Goal: Task Accomplishment & Management: Complete application form

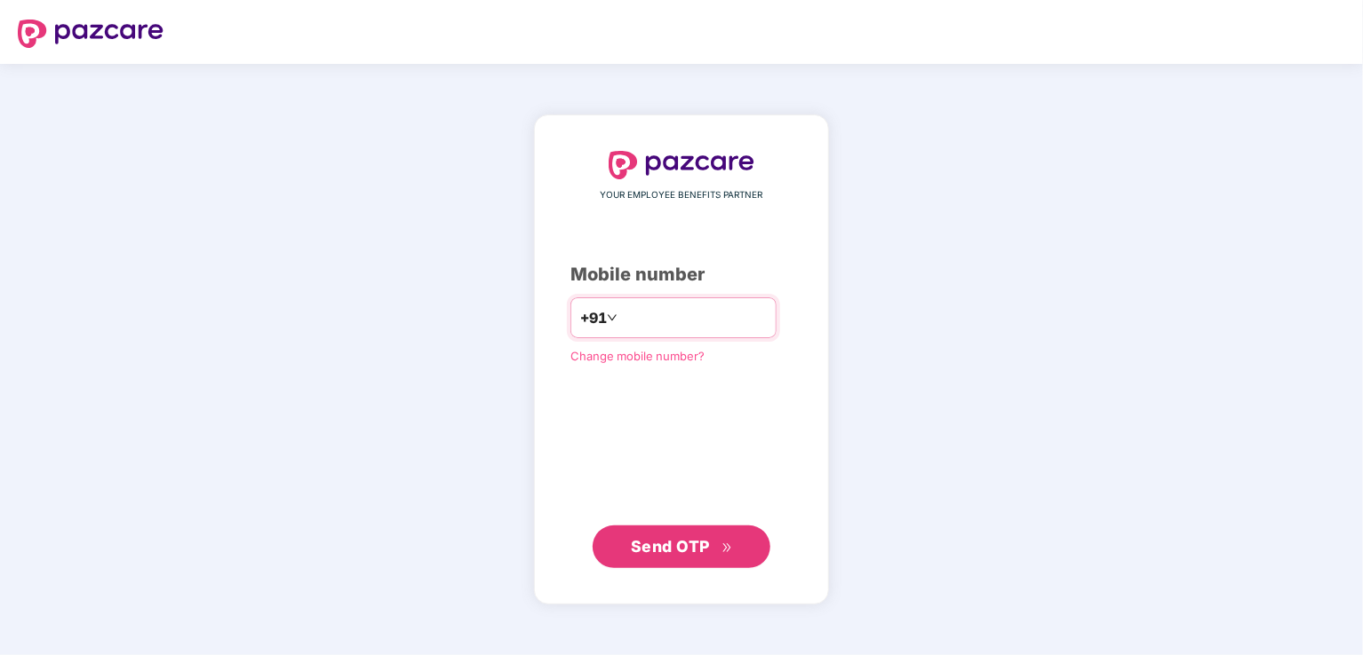
click at [641, 327] on input "number" at bounding box center [694, 318] width 146 height 28
click at [632, 350] on span "Change mobile number?" at bounding box center [637, 356] width 134 height 14
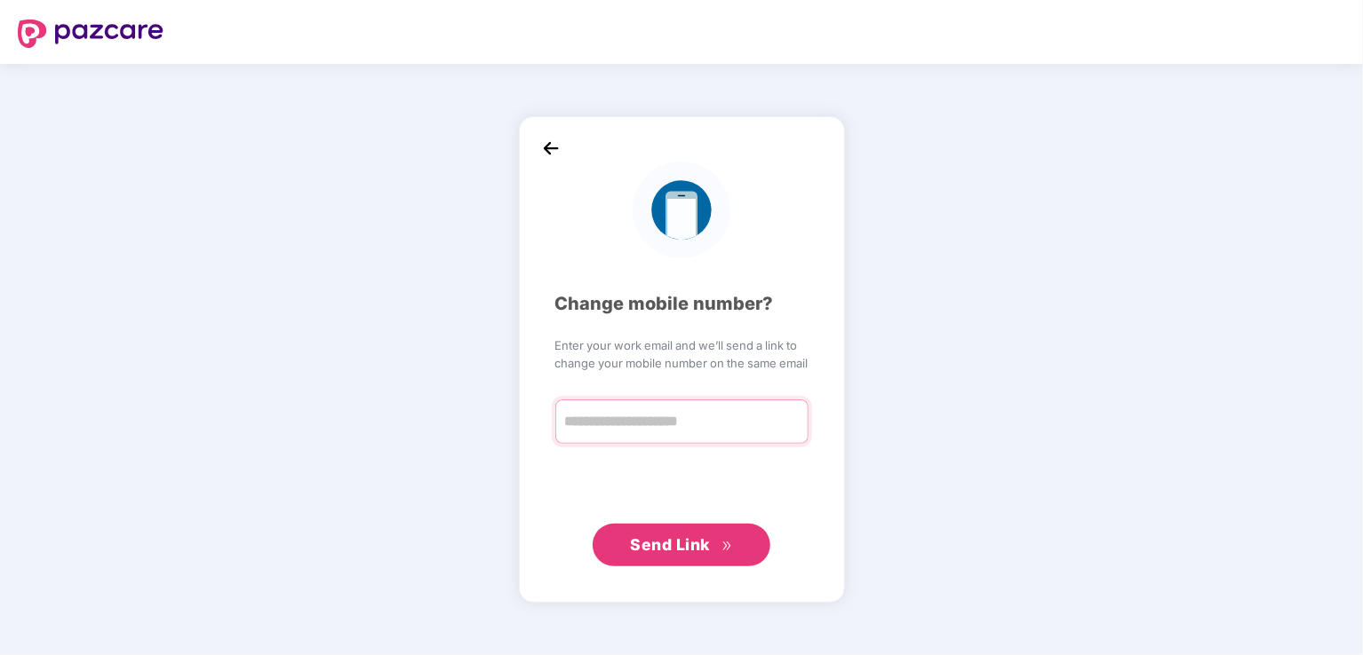
click at [676, 417] on input "text" at bounding box center [681, 422] width 253 height 44
click at [662, 433] on input "text" at bounding box center [681, 422] width 253 height 44
paste input "**********"
type input "**********"
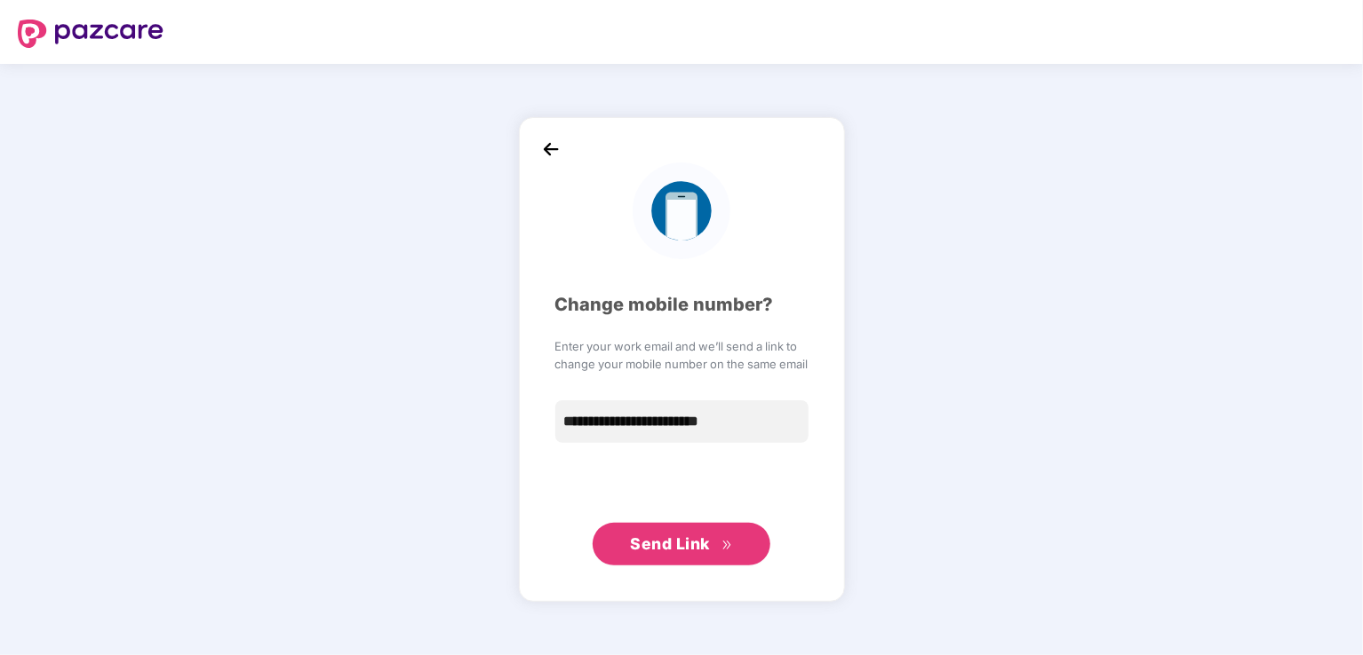
click at [696, 544] on span "Send Link" at bounding box center [670, 544] width 80 height 19
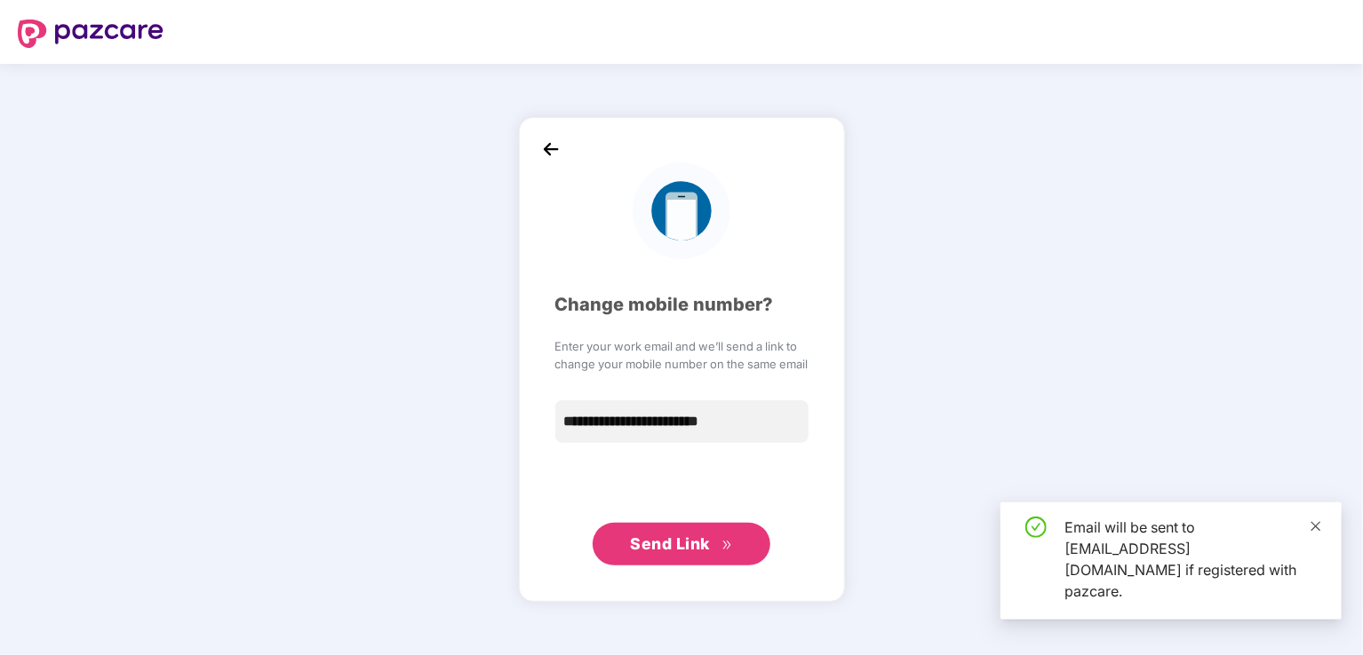
click at [1322, 533] on icon "close" at bounding box center [1315, 526] width 12 height 12
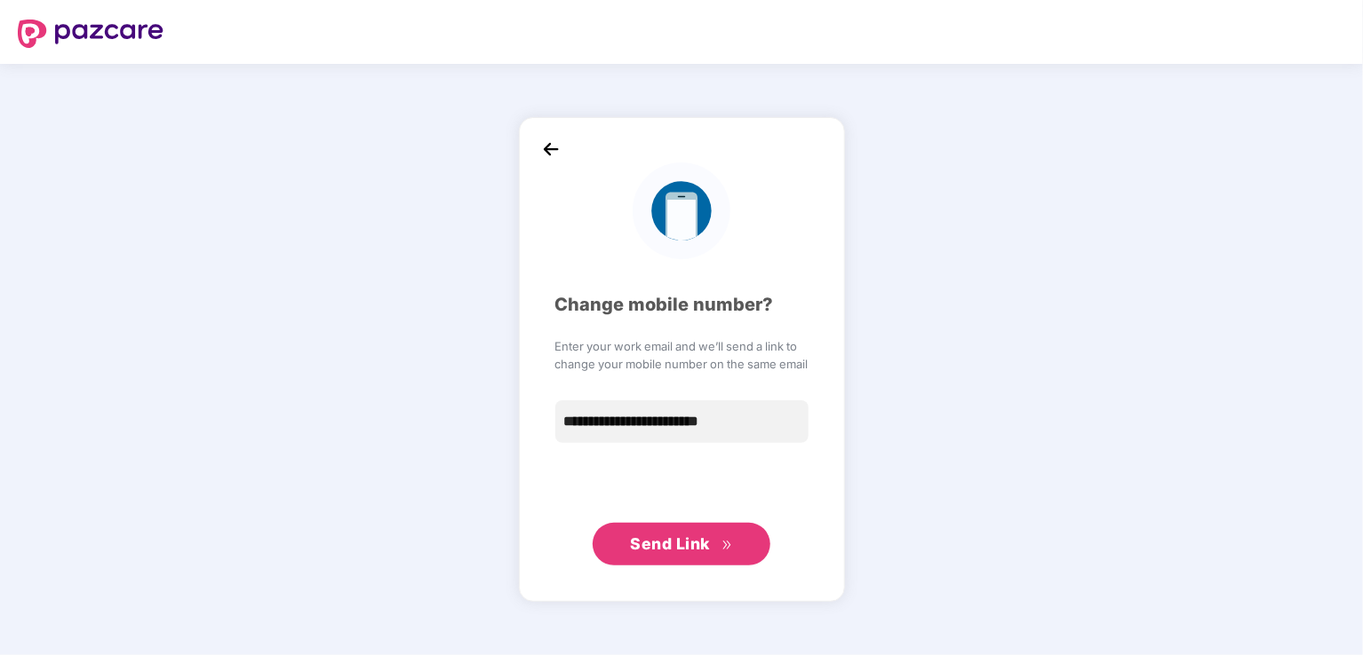
click at [550, 148] on img at bounding box center [550, 149] width 27 height 27
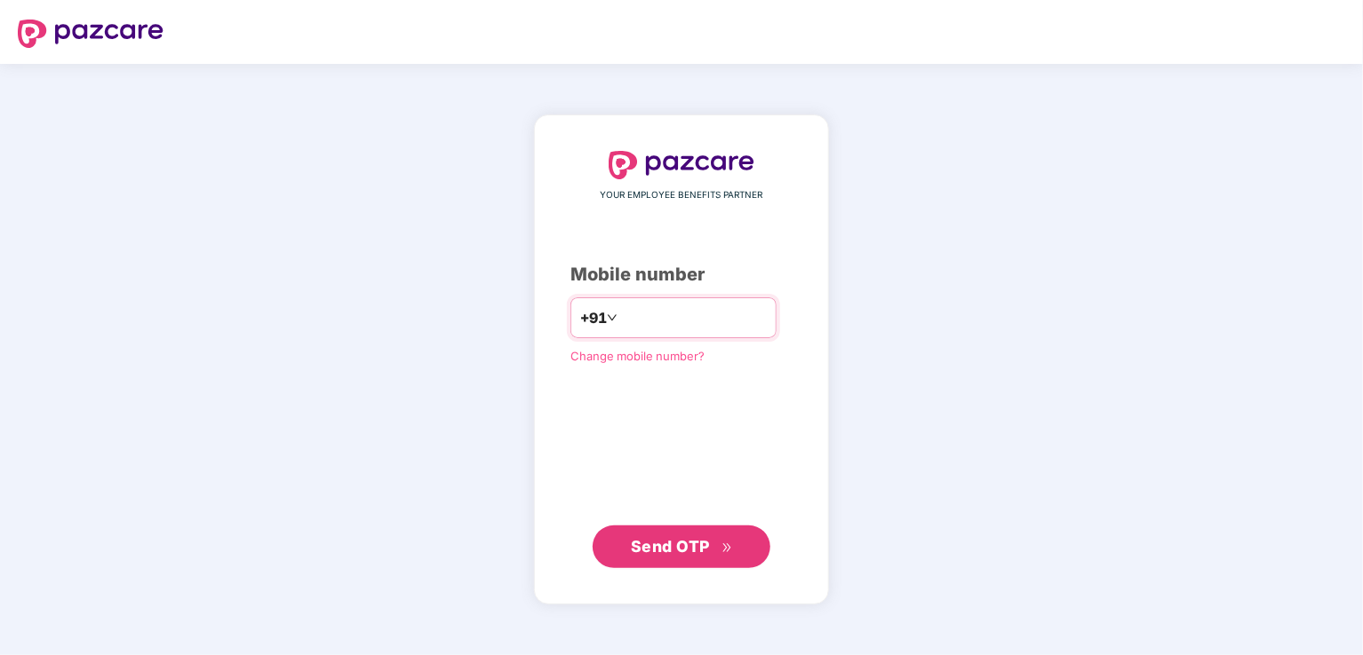
click at [647, 320] on input "number" at bounding box center [694, 318] width 146 height 28
type input "**********"
click at [646, 544] on span "Send OTP" at bounding box center [670, 546] width 79 height 19
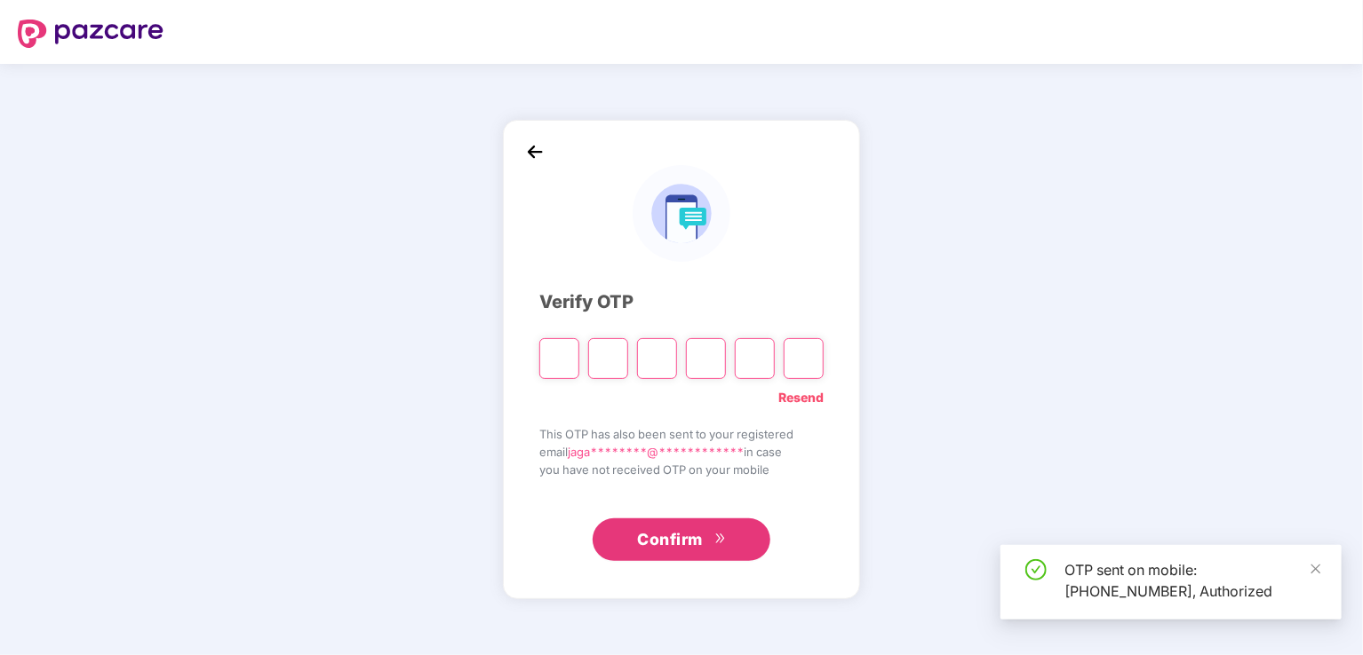
click at [555, 356] on input "Please enter verification code. Digit 1" at bounding box center [559, 358] width 40 height 41
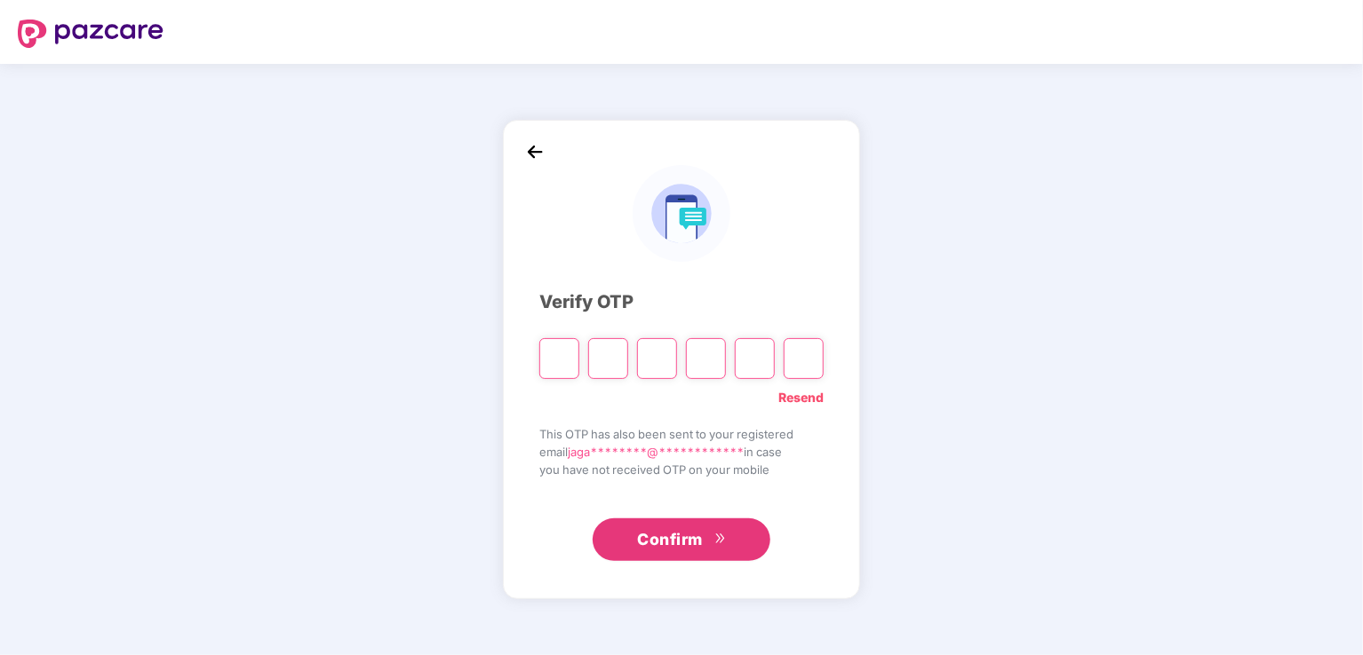
type input "*"
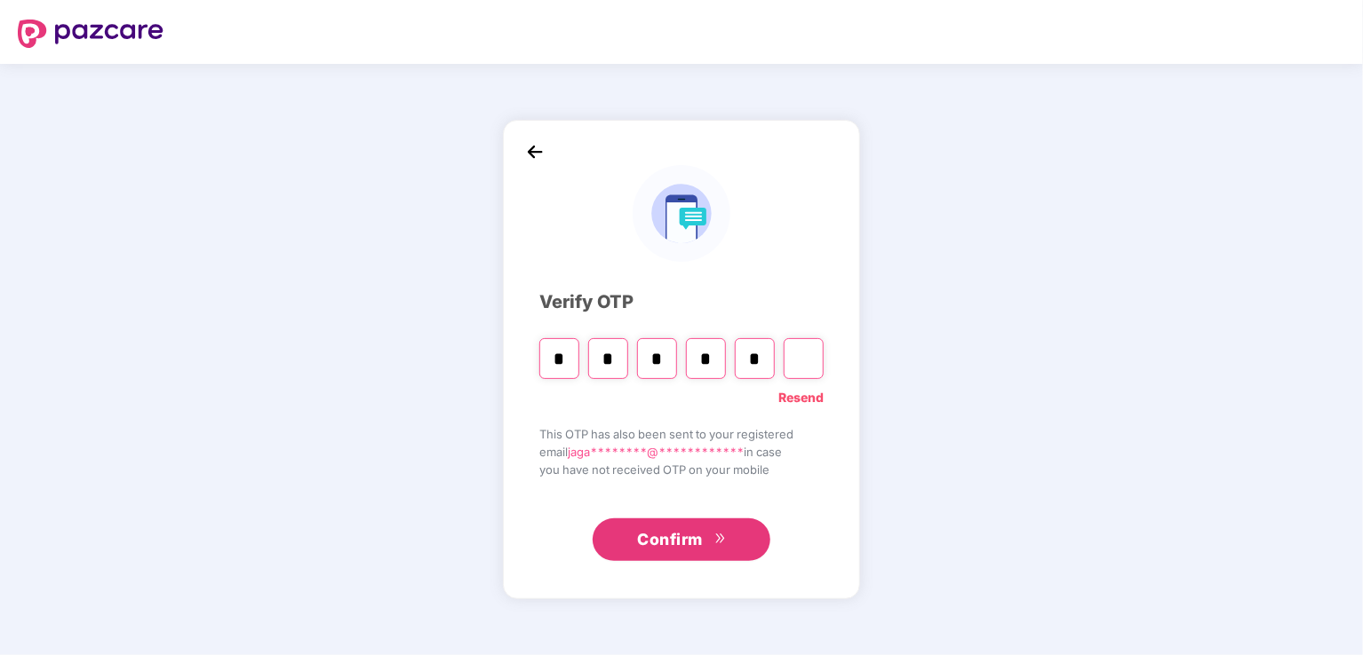
type input "*"
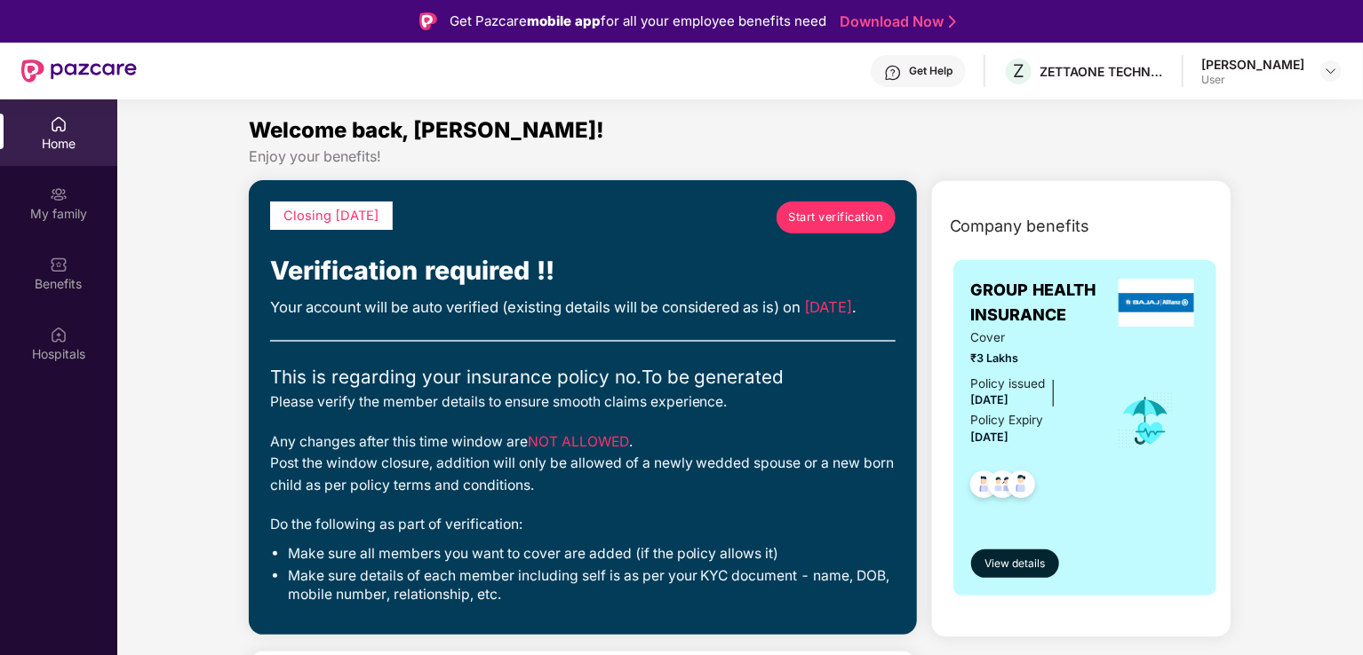
click at [819, 214] on span "Start verification" at bounding box center [835, 218] width 95 height 18
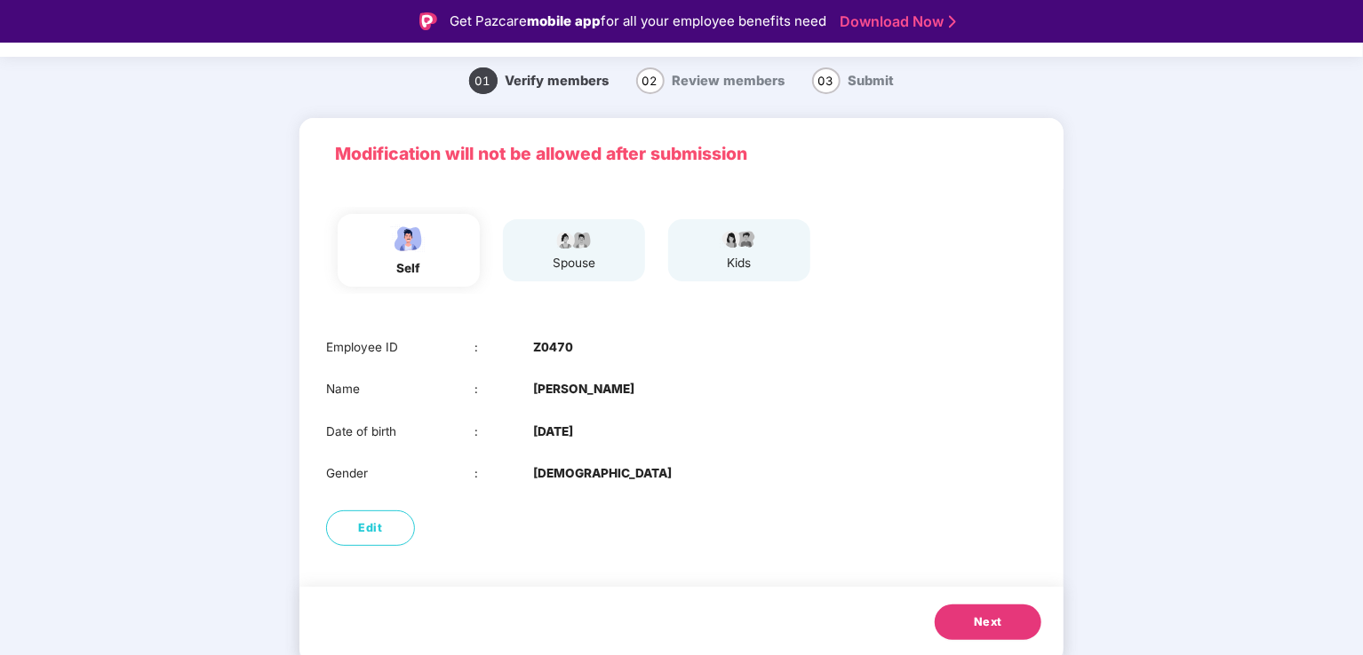
scroll to position [52, 0]
click at [593, 253] on div "spouse" at bounding box center [574, 262] width 44 height 19
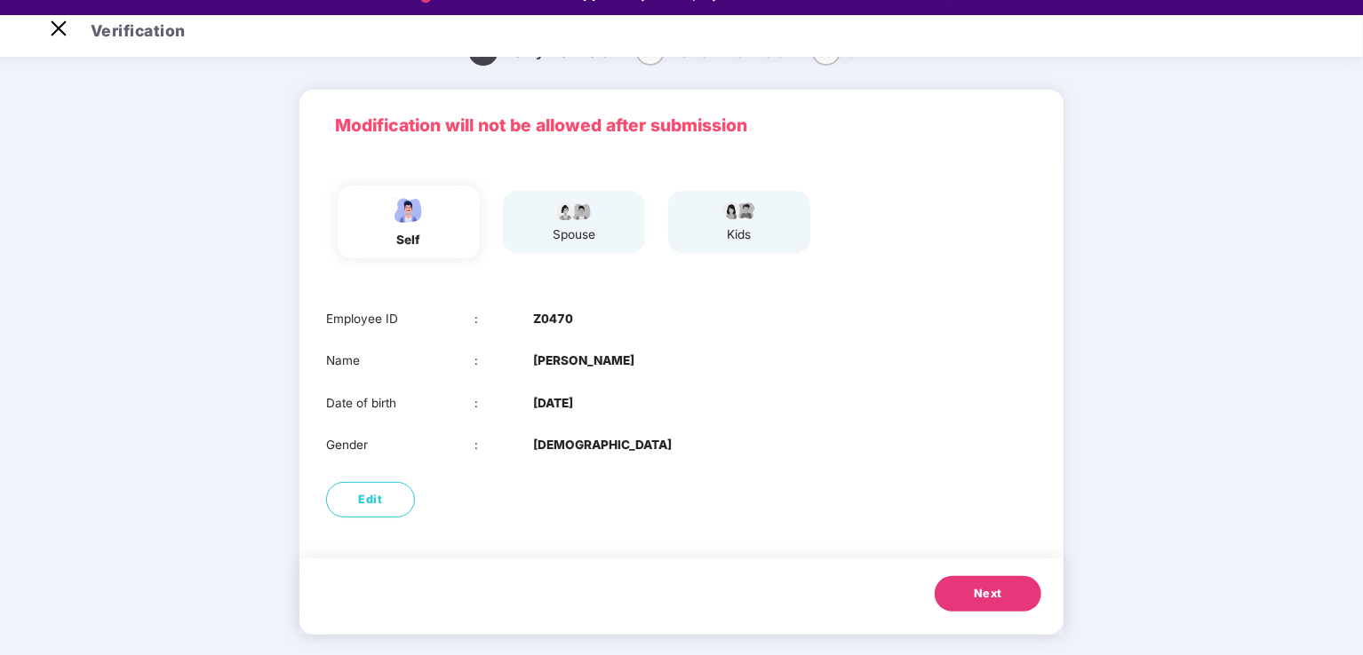
scroll to position [43, 0]
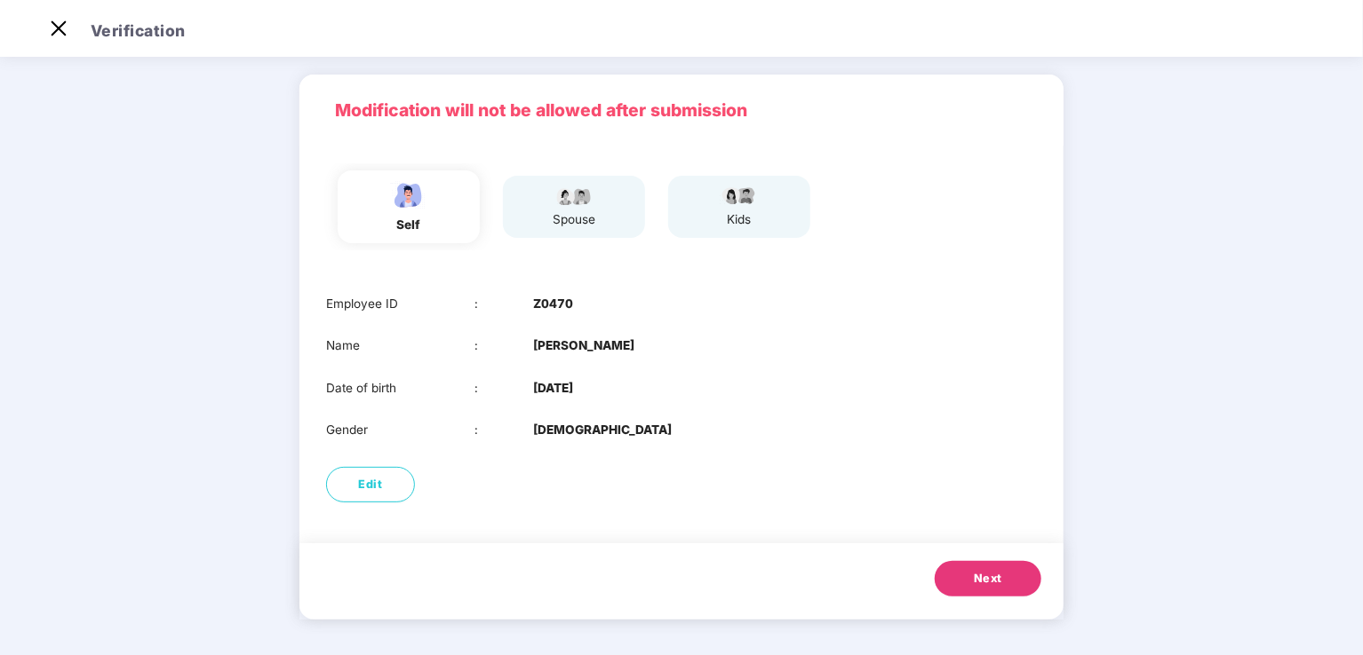
click at [998, 584] on span "Next" at bounding box center [987, 579] width 28 height 18
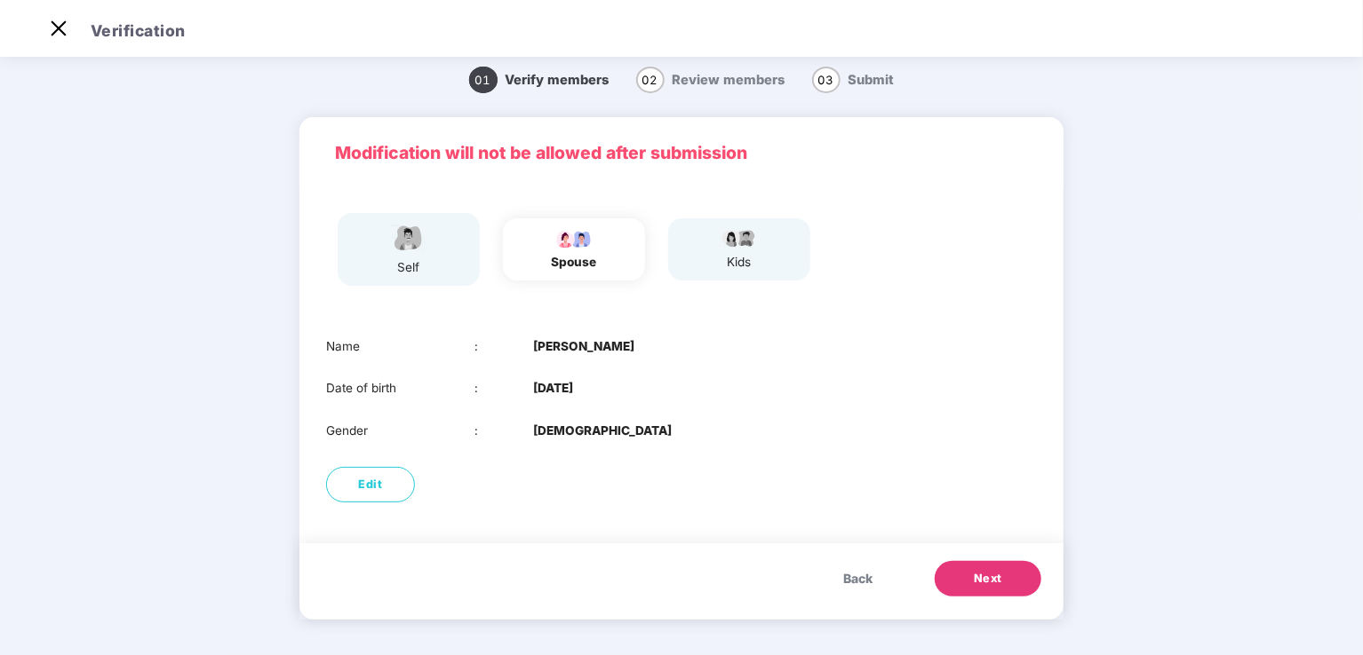
click at [999, 569] on button "Next" at bounding box center [987, 579] width 107 height 36
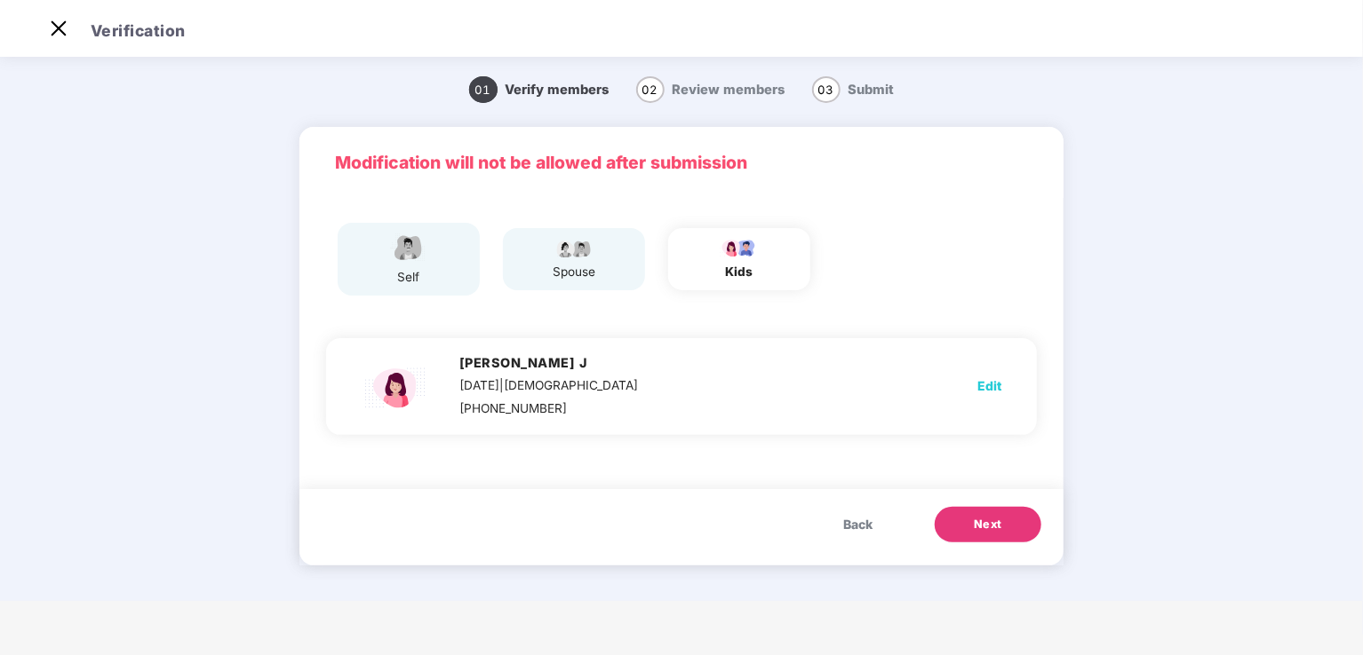
drag, startPoint x: 589, startPoint y: 251, endPoint x: 854, endPoint y: 498, distance: 362.6
click at [587, 251] on img at bounding box center [574, 247] width 44 height 21
click at [854, 521] on span "Back" at bounding box center [857, 525] width 29 height 20
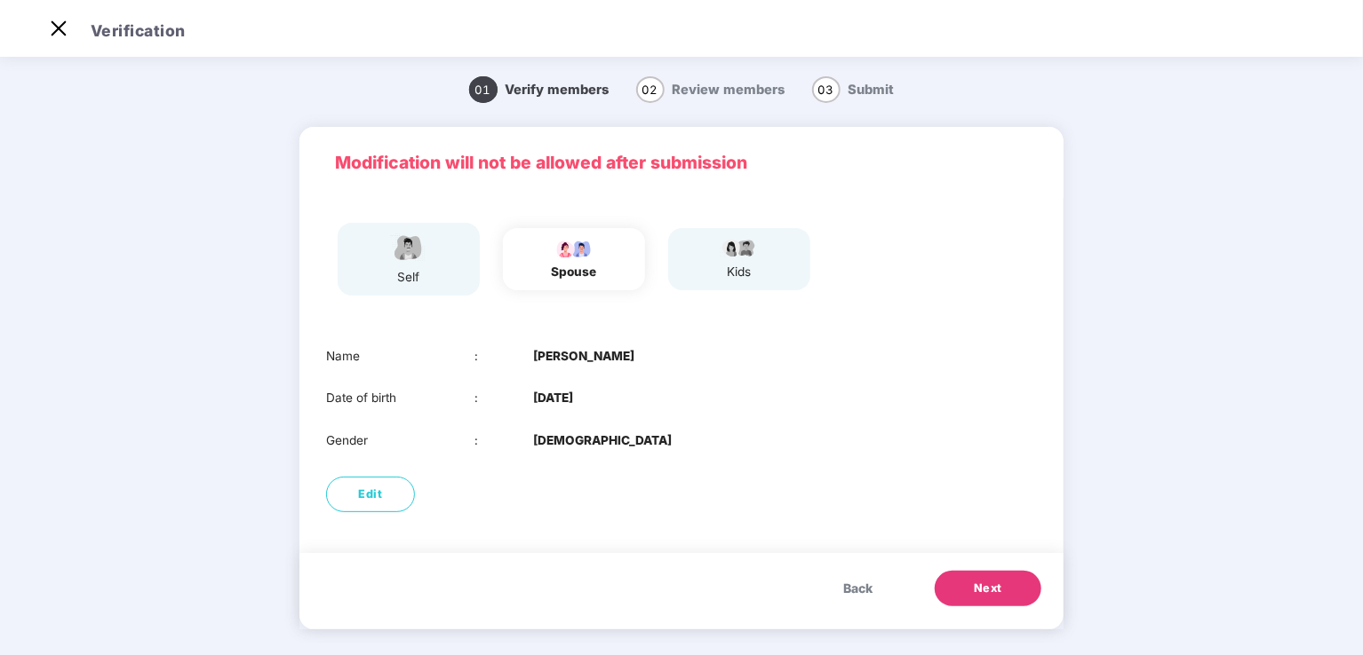
click at [849, 580] on span "Back" at bounding box center [857, 589] width 29 height 20
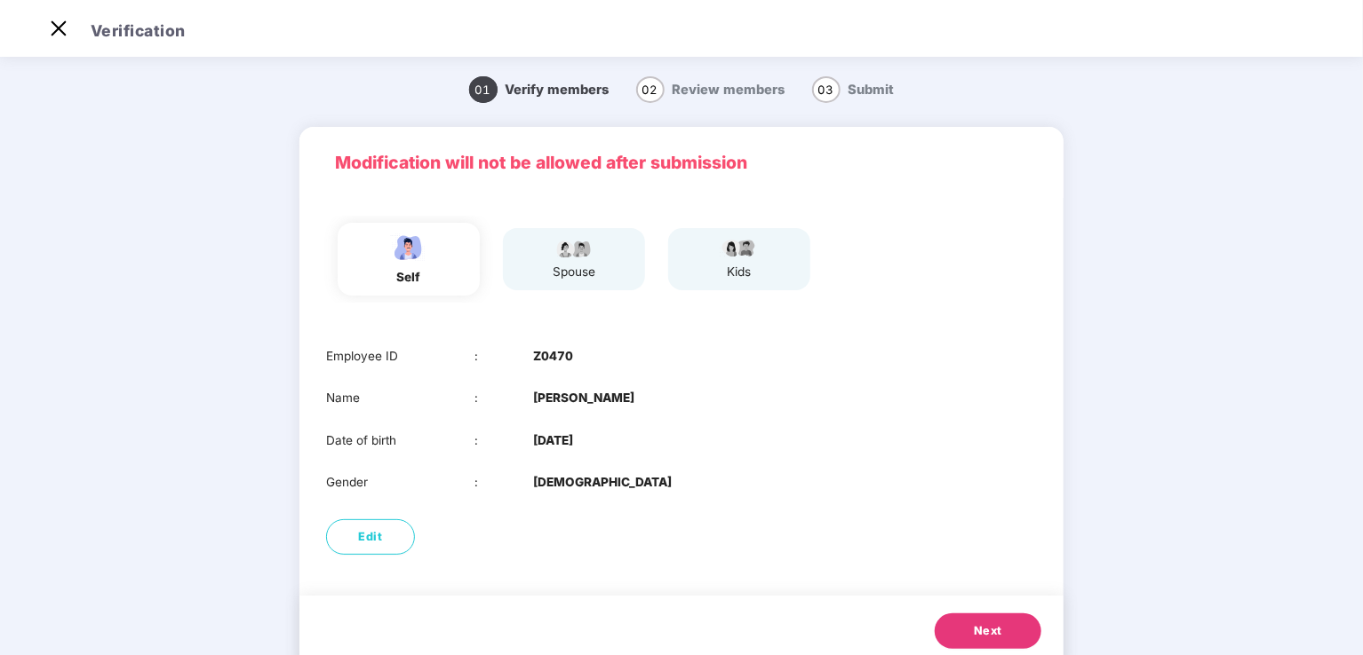
click at [977, 626] on span "Next" at bounding box center [987, 632] width 28 height 18
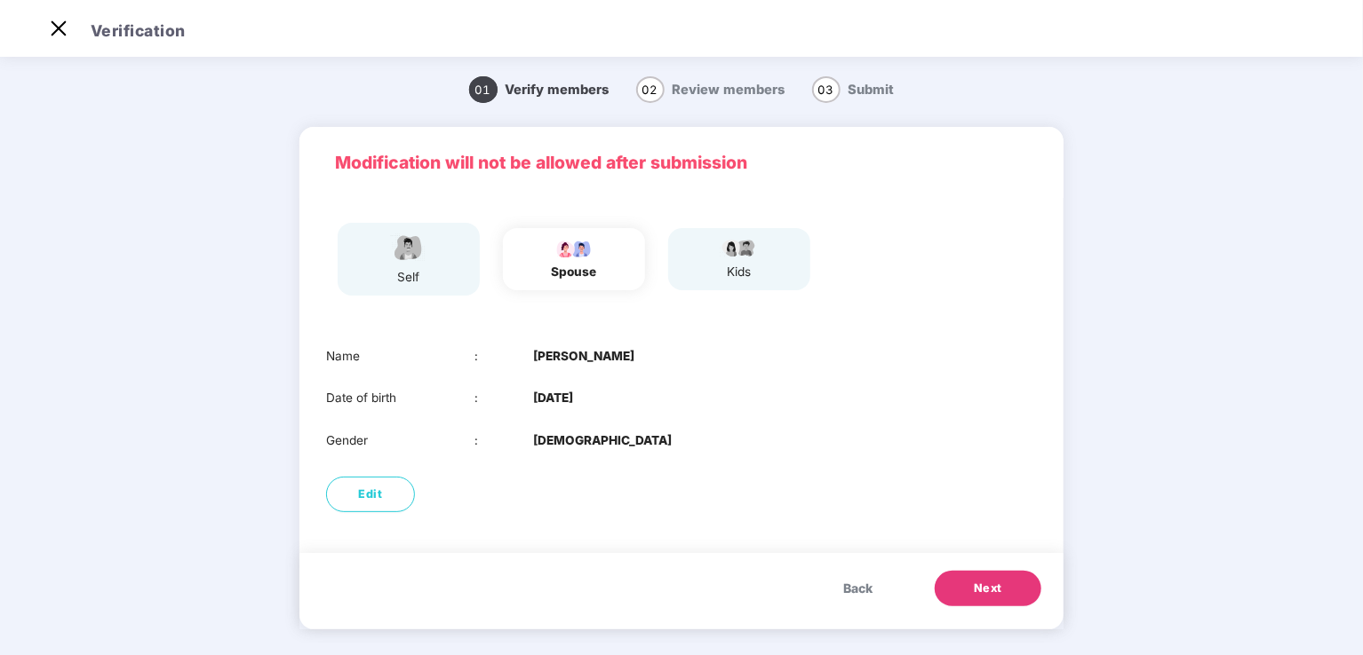
click at [984, 596] on span "Next" at bounding box center [987, 589] width 28 height 18
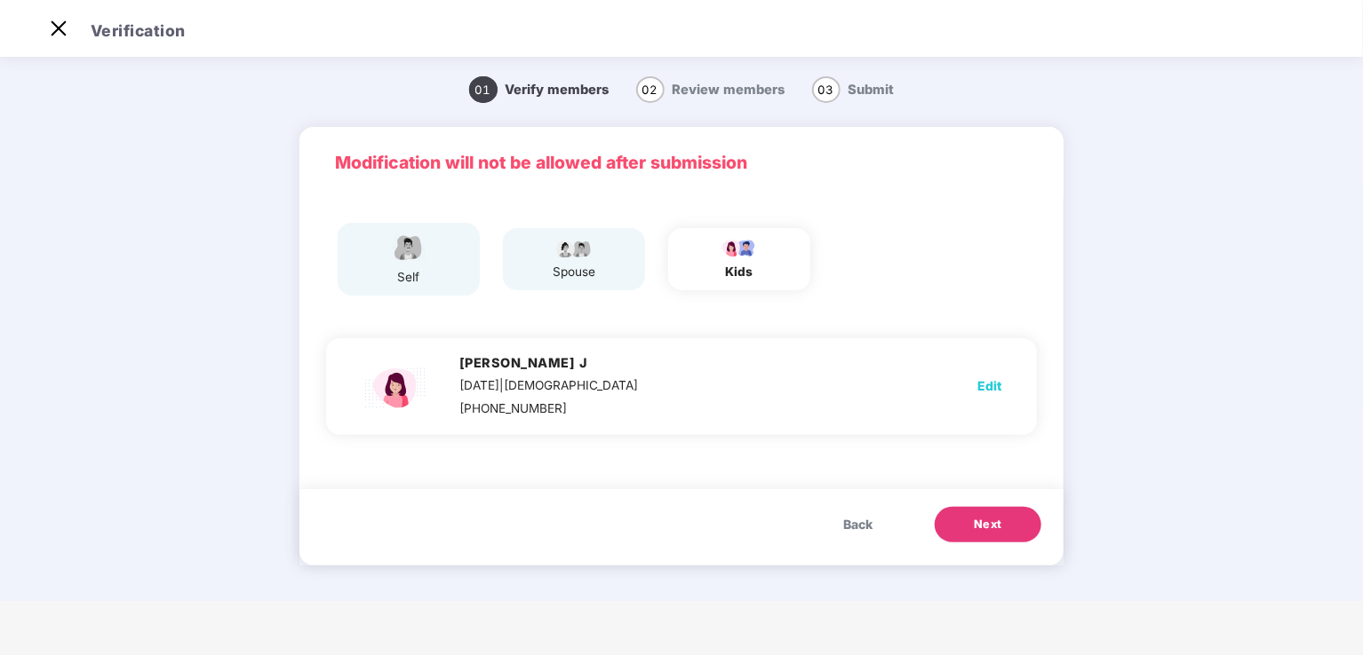
click at [984, 525] on span "Next" at bounding box center [987, 525] width 28 height 18
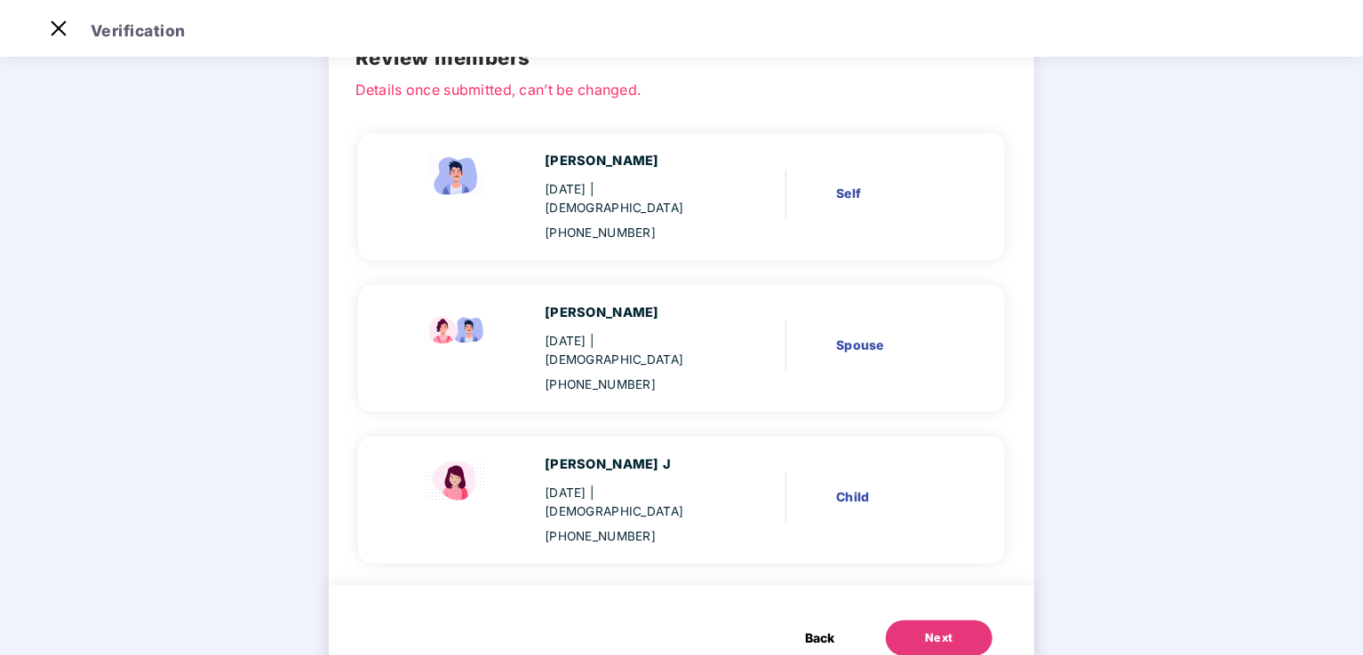
scroll to position [104, 0]
click at [824, 627] on span "Back" at bounding box center [819, 637] width 29 height 20
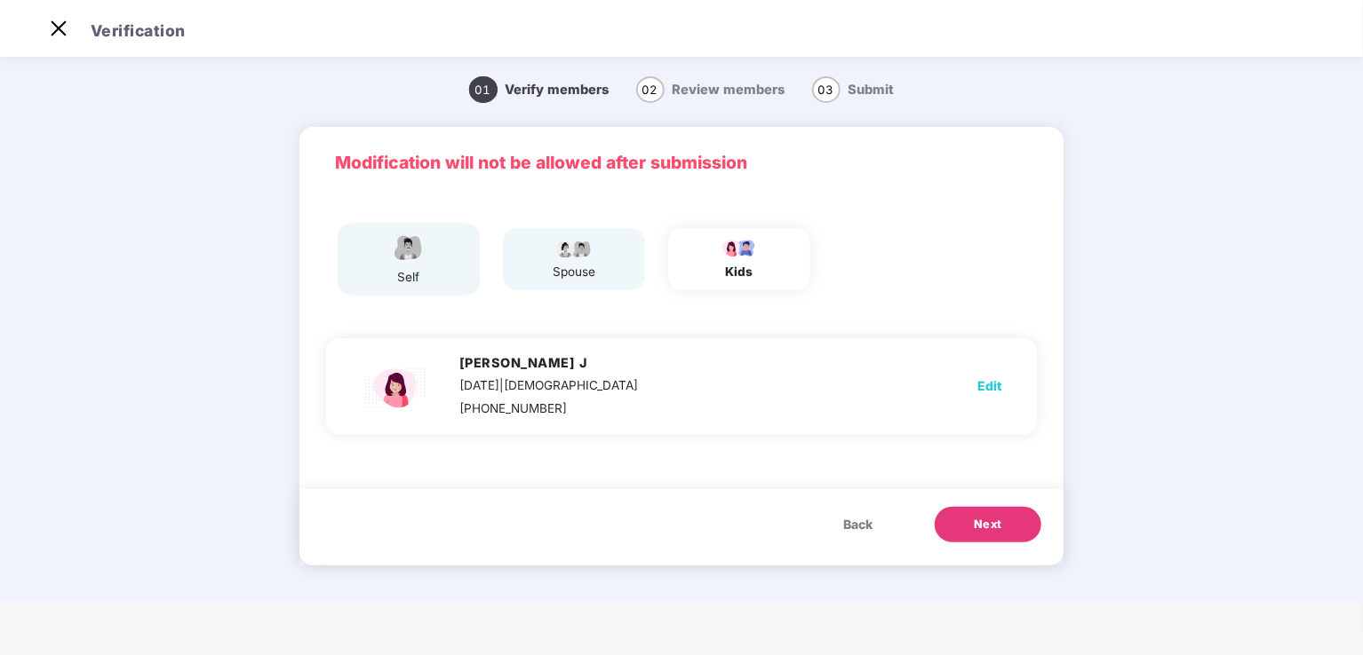
scroll to position [0, 0]
click at [862, 530] on span "Back" at bounding box center [857, 525] width 29 height 20
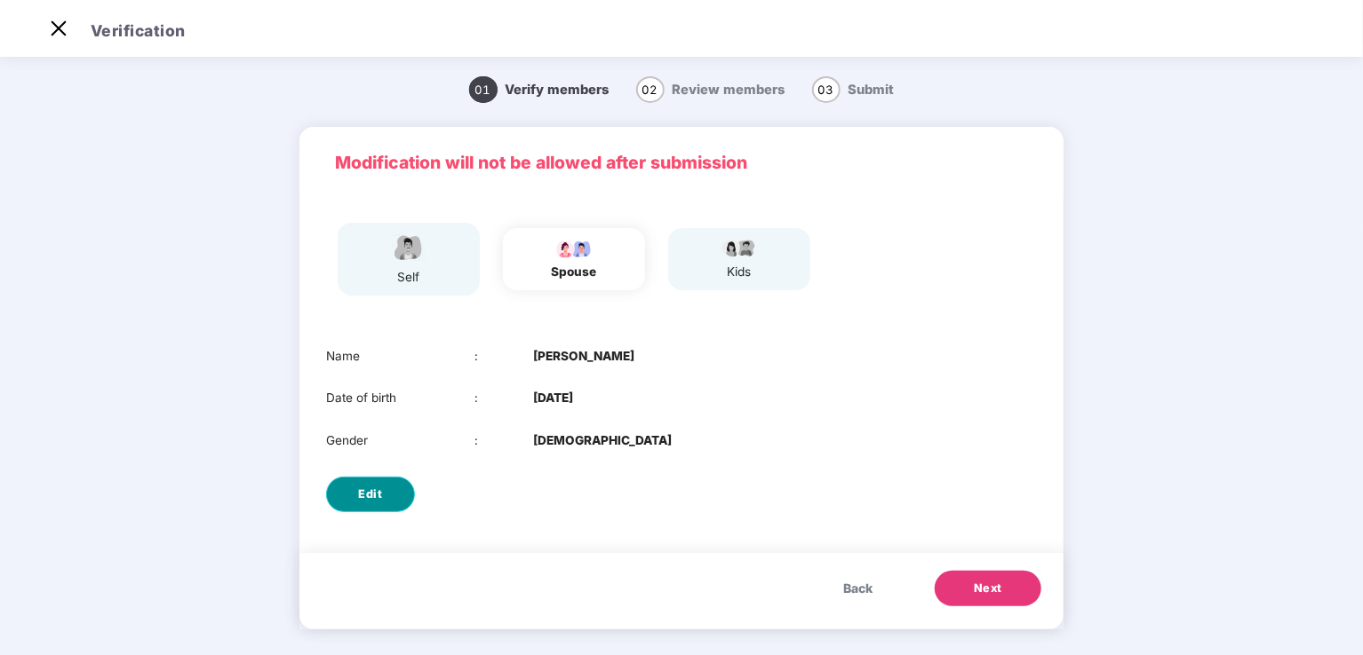
click at [368, 499] on span "Edit" at bounding box center [371, 495] width 24 height 18
select select "******"
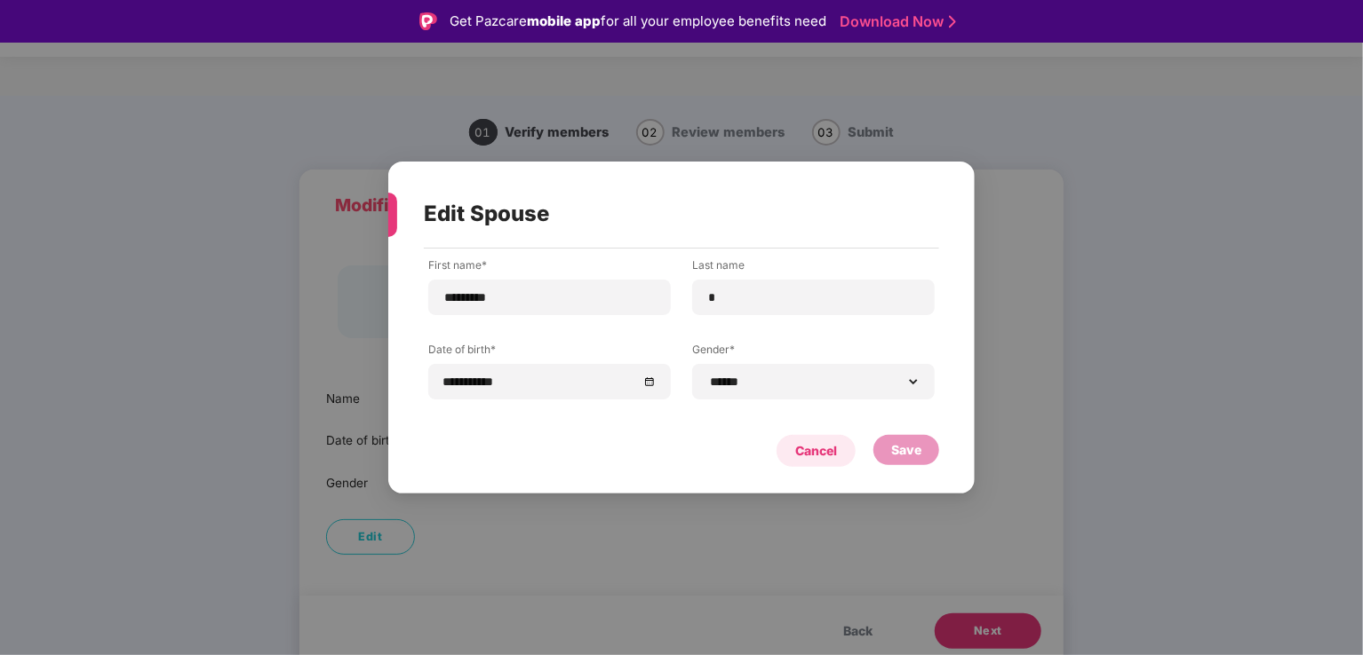
click at [835, 456] on div "Cancel" at bounding box center [816, 451] width 42 height 20
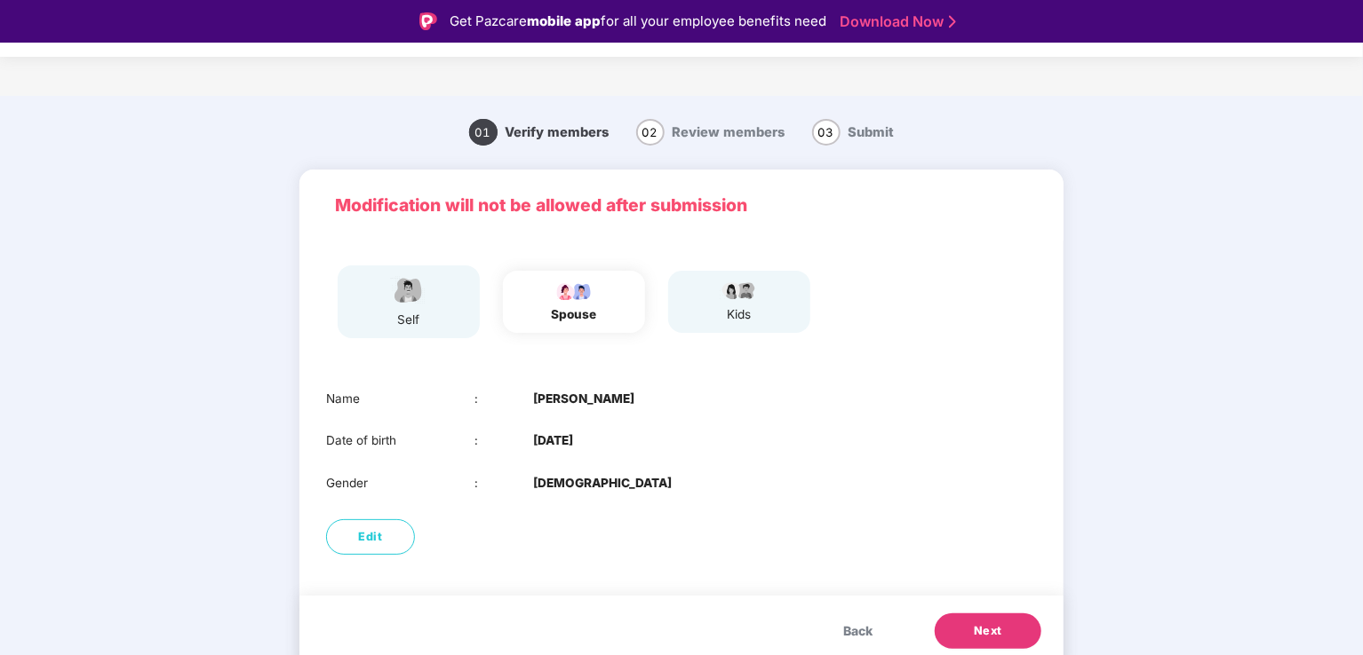
click at [844, 632] on span "Back" at bounding box center [857, 632] width 29 height 20
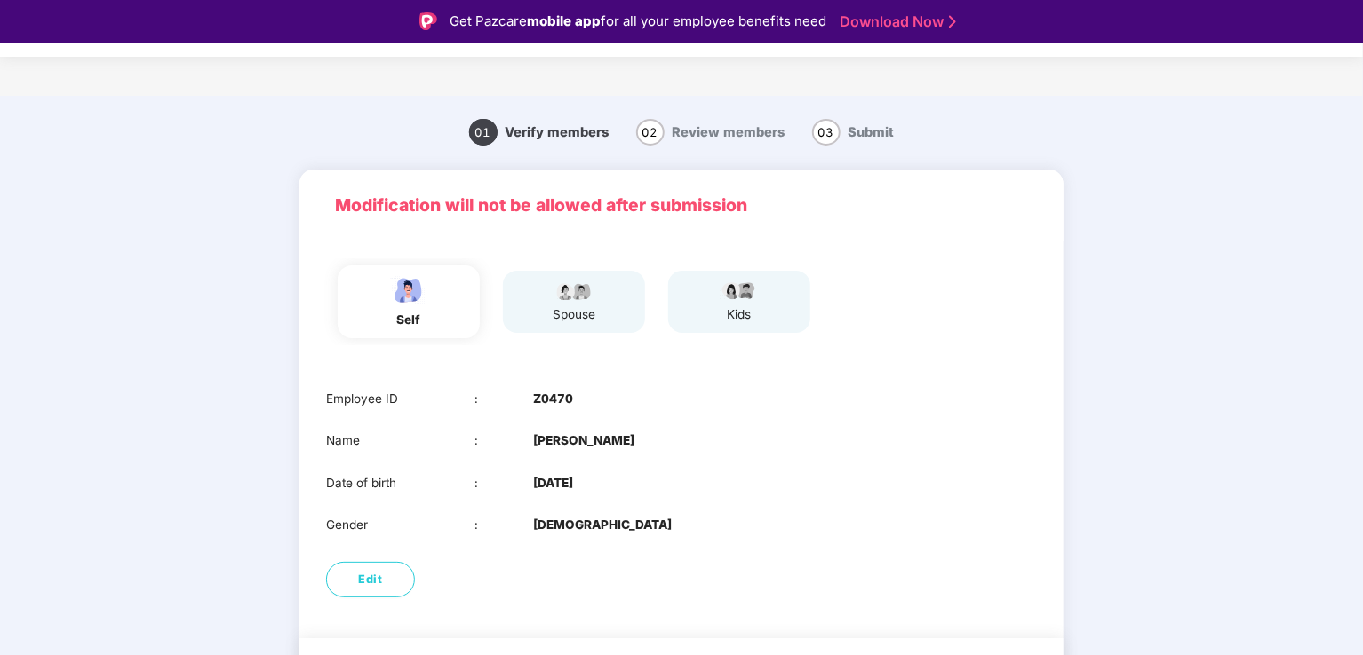
scroll to position [43, 0]
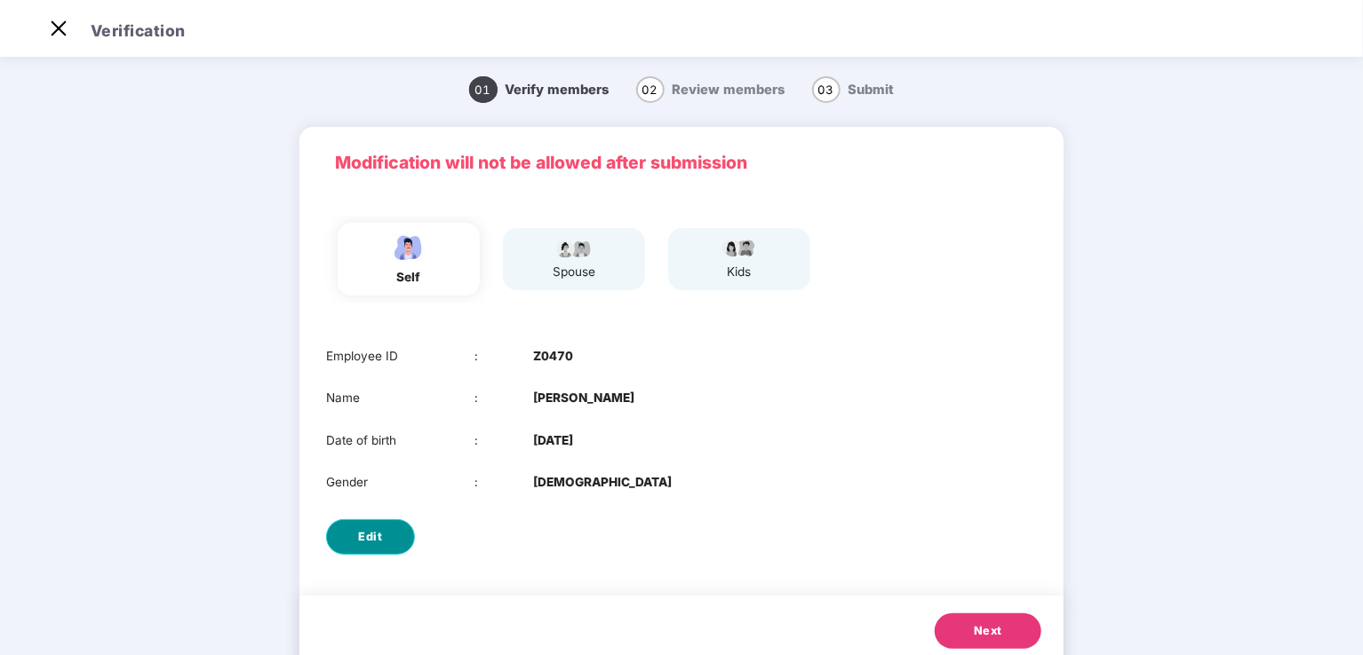
click at [360, 537] on span "Edit" at bounding box center [371, 537] width 24 height 18
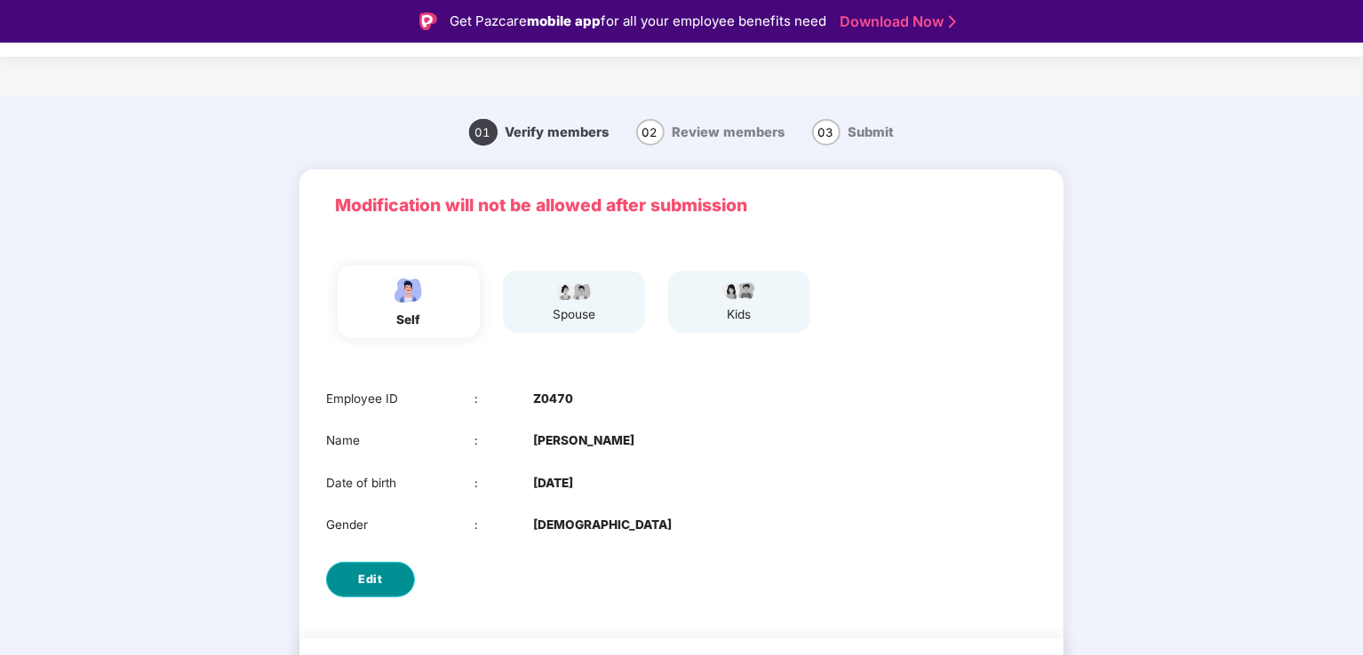
select select "****"
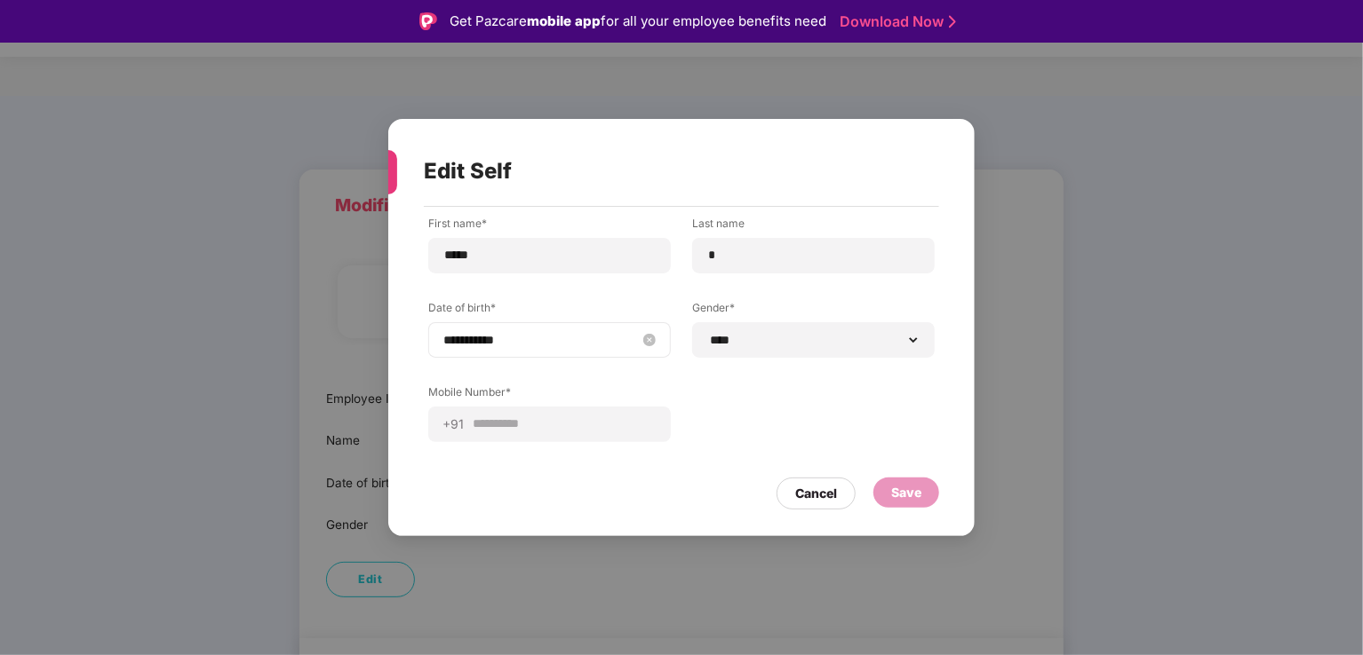
click at [509, 338] on input "**********" at bounding box center [540, 340] width 195 height 20
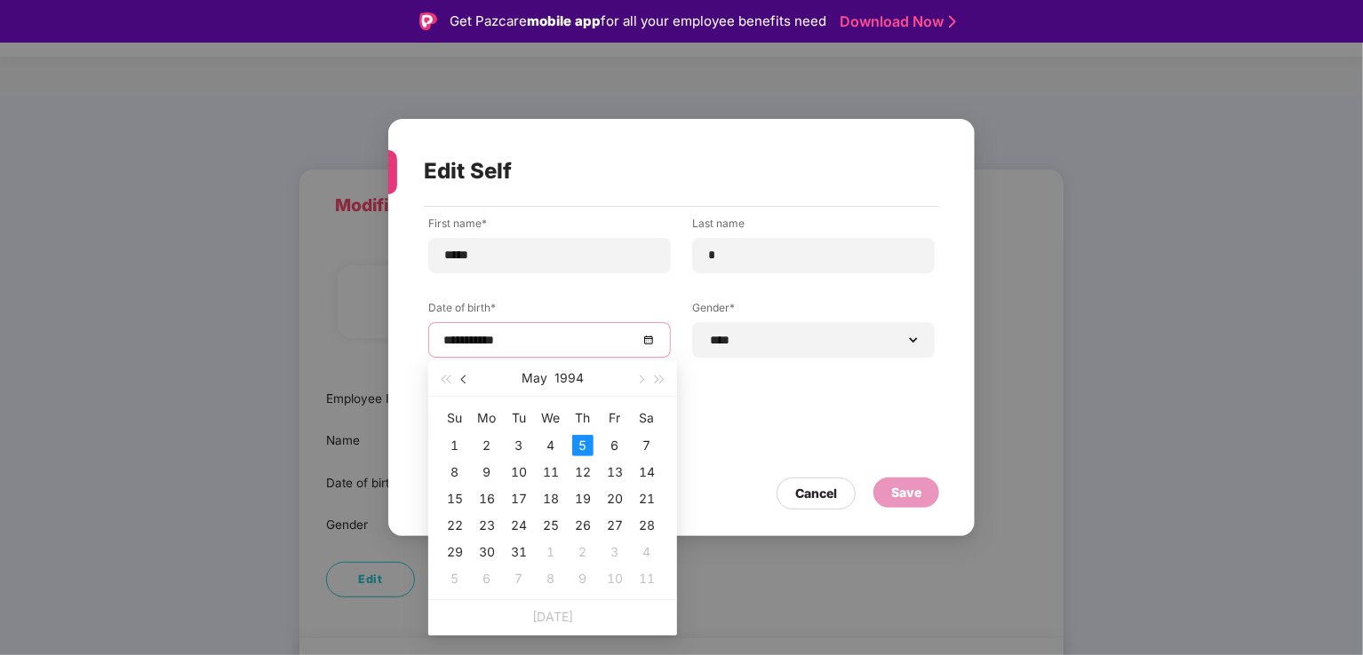
click at [465, 376] on span "button" at bounding box center [465, 380] width 9 height 9
type input "**********"
click at [650, 445] on div "5" at bounding box center [646, 445] width 21 height 21
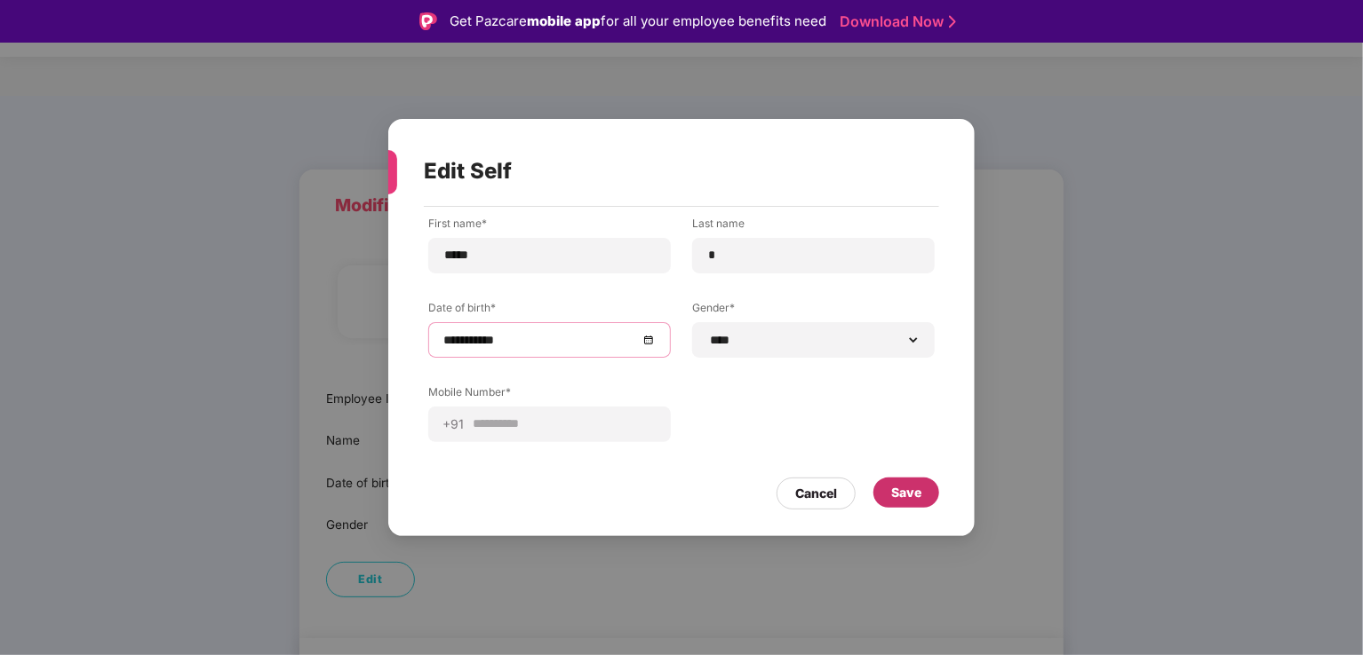
click at [895, 494] on div "Save" at bounding box center [906, 493] width 30 height 20
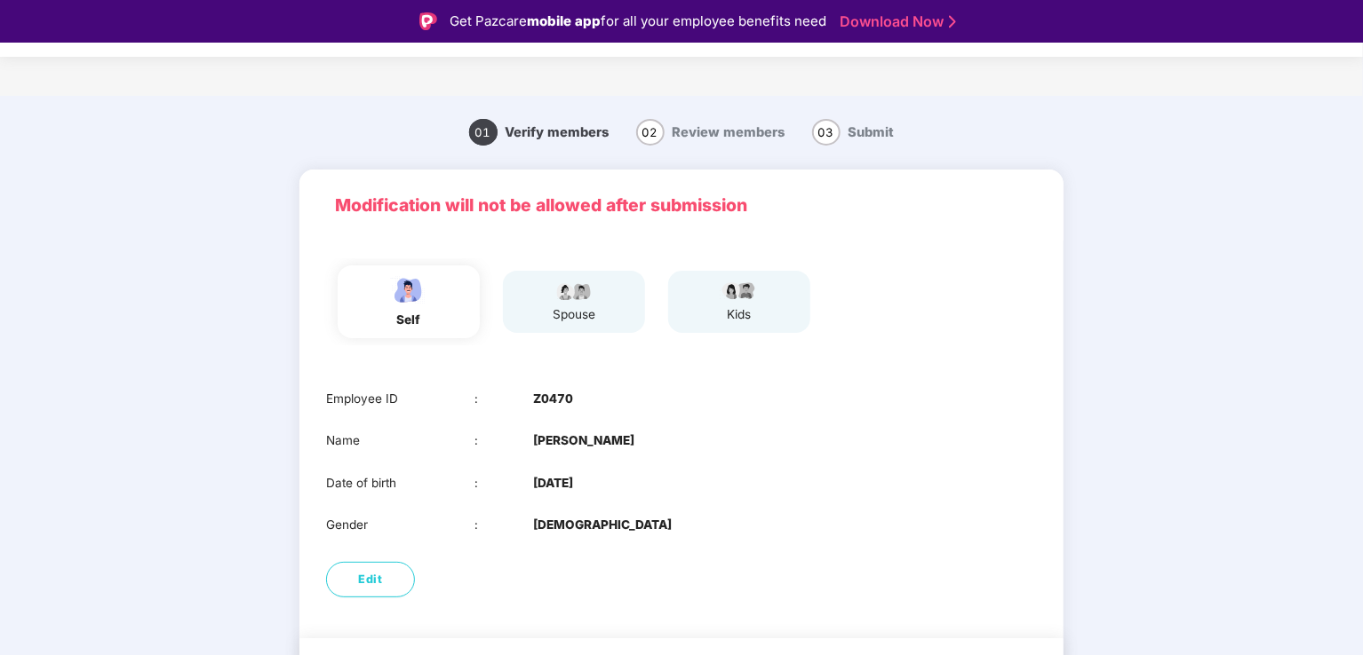
scroll to position [52, 0]
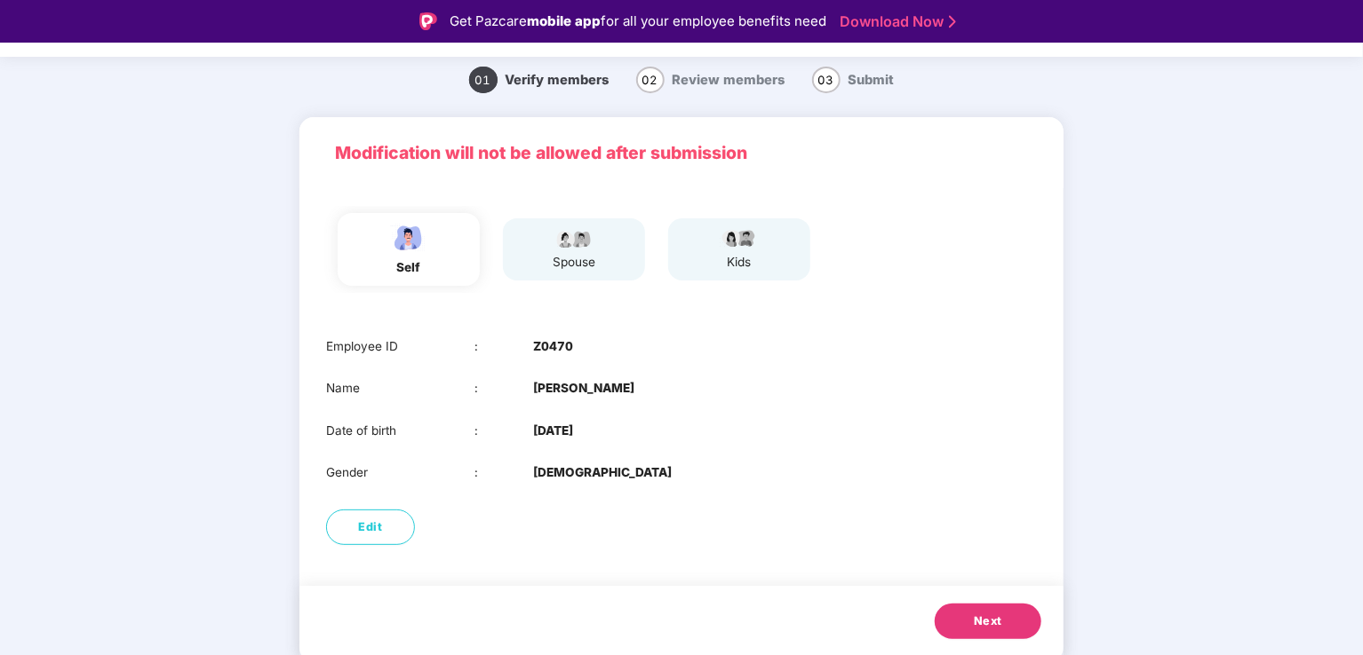
click at [981, 613] on span "Next" at bounding box center [987, 622] width 28 height 18
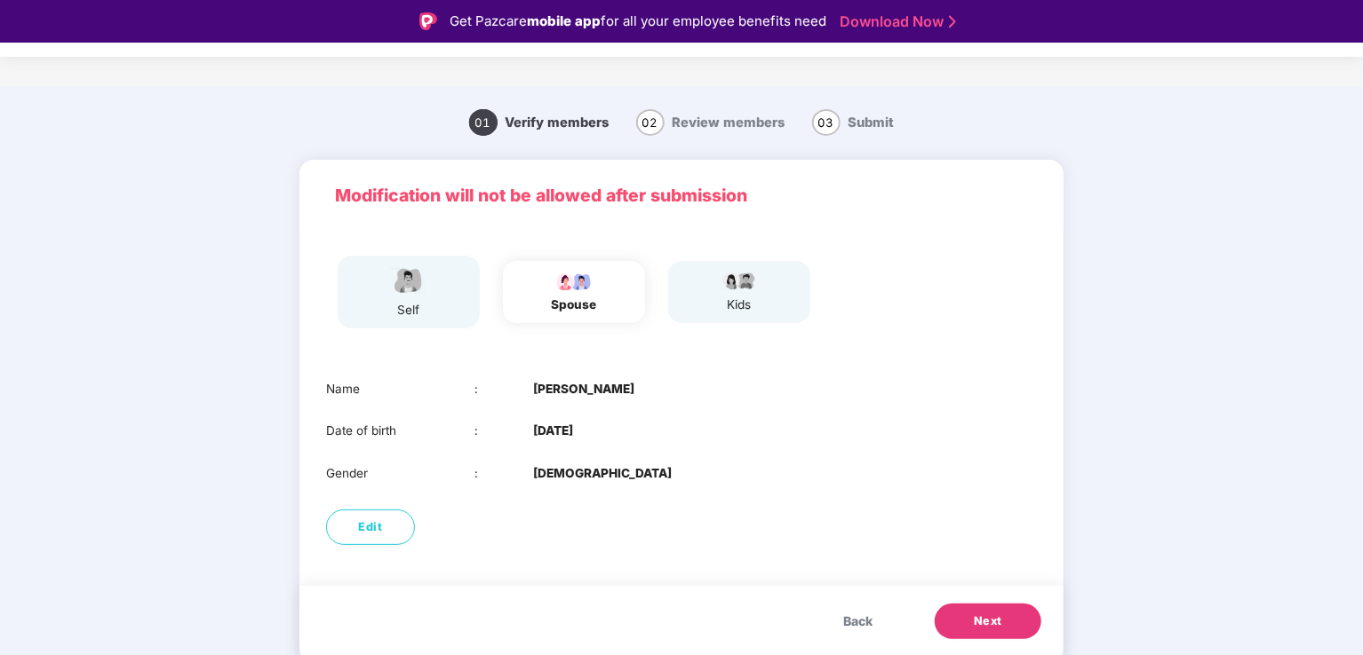
scroll to position [11, 0]
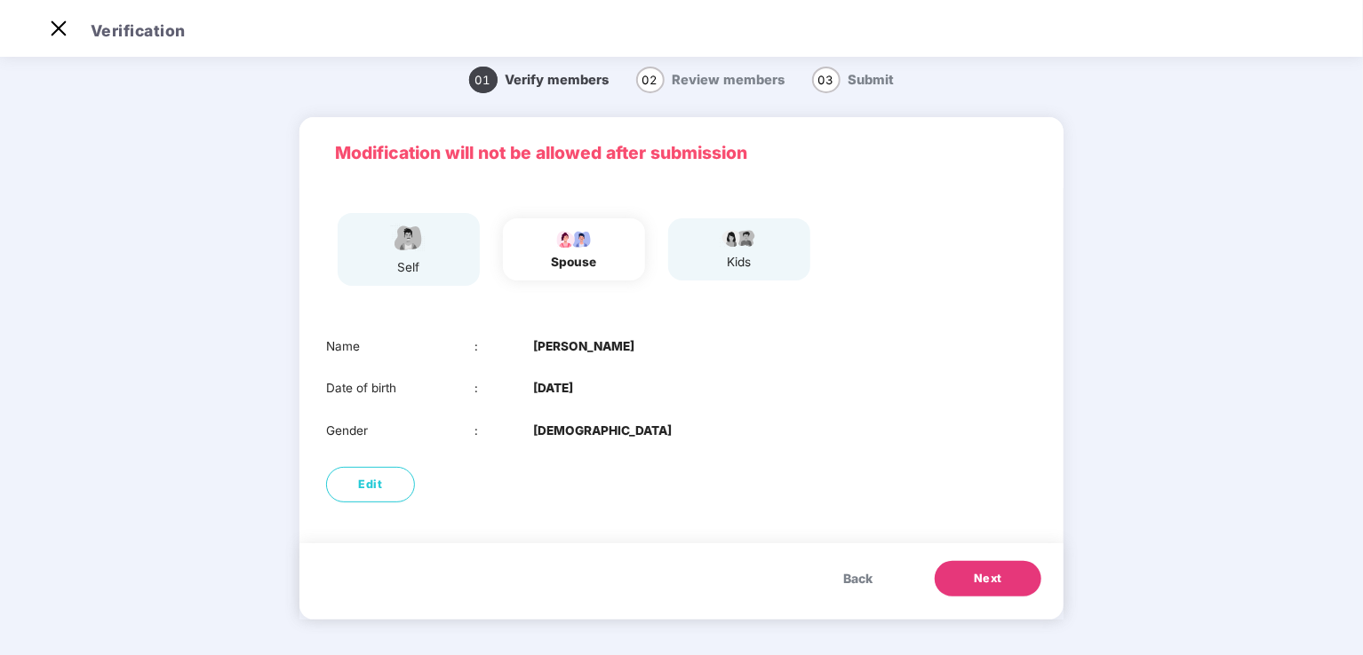
click at [997, 580] on span "Next" at bounding box center [987, 579] width 28 height 18
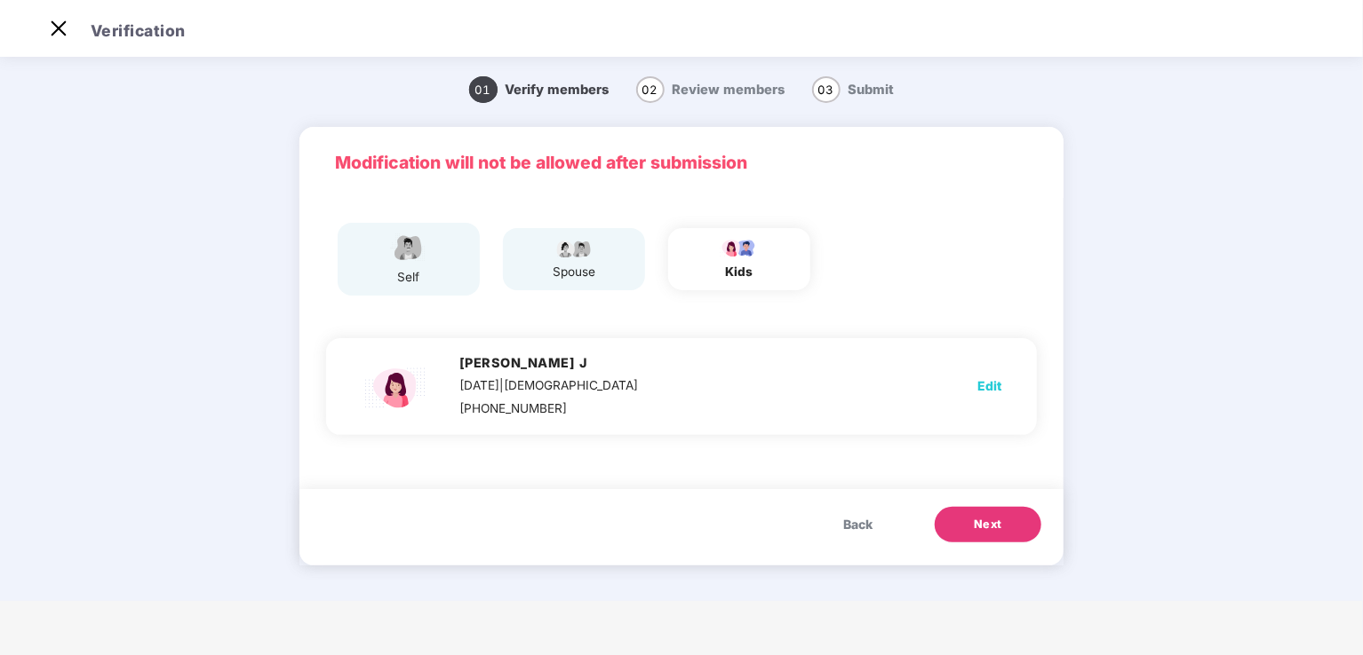
click at [859, 516] on span "Back" at bounding box center [857, 525] width 29 height 20
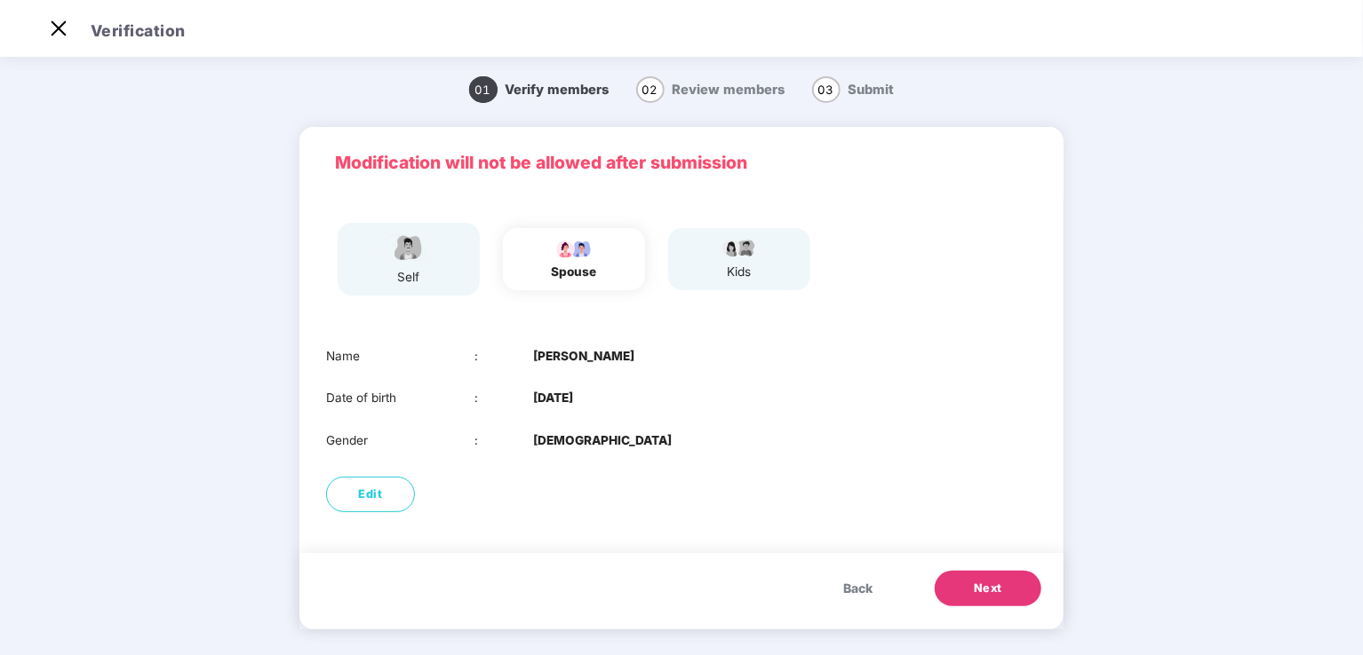
click at [862, 583] on span "Back" at bounding box center [857, 589] width 29 height 20
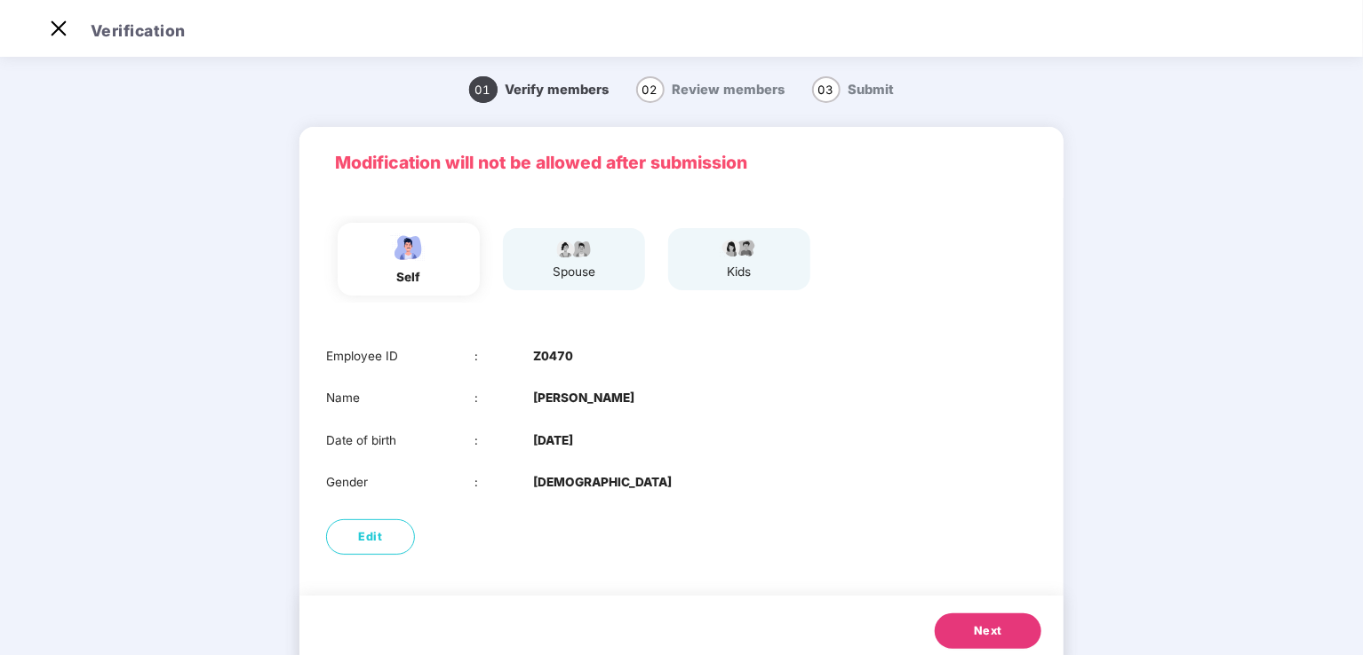
click at [982, 620] on button "Next" at bounding box center [987, 632] width 107 height 36
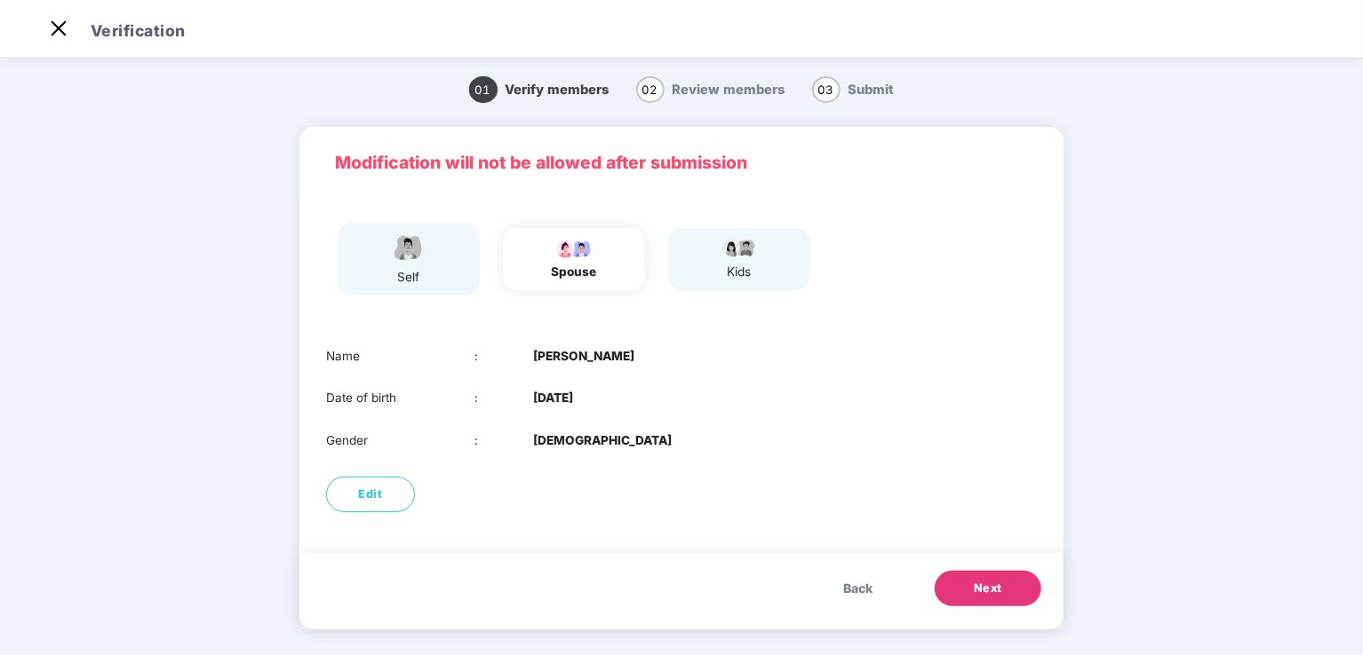
click at [1006, 590] on button "Next" at bounding box center [987, 589] width 107 height 36
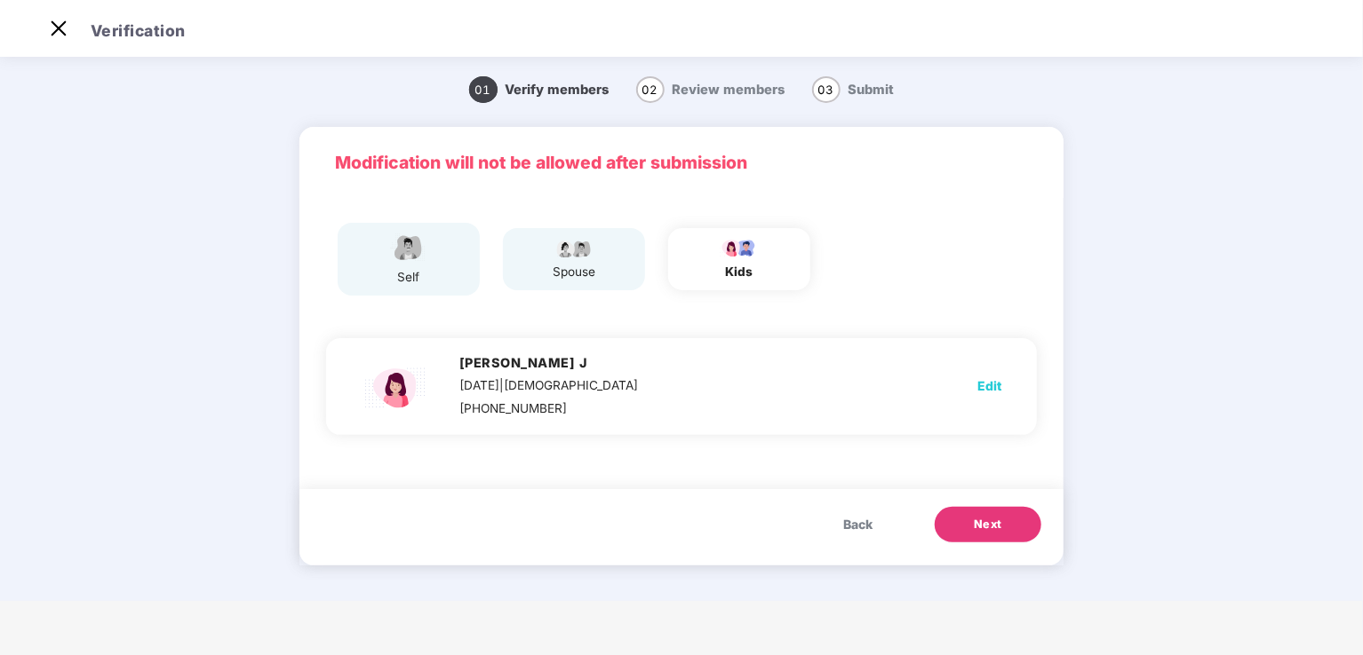
click at [873, 534] on button "Back" at bounding box center [857, 525] width 65 height 36
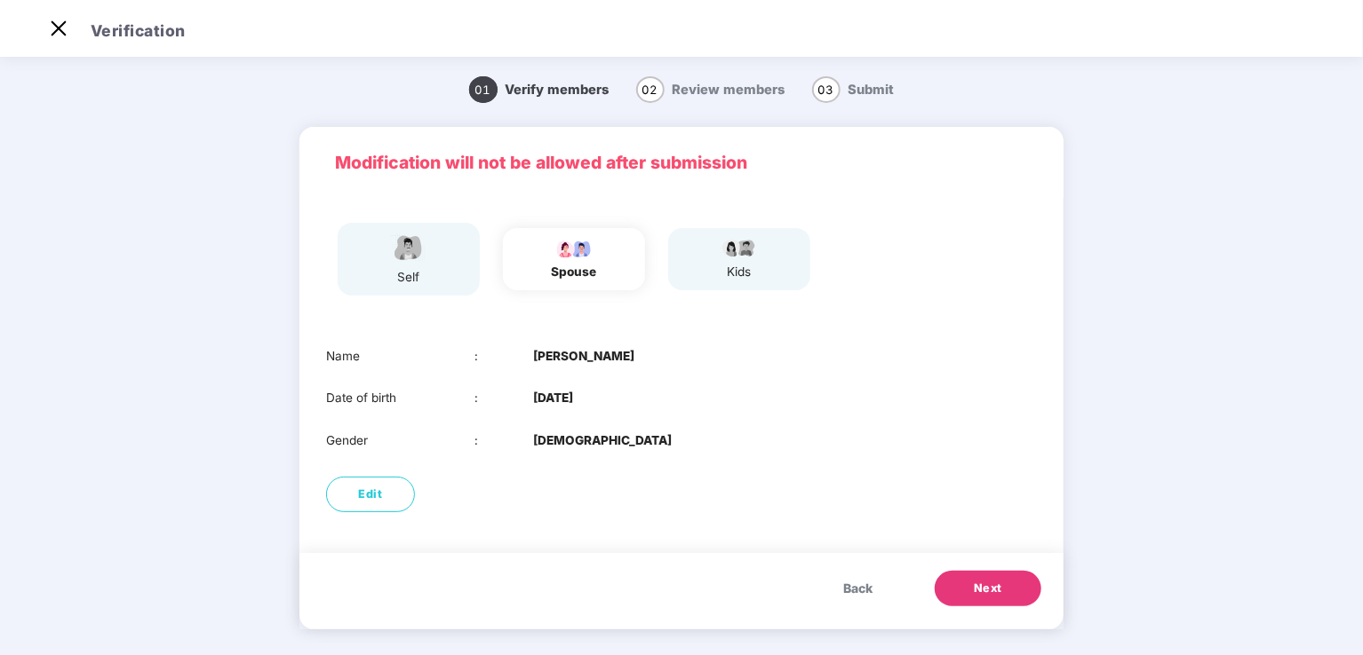
click at [853, 581] on span "Back" at bounding box center [857, 589] width 29 height 20
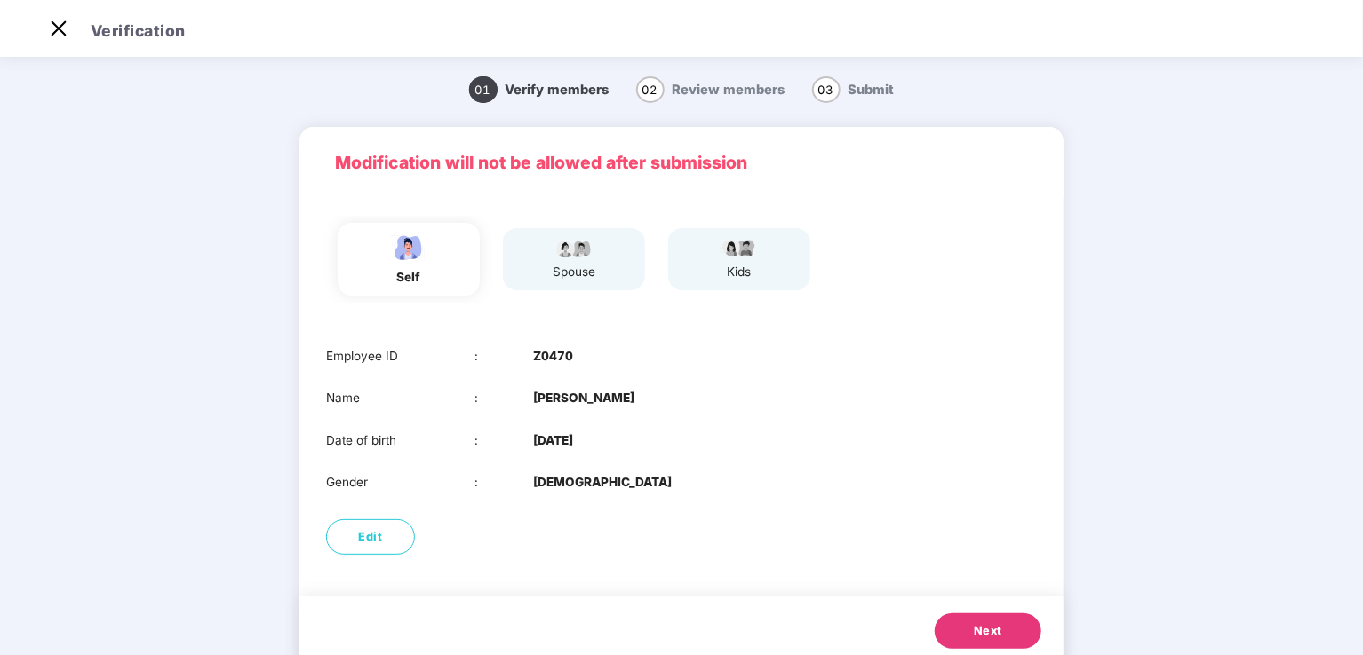
click at [1001, 623] on button "Next" at bounding box center [987, 632] width 107 height 36
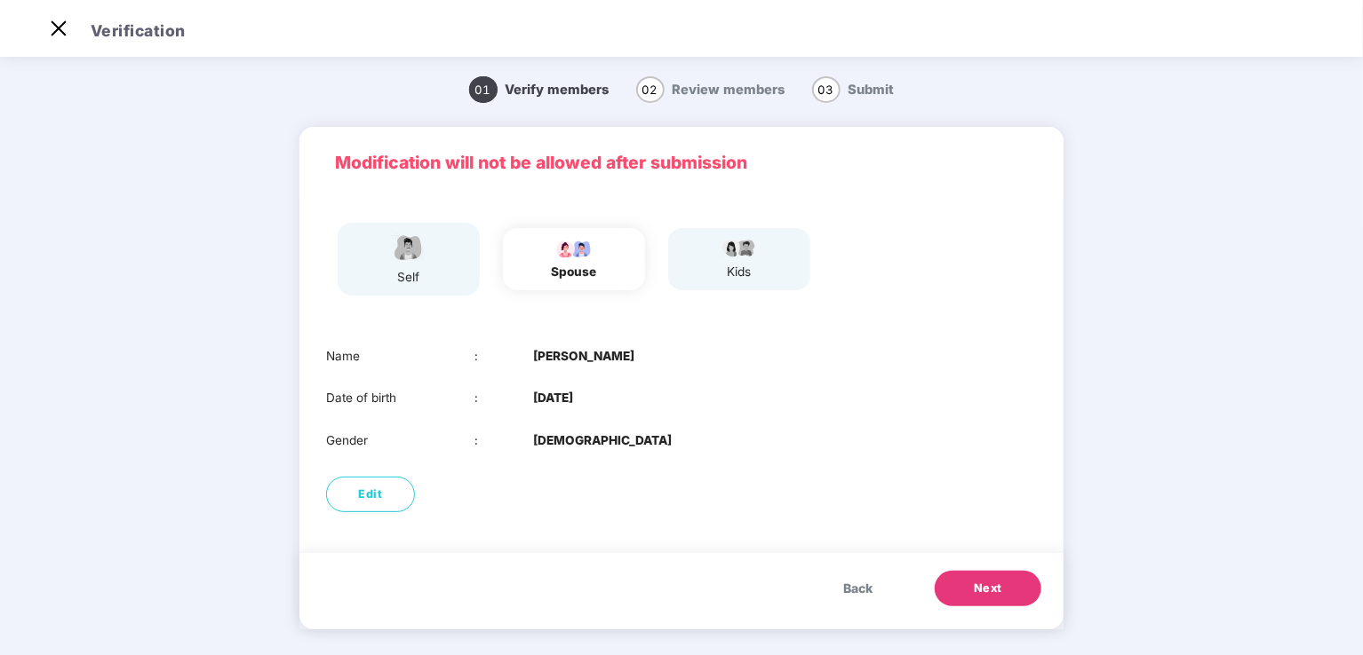
click at [1002, 596] on button "Next" at bounding box center [987, 589] width 107 height 36
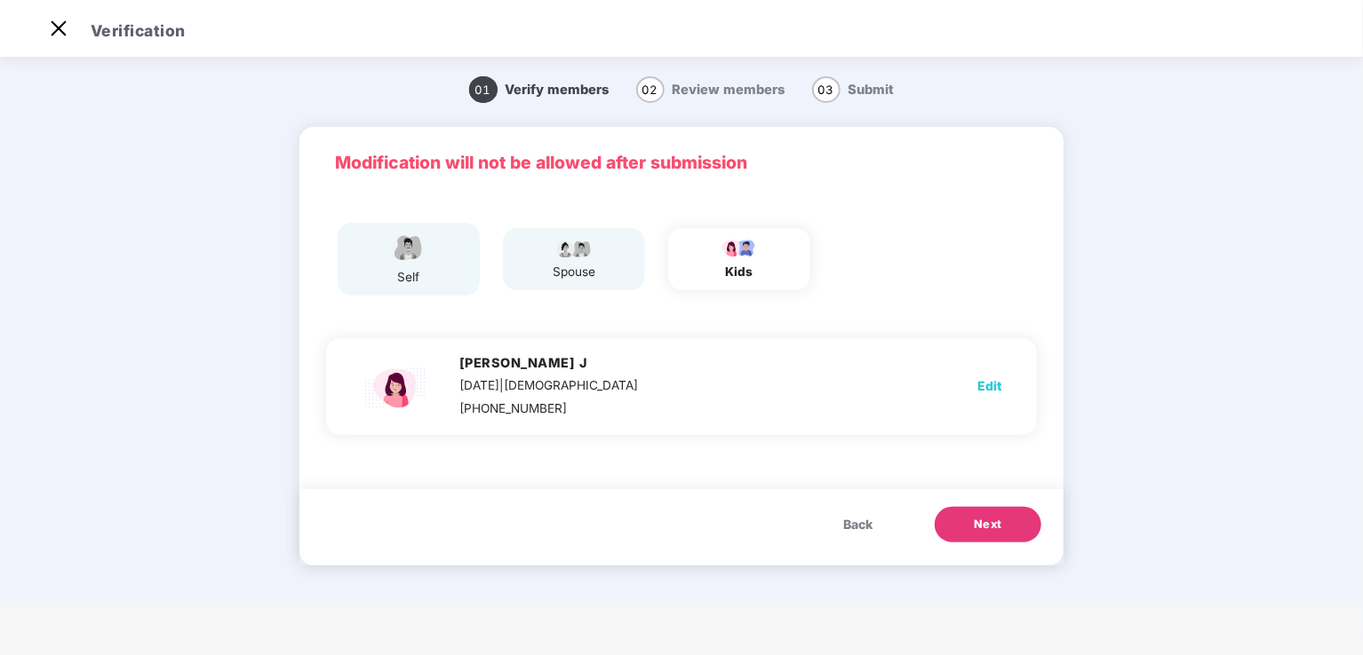
click at [976, 517] on span "Next" at bounding box center [987, 525] width 28 height 18
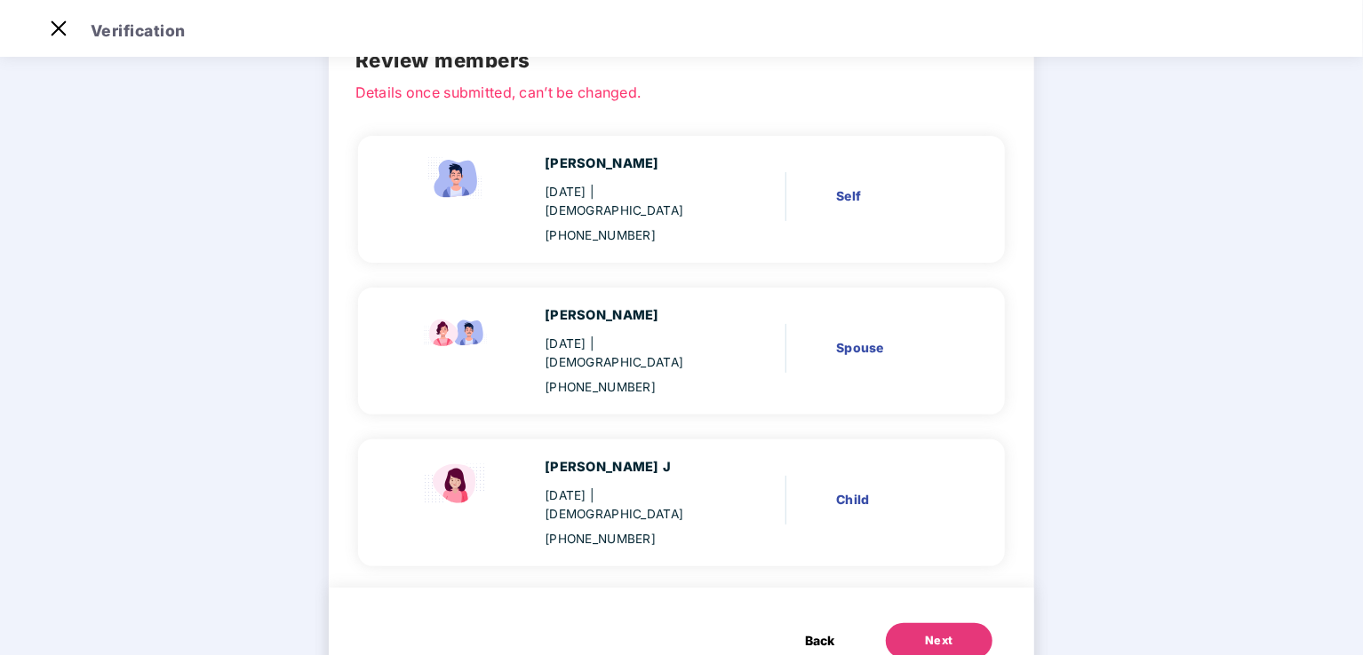
scroll to position [104, 0]
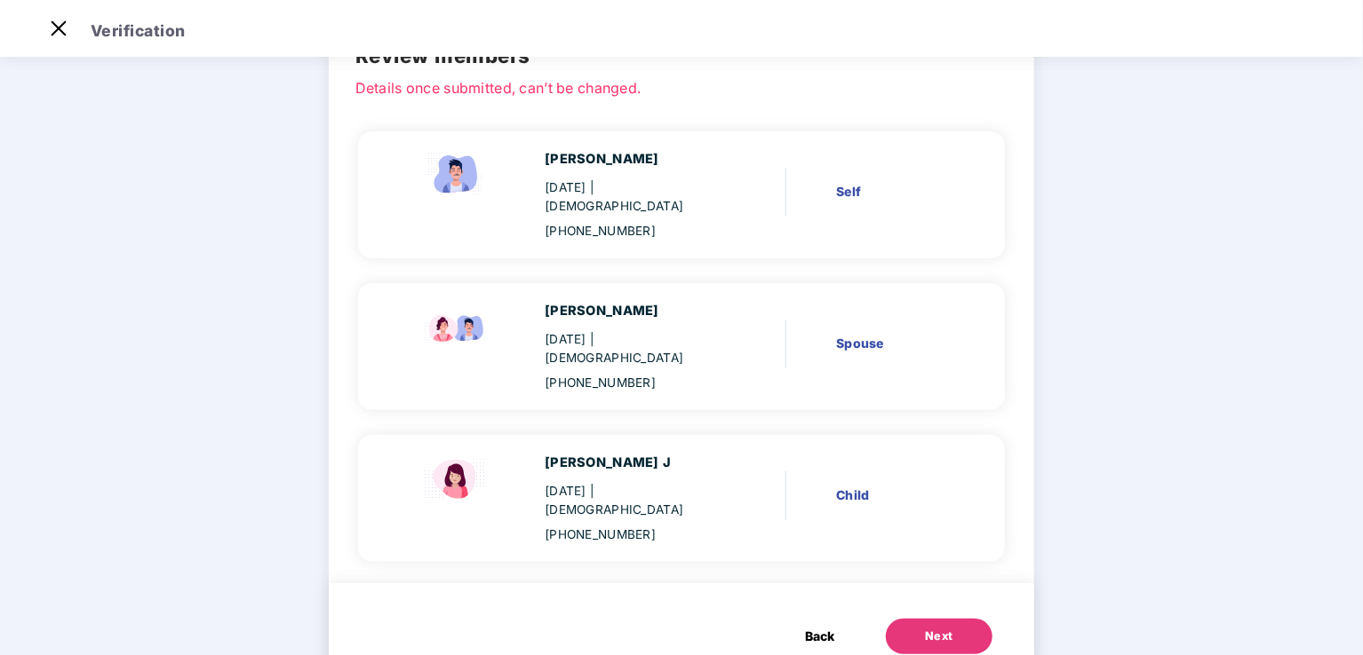
click at [931, 628] on div "Next" at bounding box center [939, 637] width 28 height 18
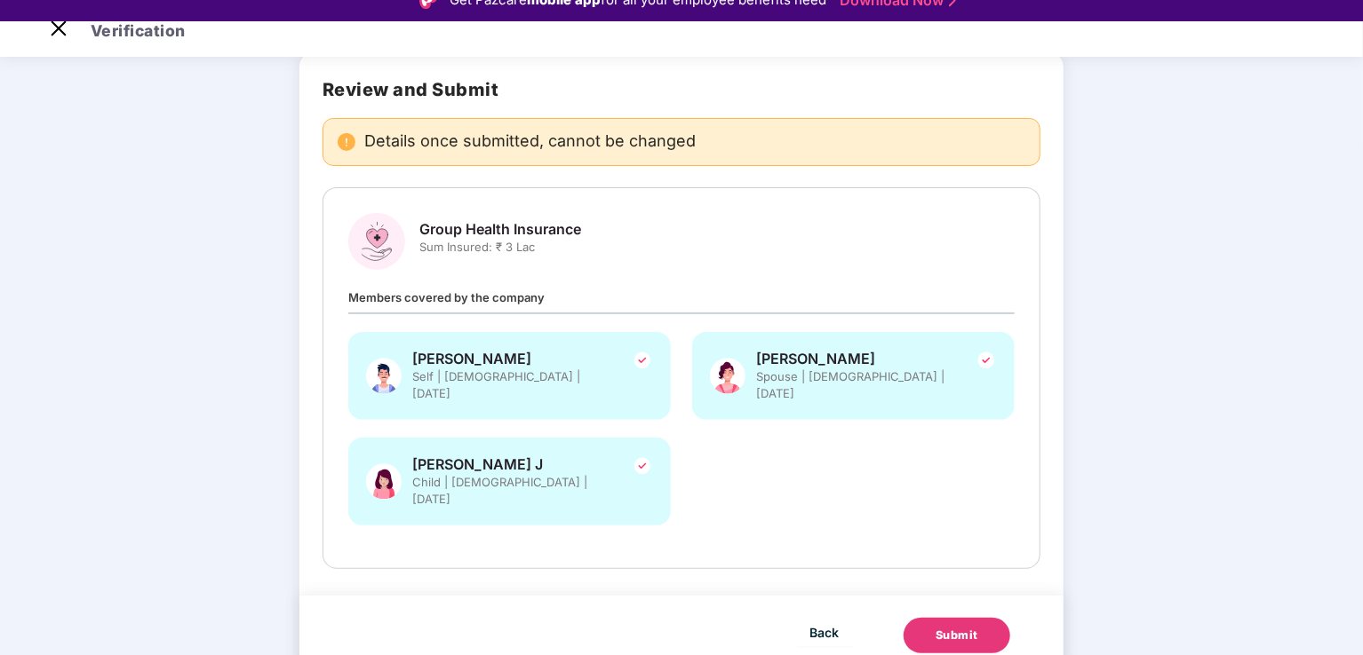
scroll to position [43, 0]
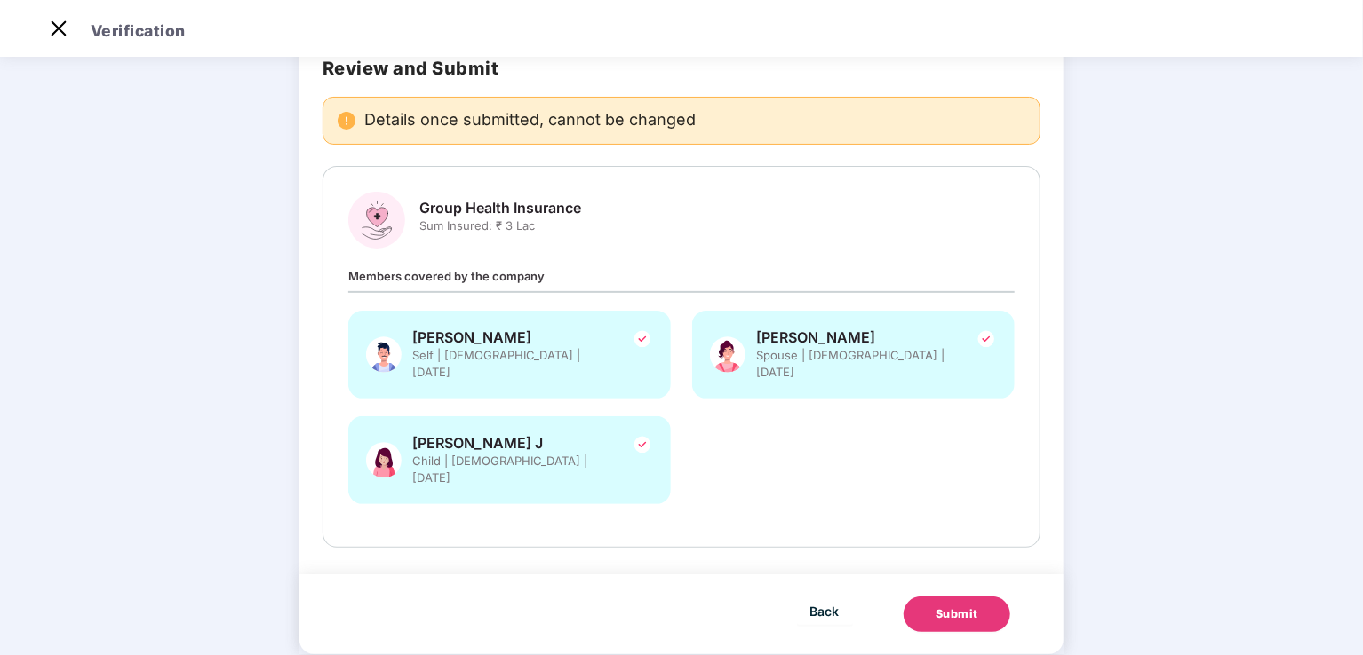
click at [953, 606] on div "Submit" at bounding box center [956, 615] width 43 height 18
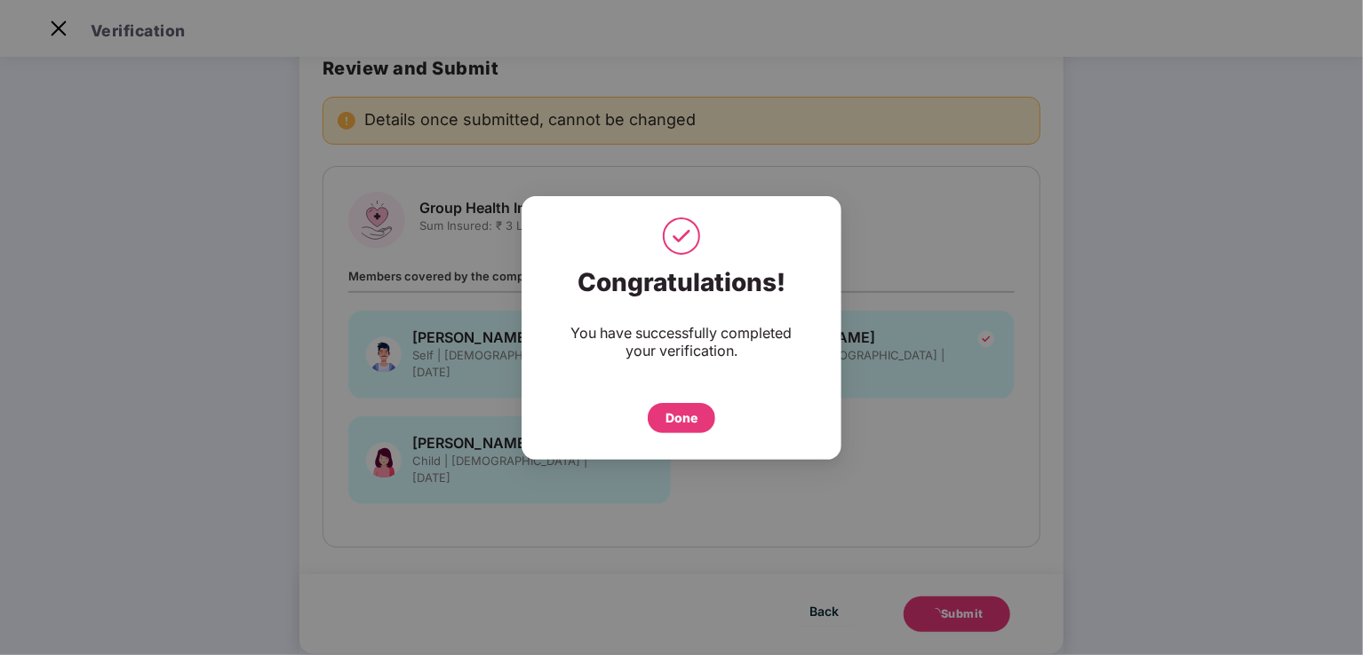
click at [678, 405] on div "Done" at bounding box center [681, 418] width 68 height 30
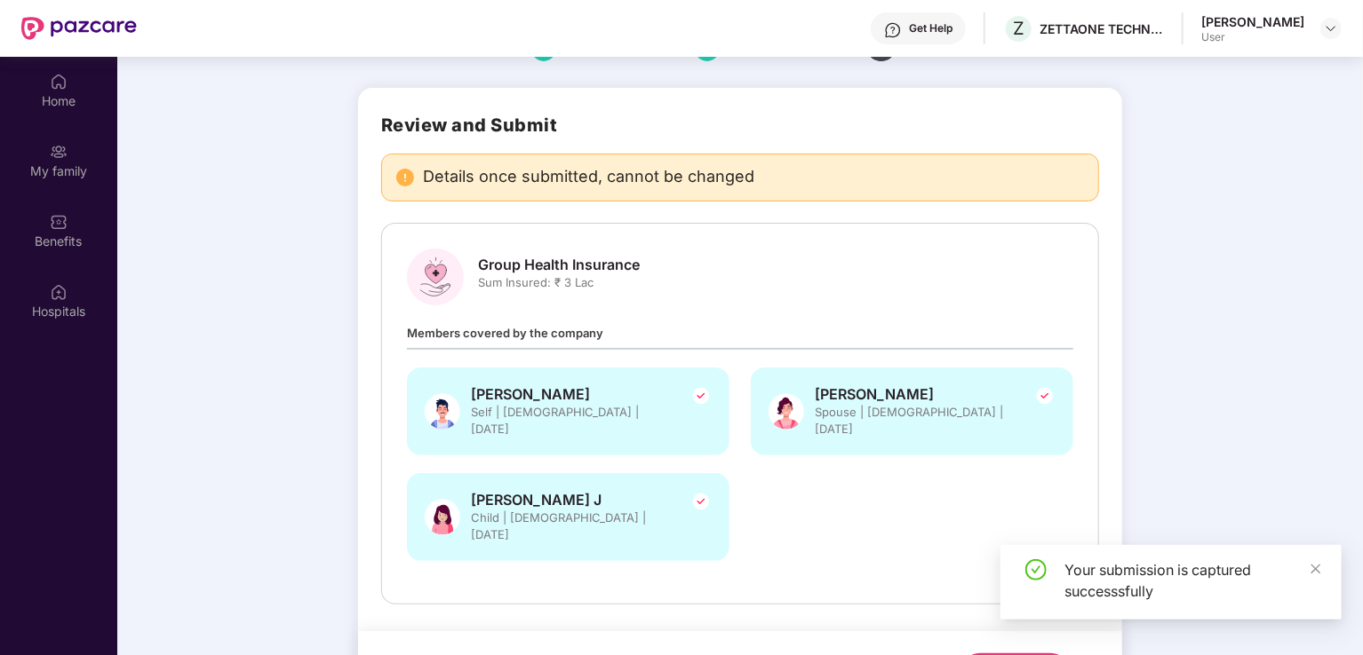
scroll to position [99, 0]
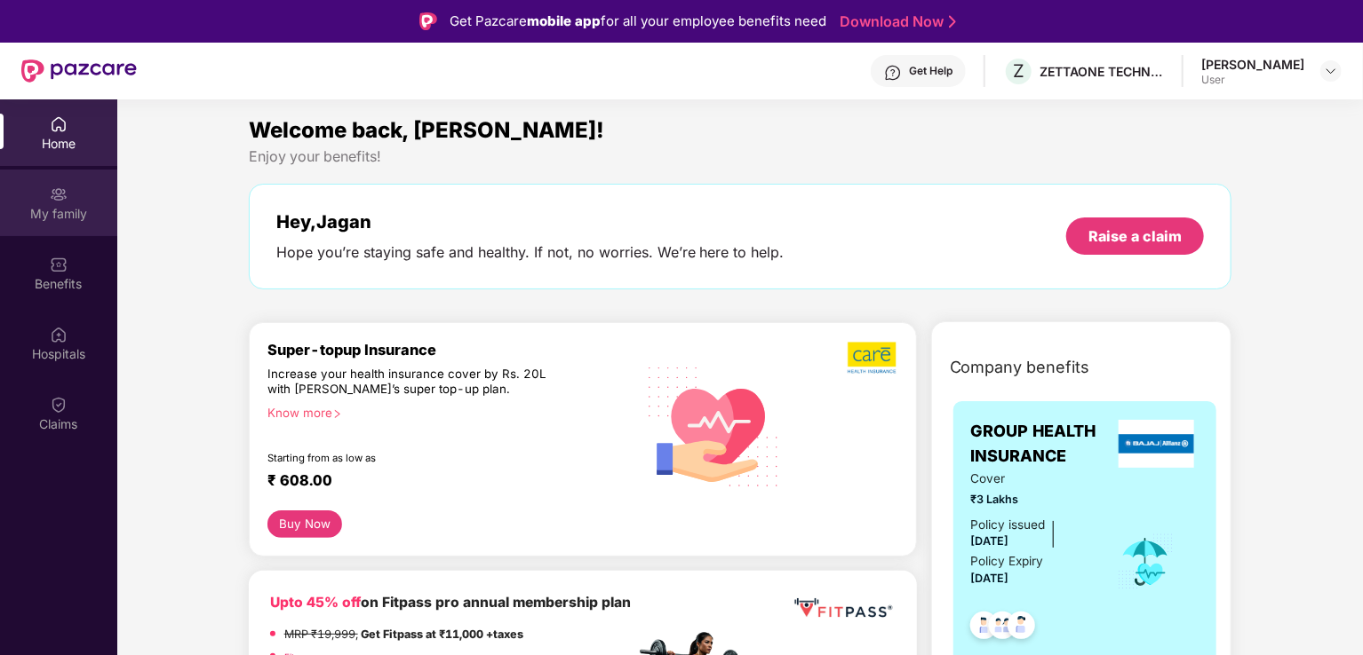
click at [73, 205] on div "My family" at bounding box center [58, 214] width 117 height 18
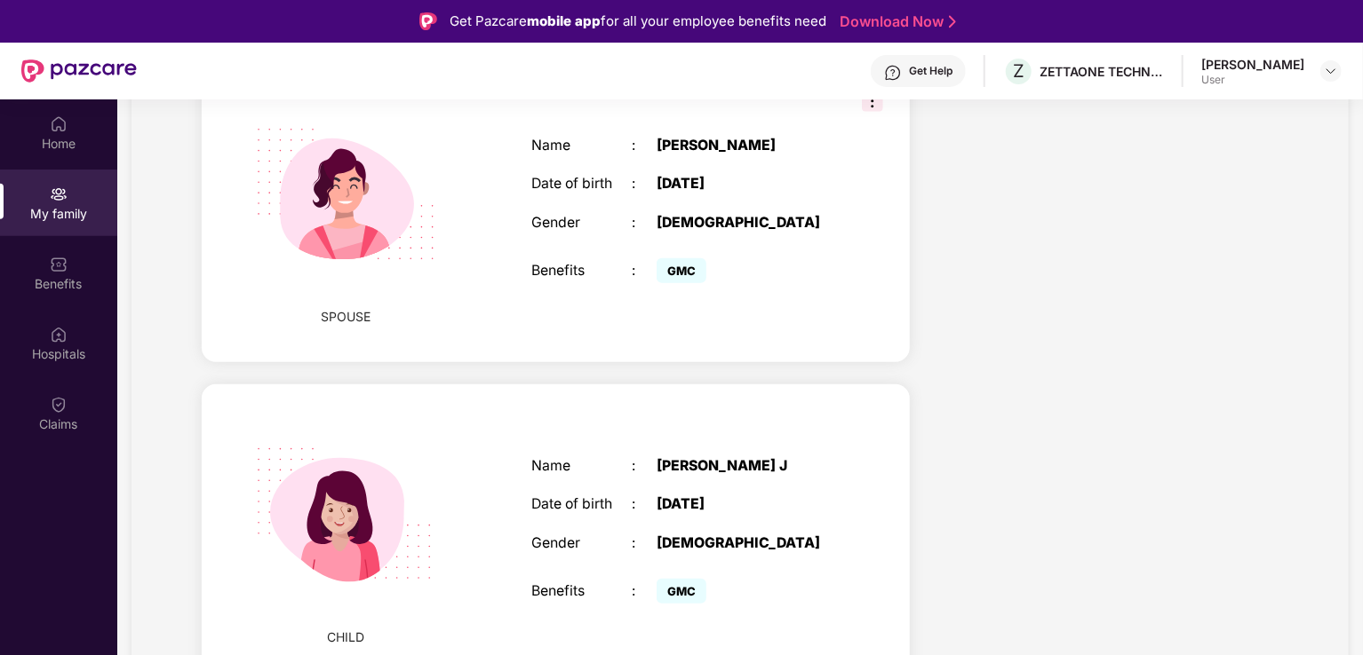
scroll to position [343, 0]
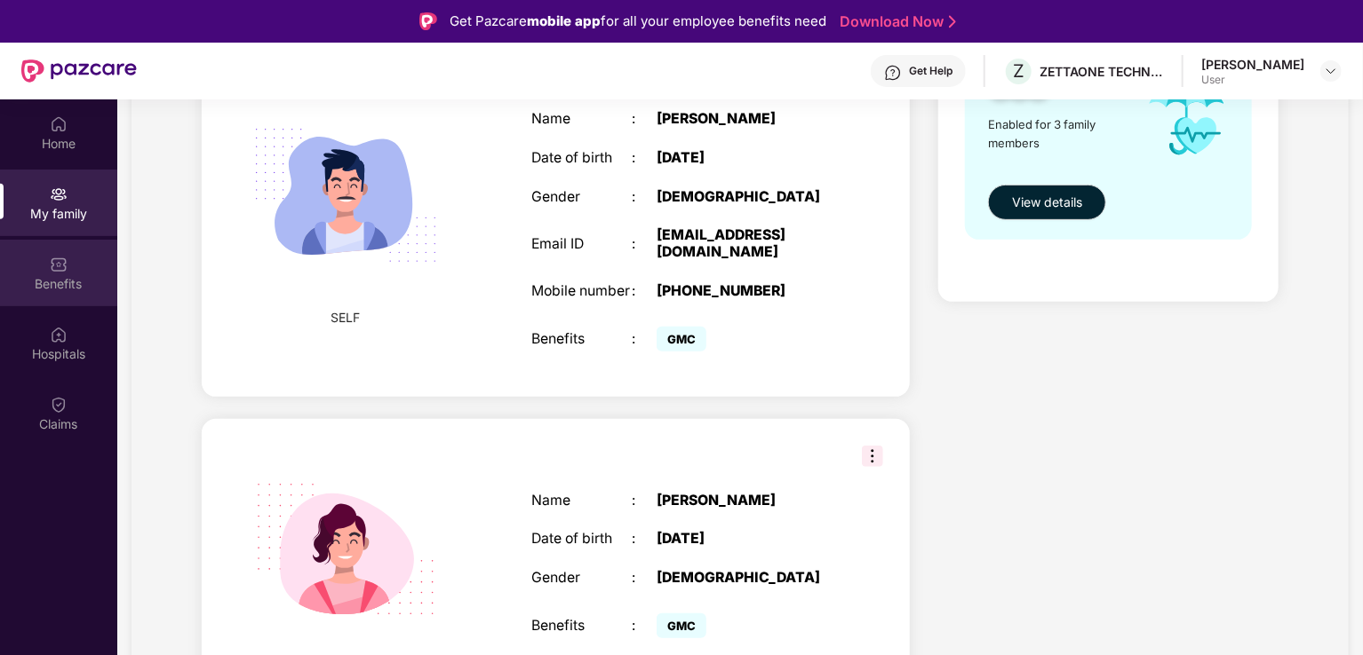
click at [48, 272] on div "Benefits" at bounding box center [58, 273] width 117 height 67
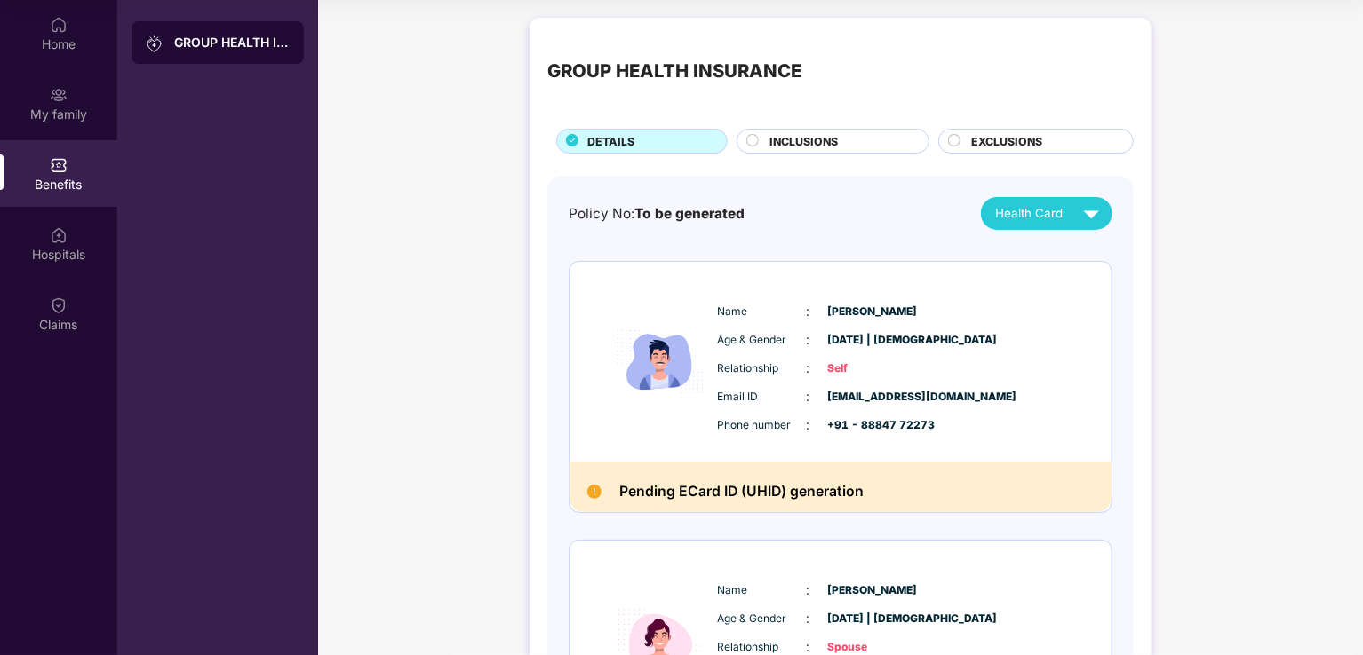
click at [794, 139] on span "INCLUSIONS" at bounding box center [803, 141] width 68 height 17
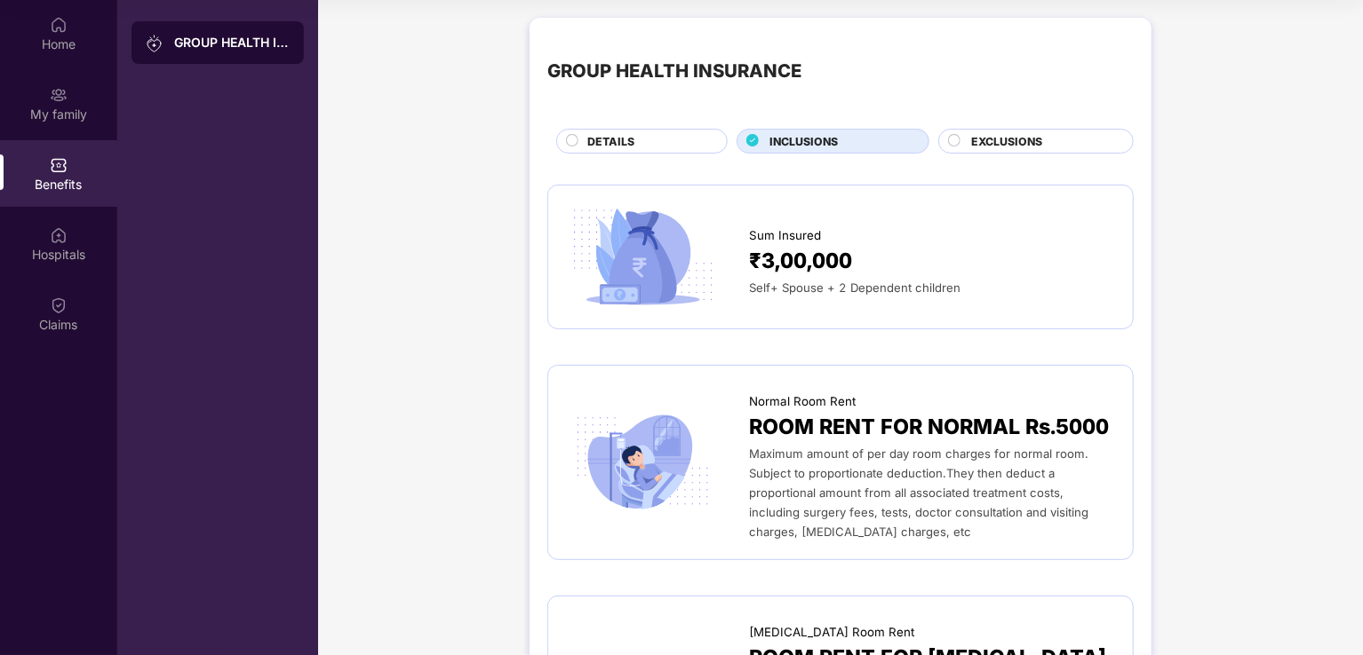
click at [999, 143] on span "EXCLUSIONS" at bounding box center [1006, 141] width 71 height 17
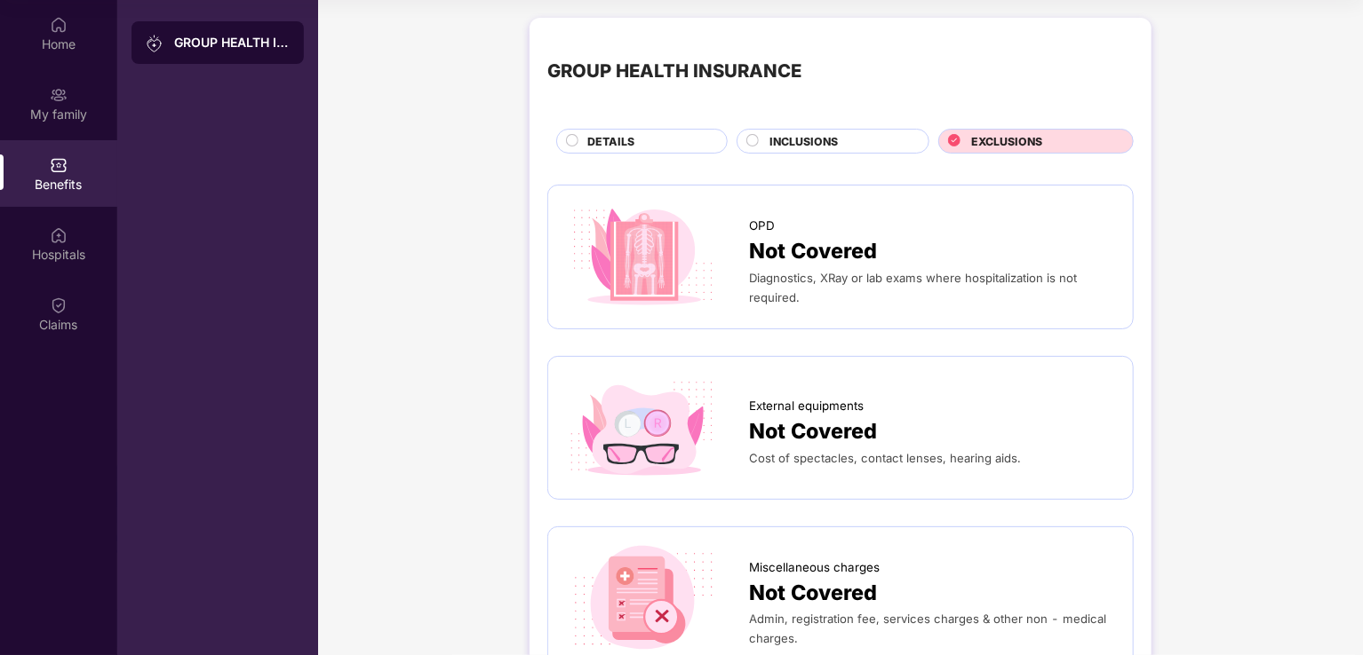
click at [792, 128] on div "GROUP HEALTH INSURANCE DETAILS INCLUSIONS EXCLUSIONS" at bounding box center [840, 95] width 586 height 118
click at [677, 139] on div "DETAILS" at bounding box center [647, 143] width 139 height 20
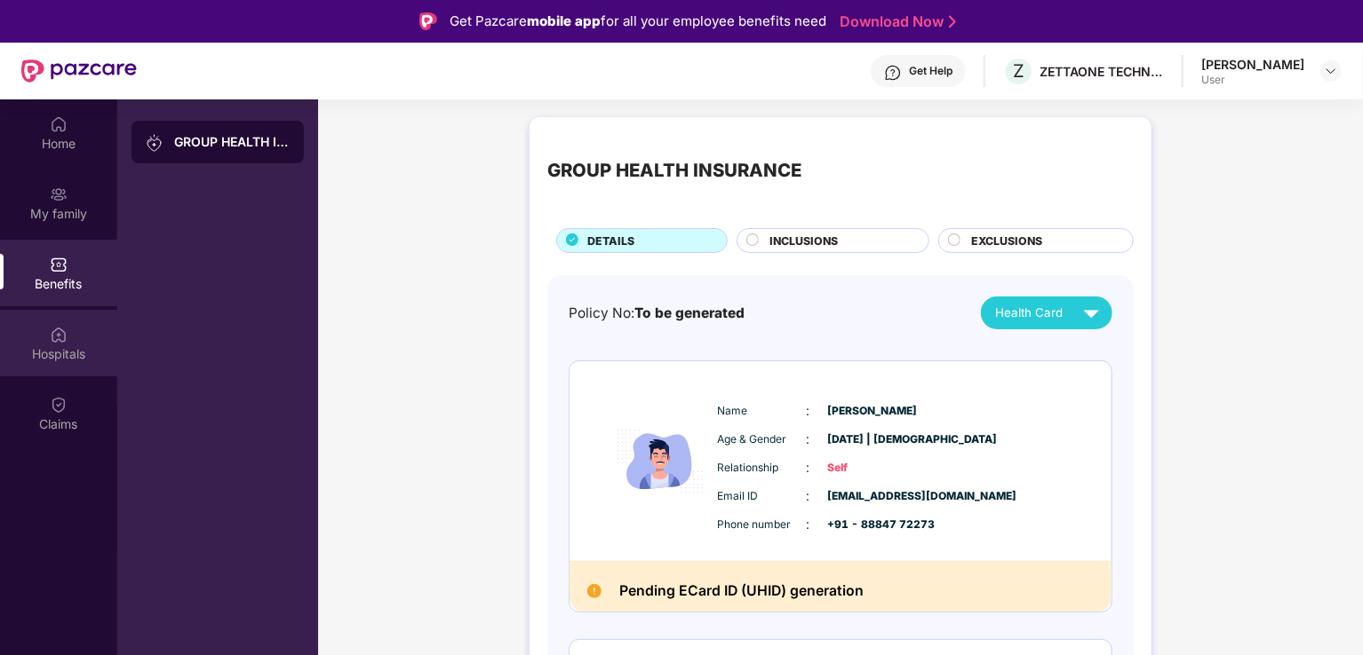
click at [45, 336] on div "Hospitals" at bounding box center [58, 343] width 117 height 67
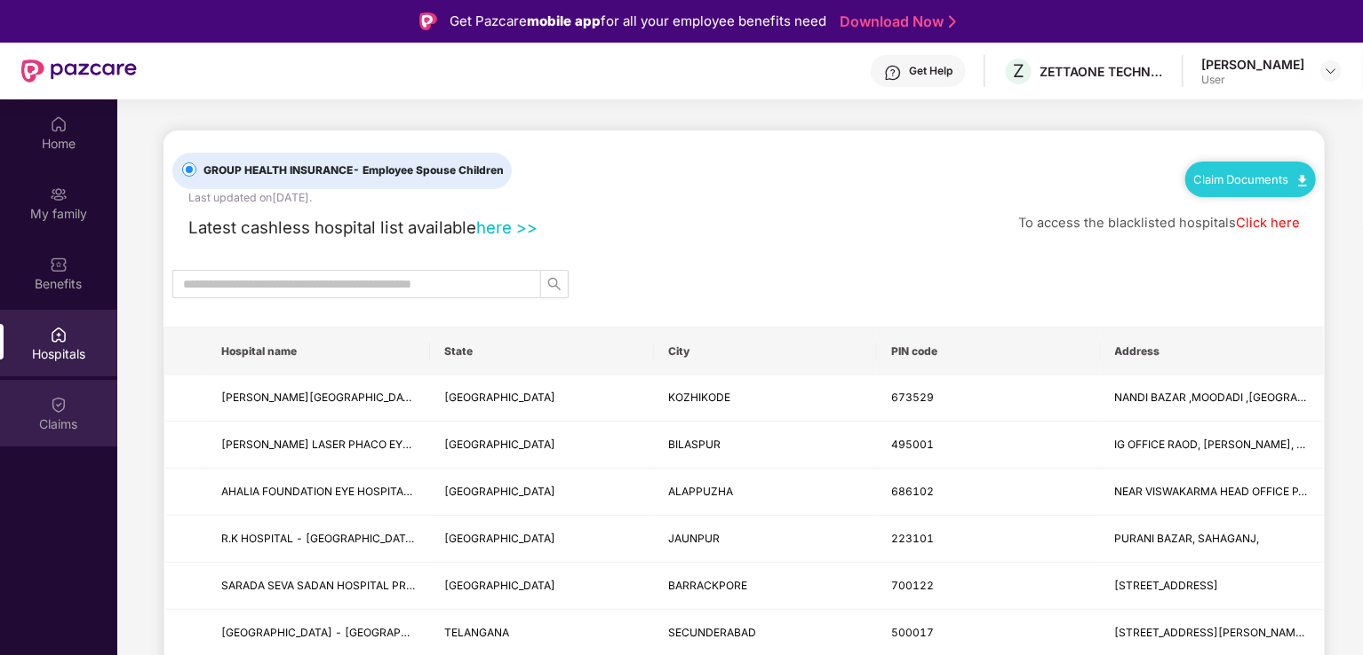
click at [61, 431] on div "Claims" at bounding box center [58, 425] width 117 height 18
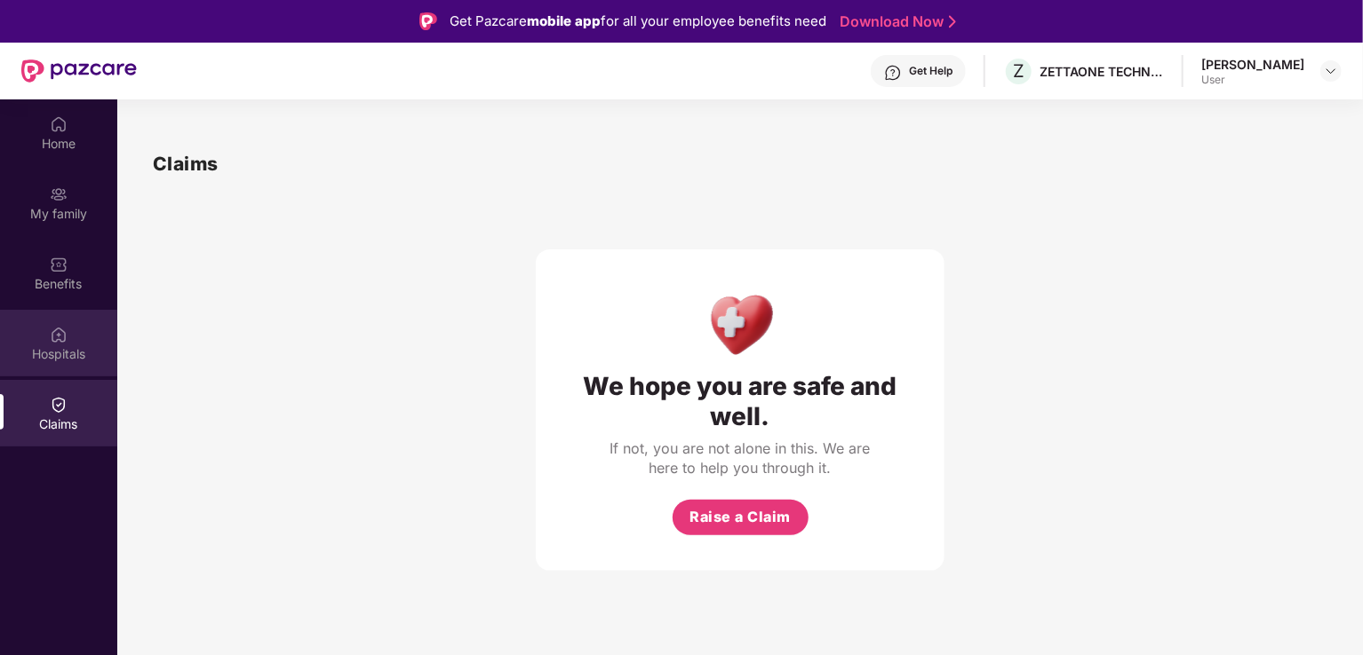
click at [49, 355] on div "Hospitals" at bounding box center [58, 355] width 117 height 18
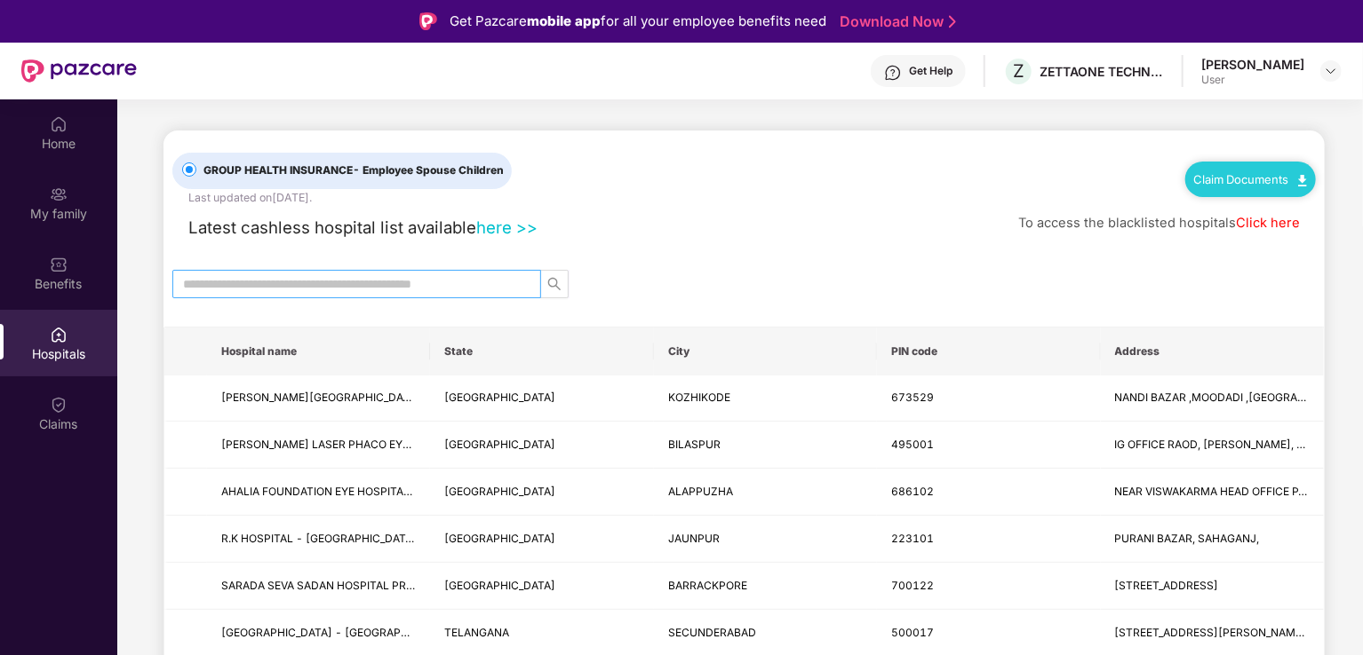
click at [282, 283] on input "text" at bounding box center [349, 284] width 333 height 20
click at [1265, 223] on link "Click here" at bounding box center [1267, 223] width 64 height 16
click at [341, 290] on input "text" at bounding box center [349, 284] width 333 height 20
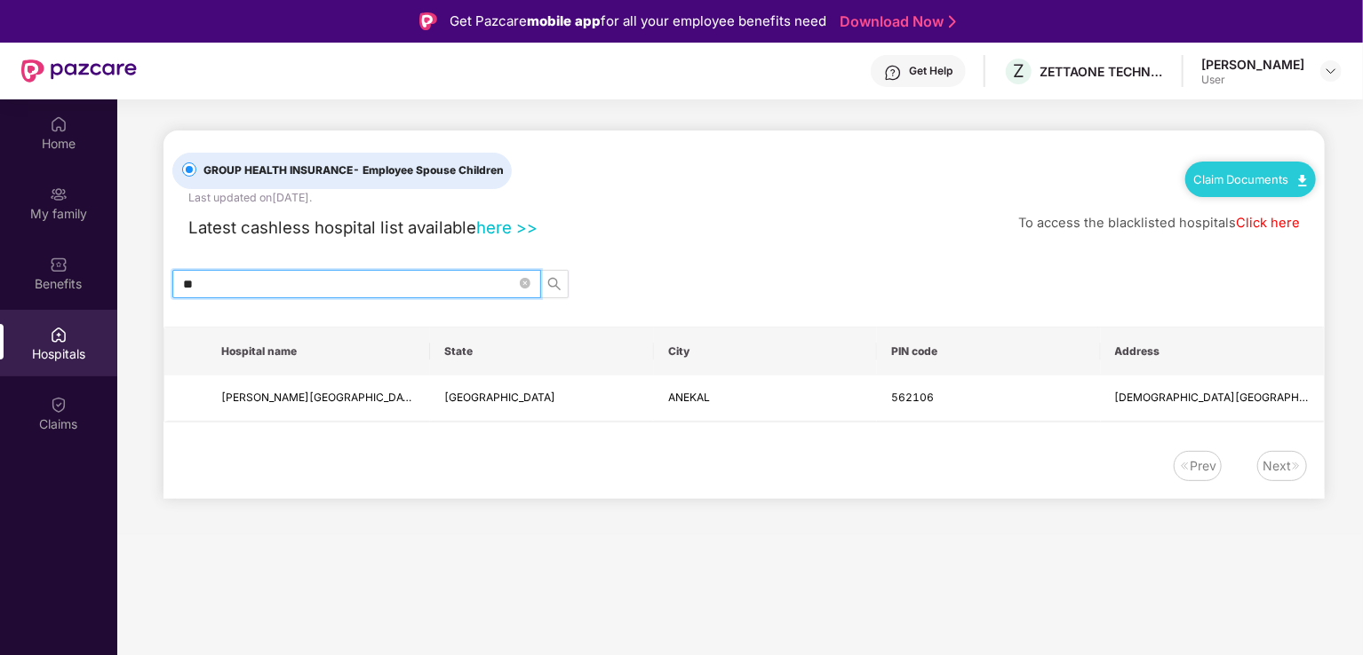
type input "*"
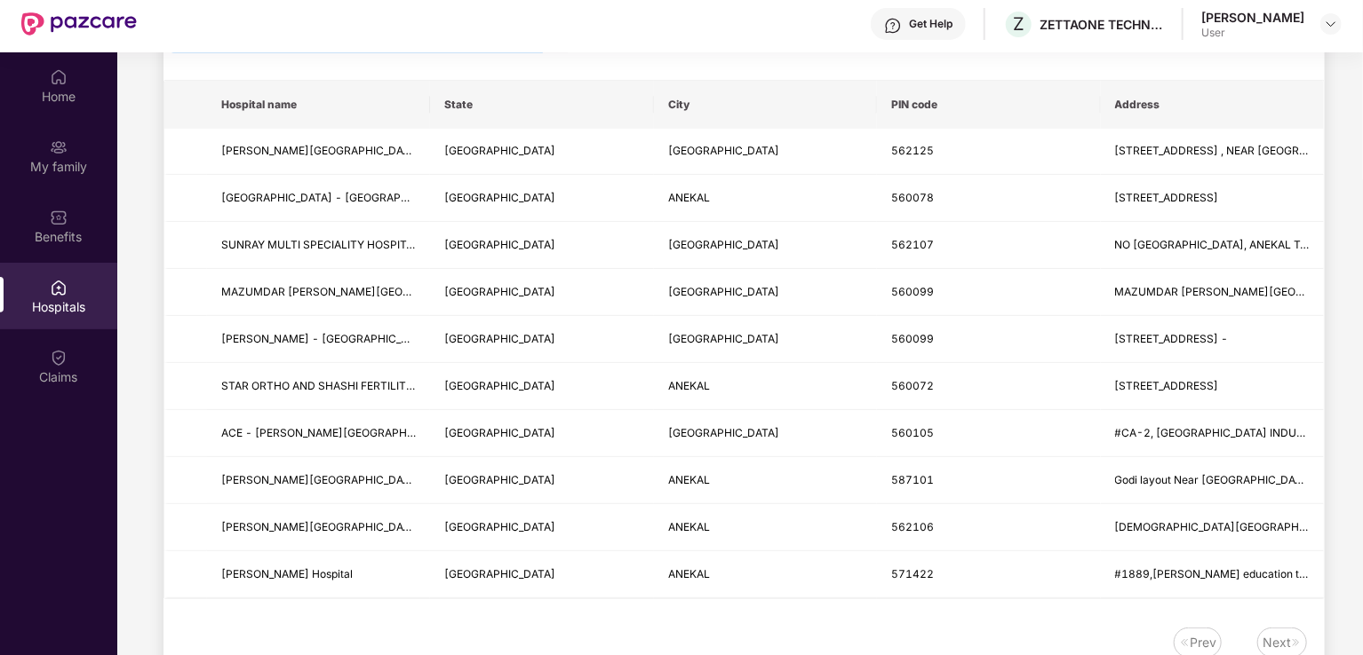
scroll to position [89, 0]
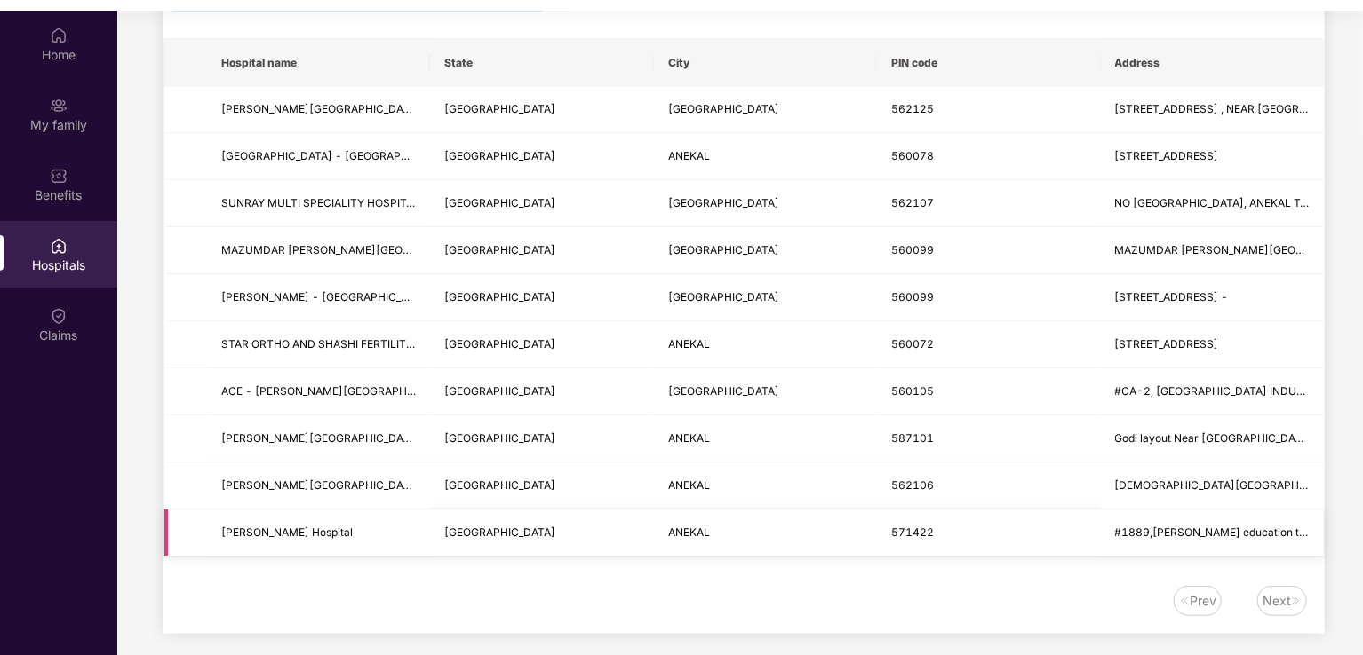
click at [621, 529] on td "[GEOGRAPHIC_DATA]" at bounding box center [541, 533] width 223 height 47
click at [320, 532] on span "[PERSON_NAME] Hospital" at bounding box center [286, 532] width 131 height 13
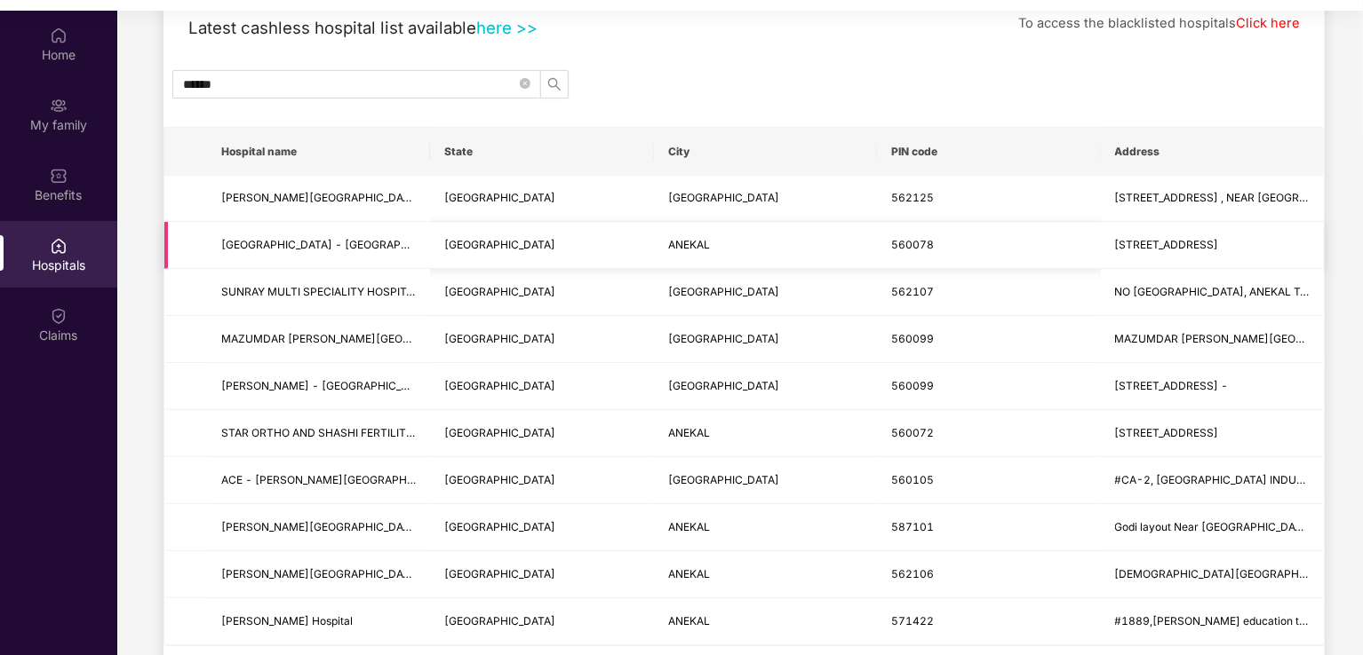
scroll to position [22, 0]
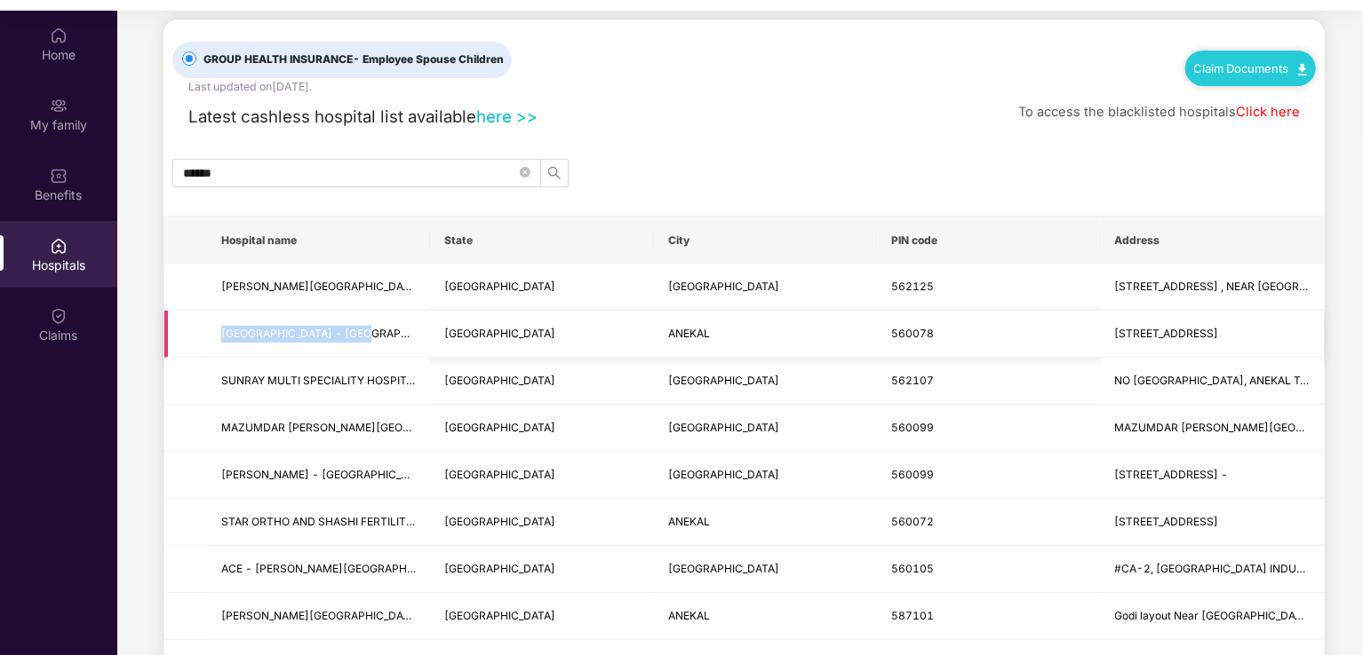
click at [377, 331] on td "[GEOGRAPHIC_DATA] - [GEOGRAPHIC_DATA]" at bounding box center [318, 334] width 223 height 47
drag, startPoint x: 404, startPoint y: 335, endPoint x: 217, endPoint y: 339, distance: 187.5
click at [217, 339] on td "[GEOGRAPHIC_DATA] - [GEOGRAPHIC_DATA]" at bounding box center [318, 334] width 223 height 47
copy span "[GEOGRAPHIC_DATA] - [GEOGRAPHIC_DATA]"
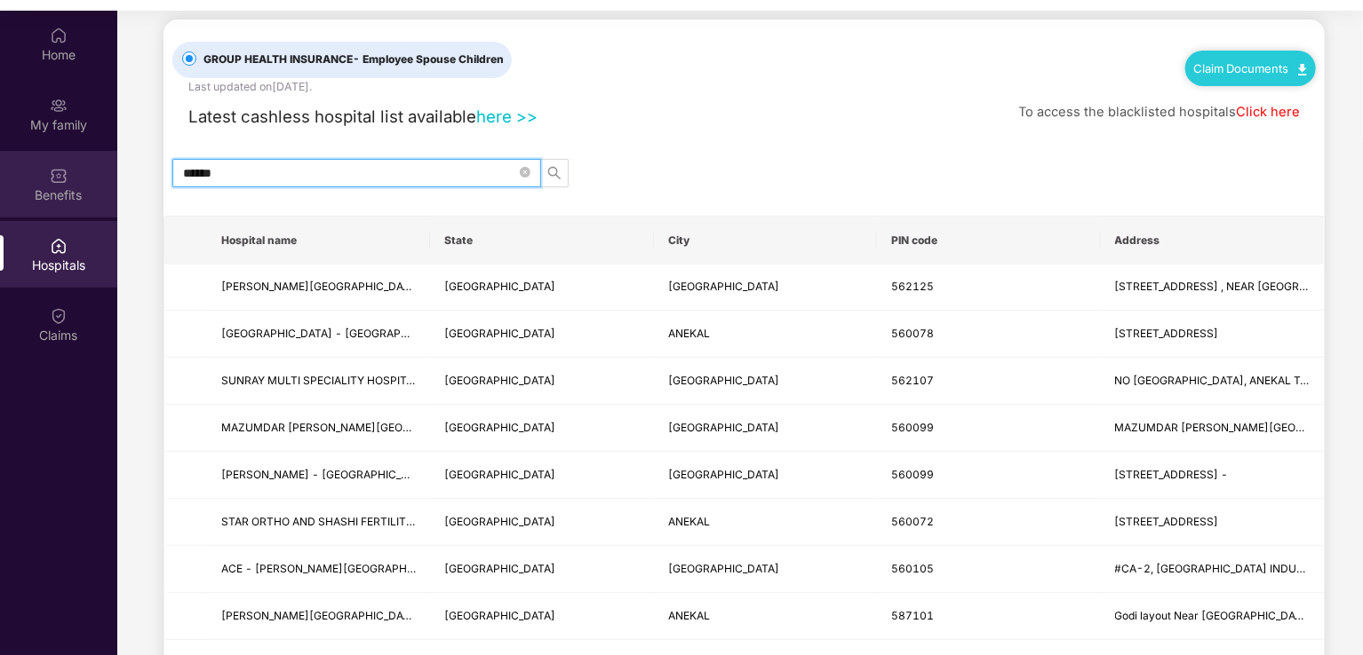
drag, startPoint x: 294, startPoint y: 175, endPoint x: 111, endPoint y: 171, distance: 183.0
click at [111, 171] on div "Home My family Benefits Hospitals Claims GROUP HEALTH INSURANCE - Employee Spou…" at bounding box center [681, 338] width 1363 height 655
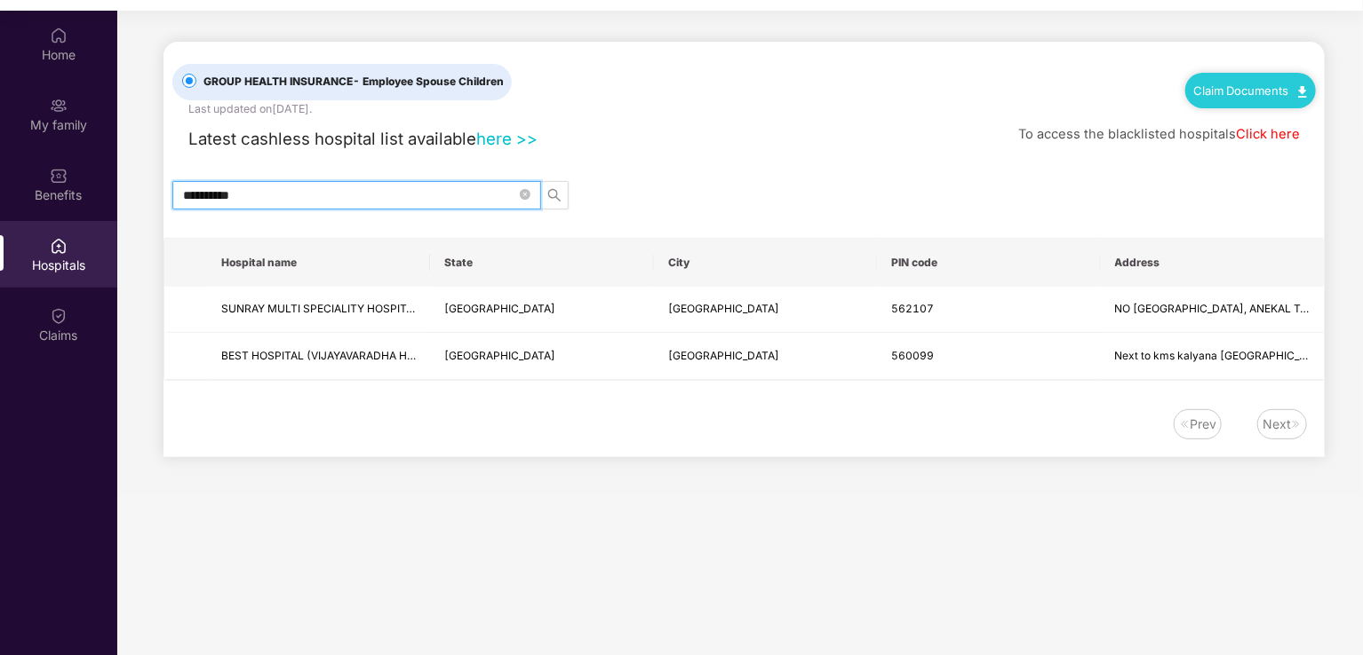
type input "**********"
click at [728, 165] on div "**********" at bounding box center [743, 250] width 1161 height 416
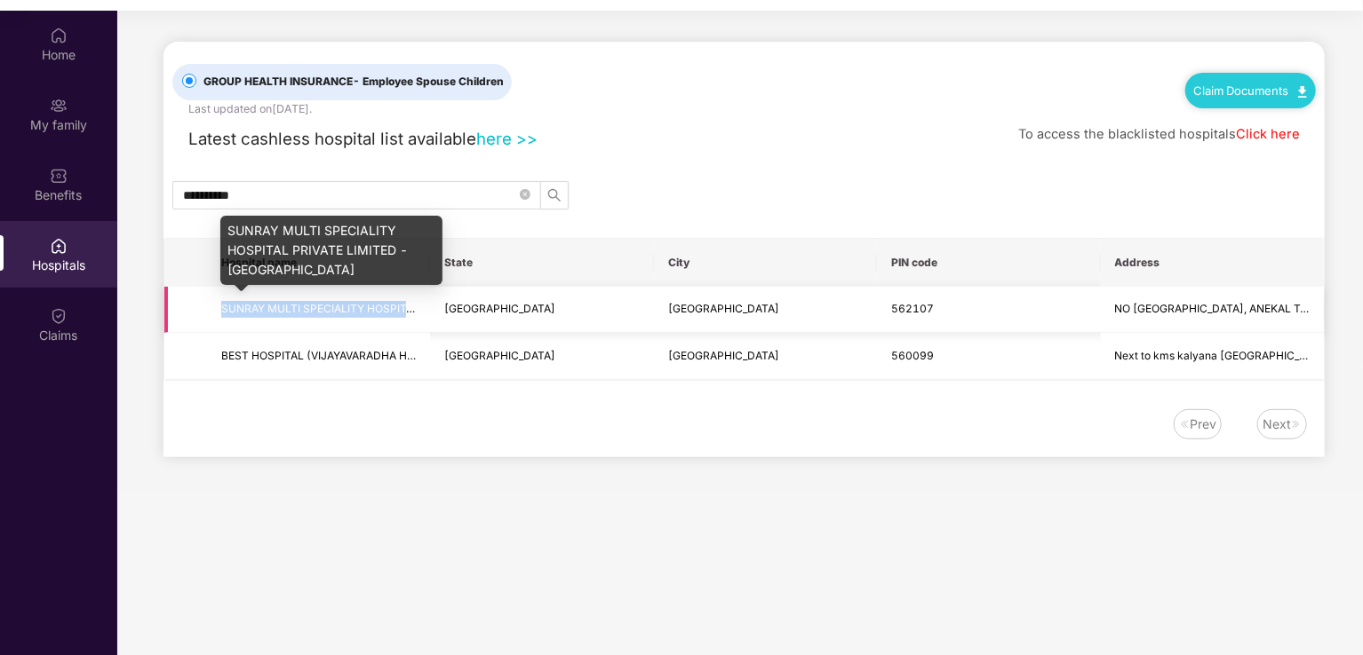
drag, startPoint x: 211, startPoint y: 310, endPoint x: 405, endPoint y: 309, distance: 193.6
click at [405, 309] on td "SUNRAY MULTI SPECIALITY HOSPITAL PRIVATE LIMITED - [GEOGRAPHIC_DATA]" at bounding box center [318, 310] width 223 height 47
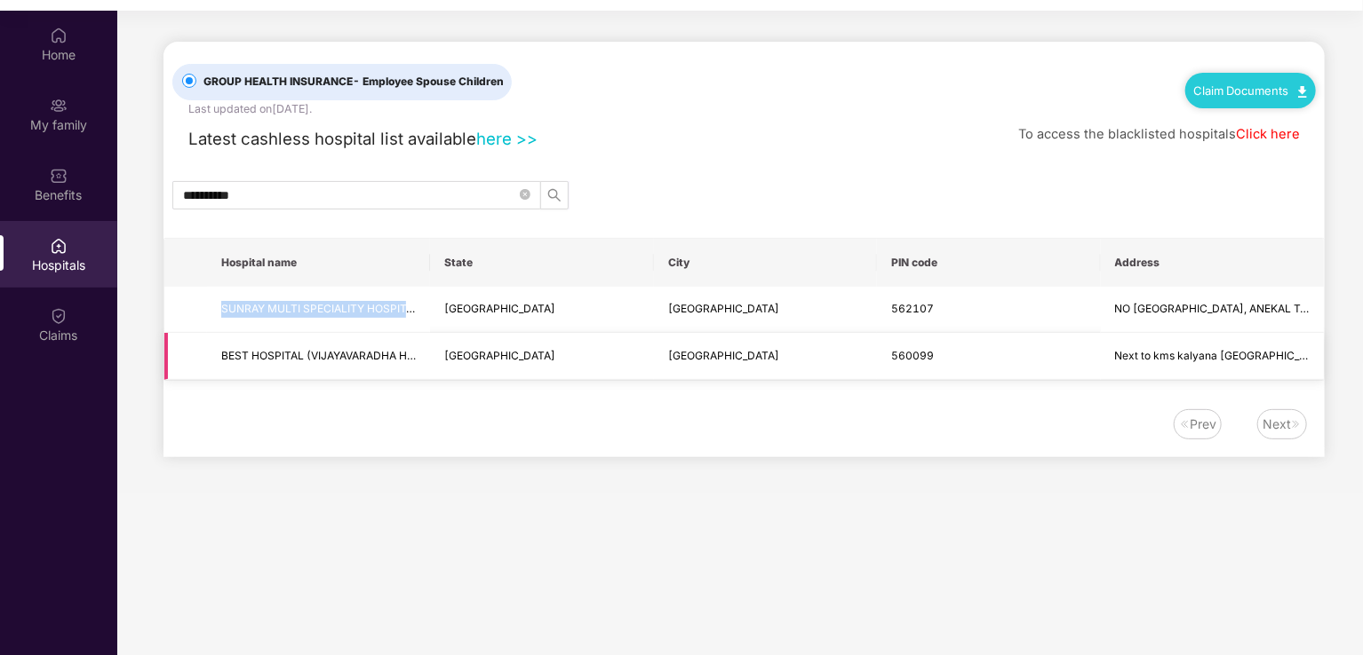
copy span "SUNRAY MULTI SPECIALITY HOSPIT"
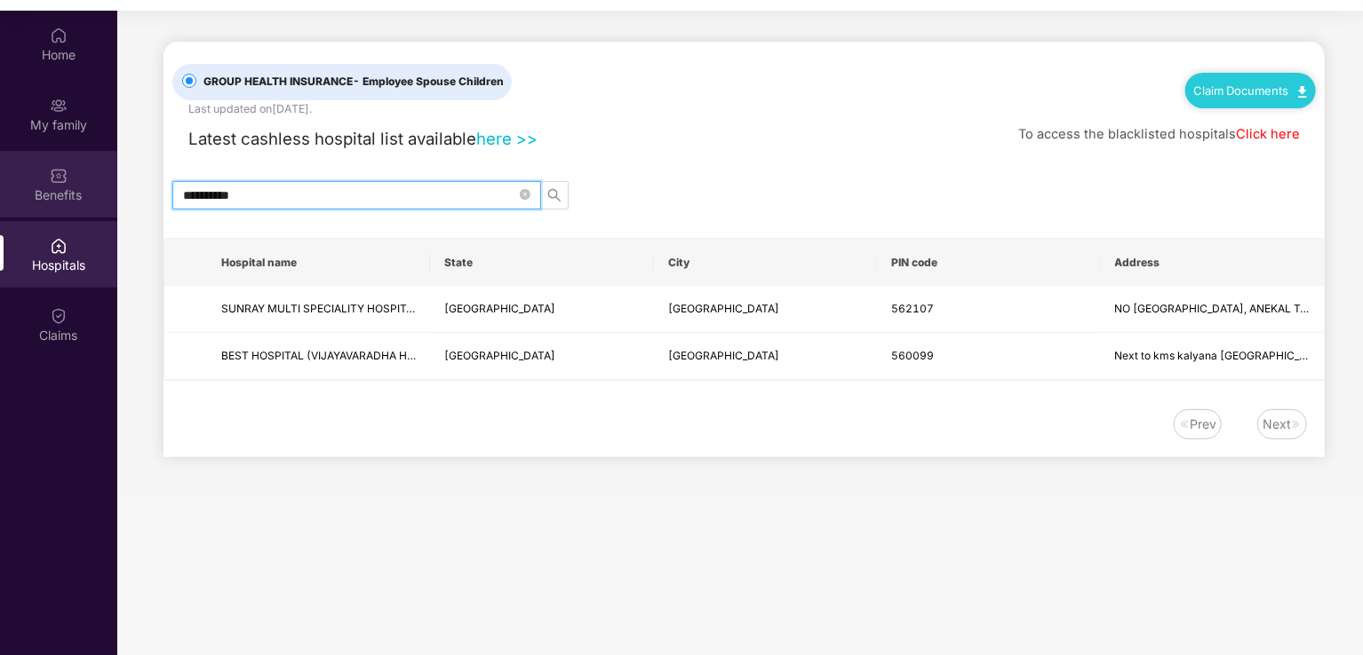
drag, startPoint x: 288, startPoint y: 200, endPoint x: 114, endPoint y: 170, distance: 176.7
click at [114, 170] on div "**********" at bounding box center [681, 338] width 1363 height 655
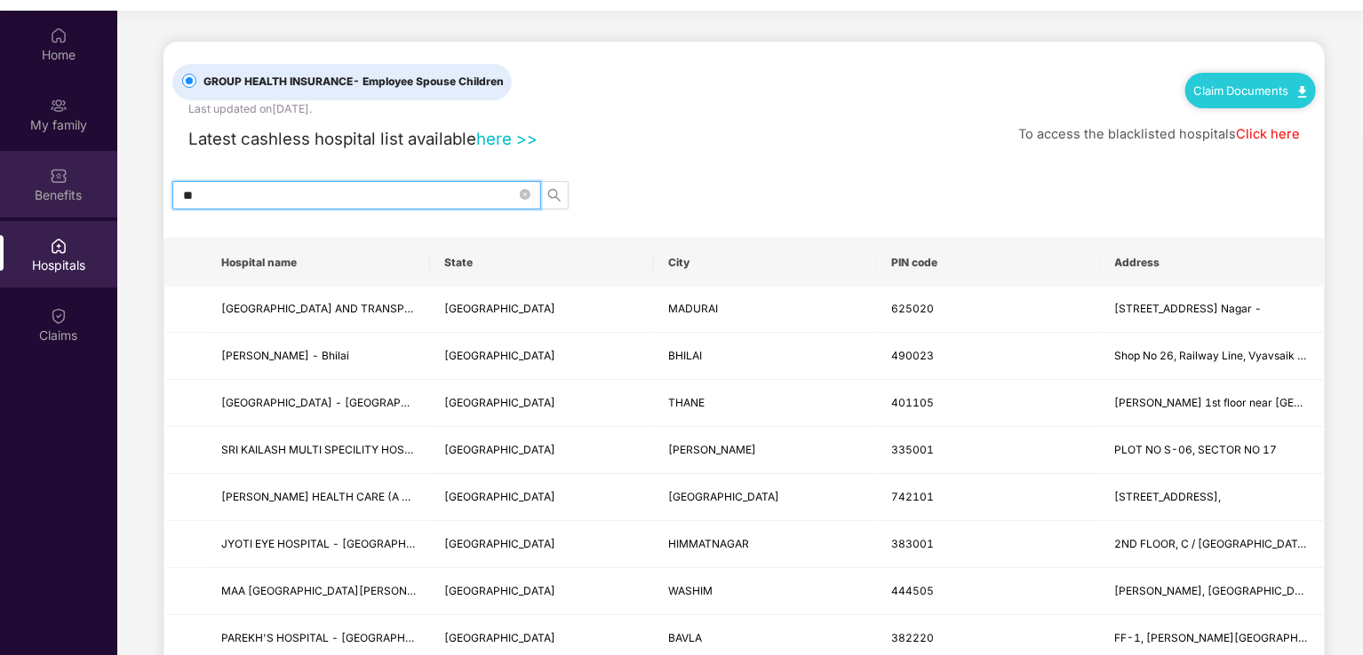
type input "*"
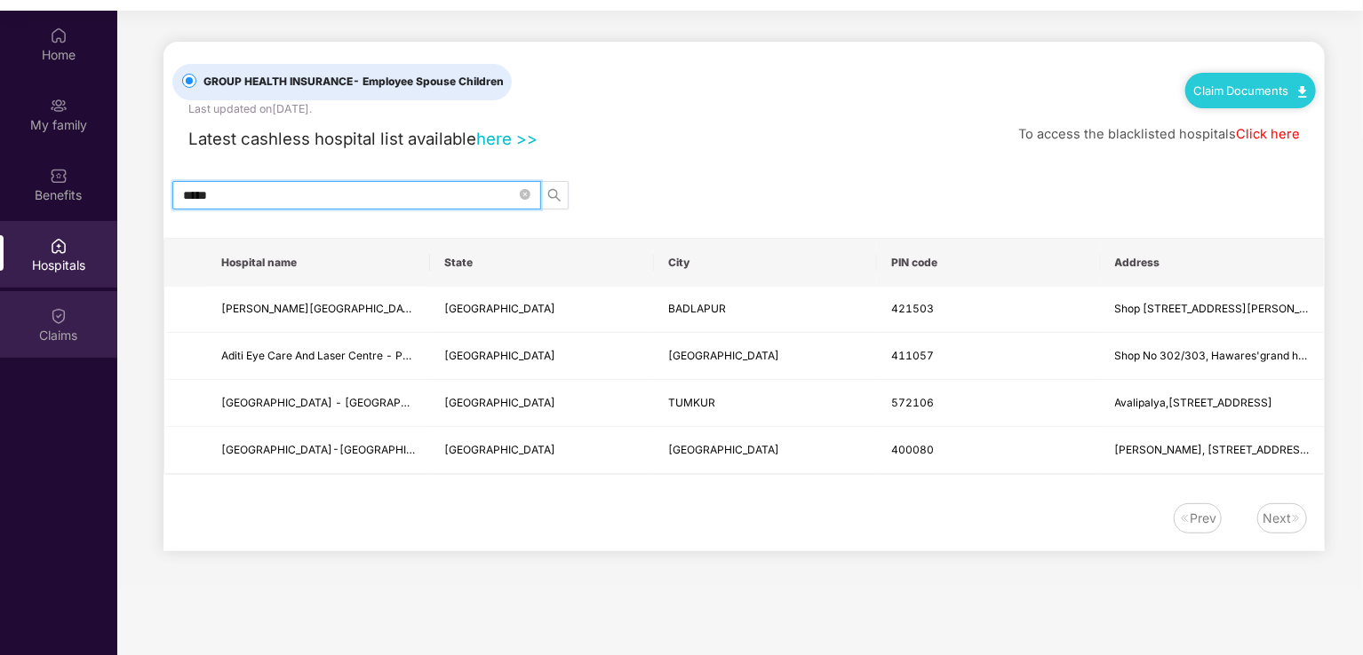
type input "*****"
click at [94, 341] on div "Claims" at bounding box center [58, 336] width 117 height 18
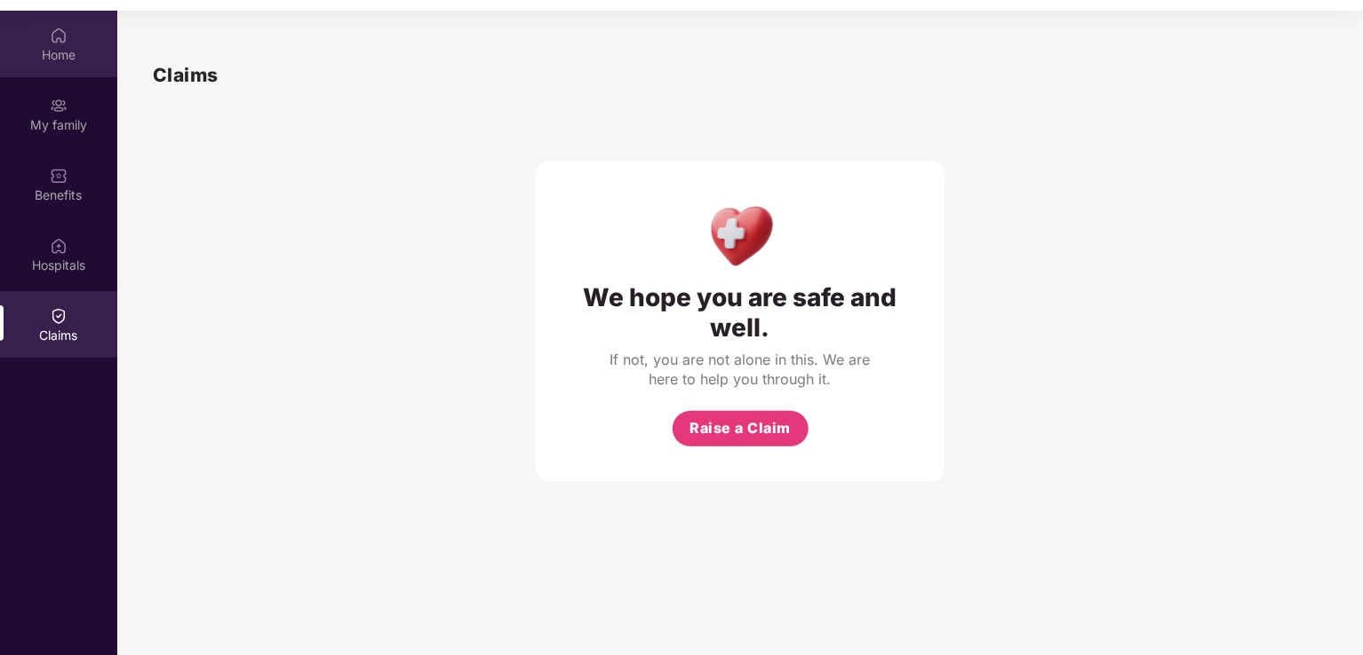
click at [44, 65] on div "Home" at bounding box center [58, 44] width 117 height 67
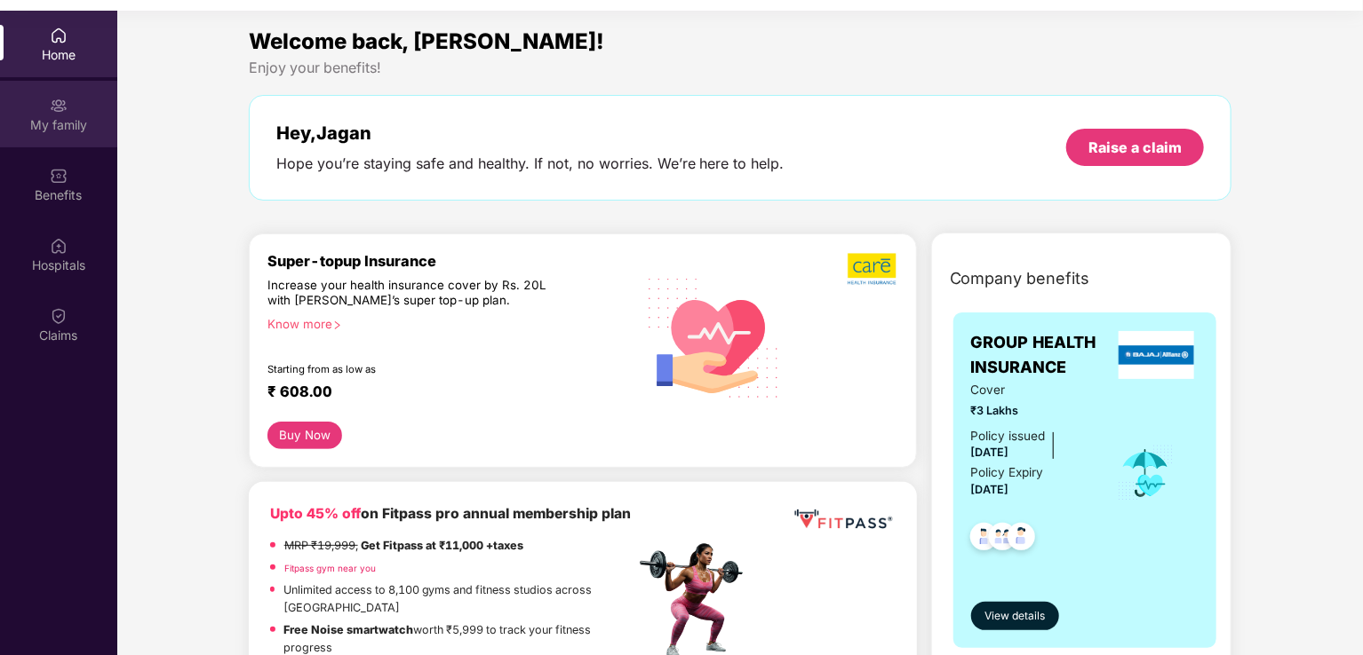
click at [46, 112] on div "My family" at bounding box center [58, 114] width 117 height 67
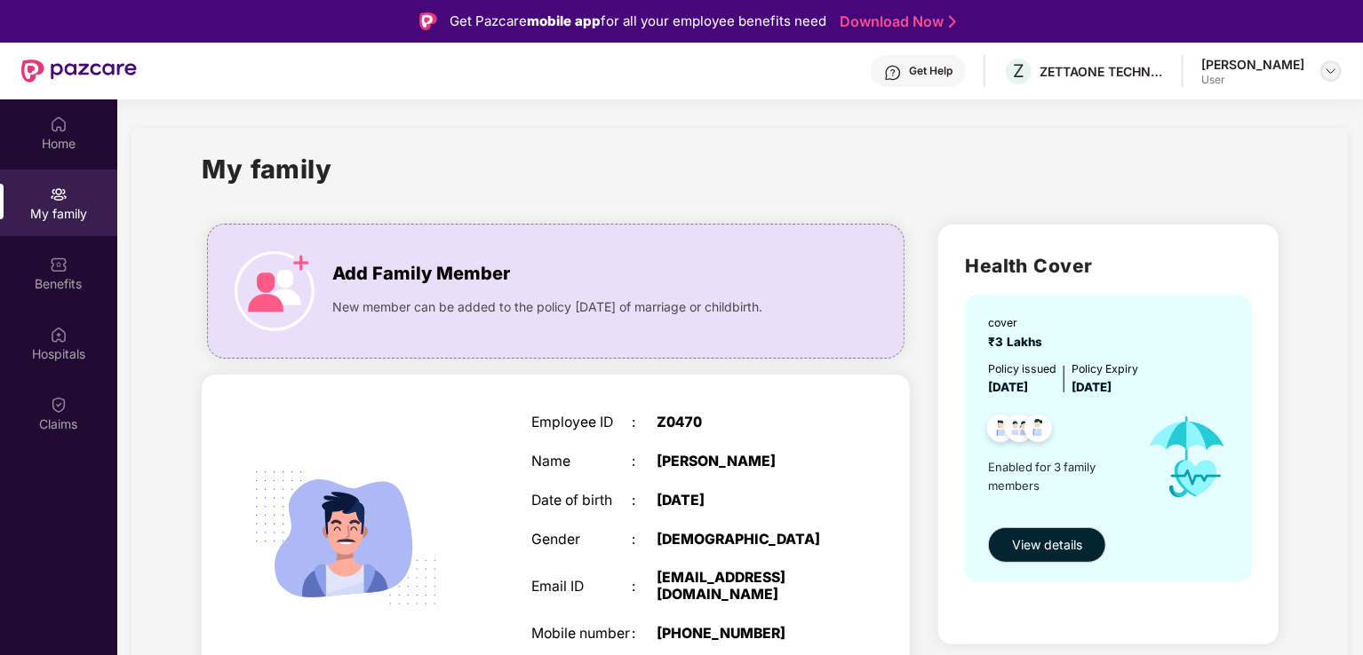
click at [1330, 71] on img at bounding box center [1330, 71] width 14 height 14
click at [786, 154] on div "My family" at bounding box center [740, 179] width 1077 height 61
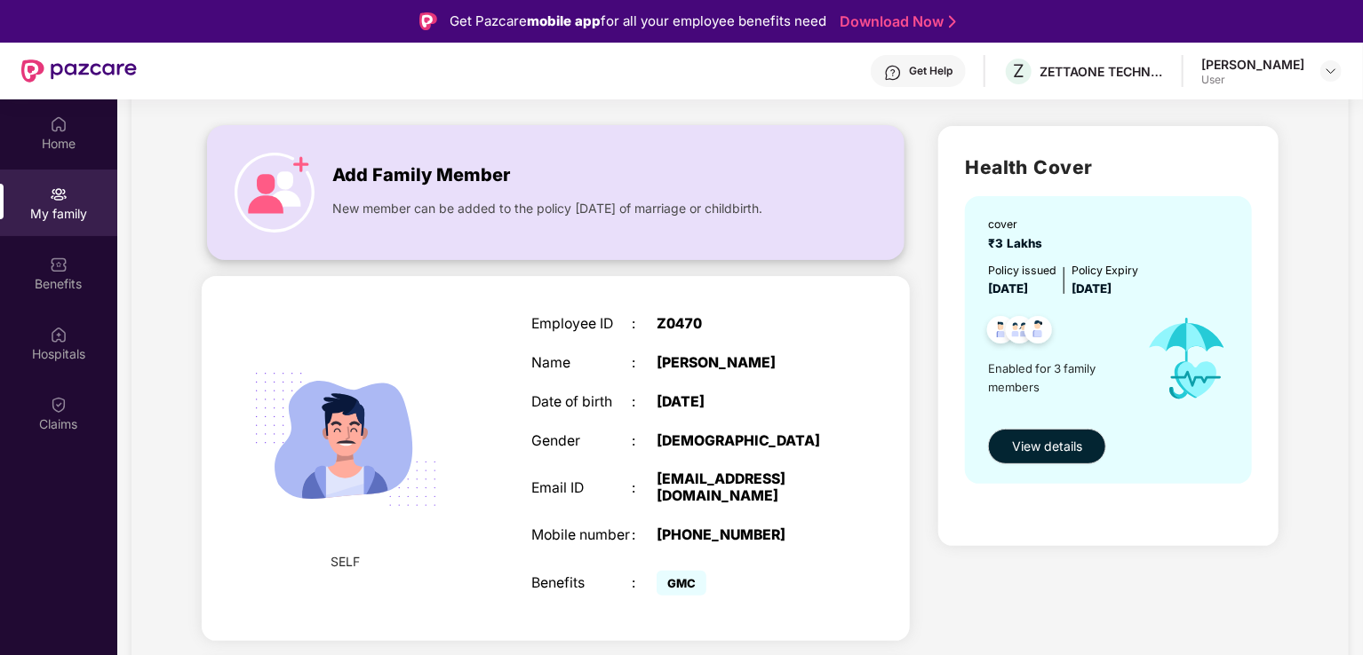
scroll to position [89, 0]
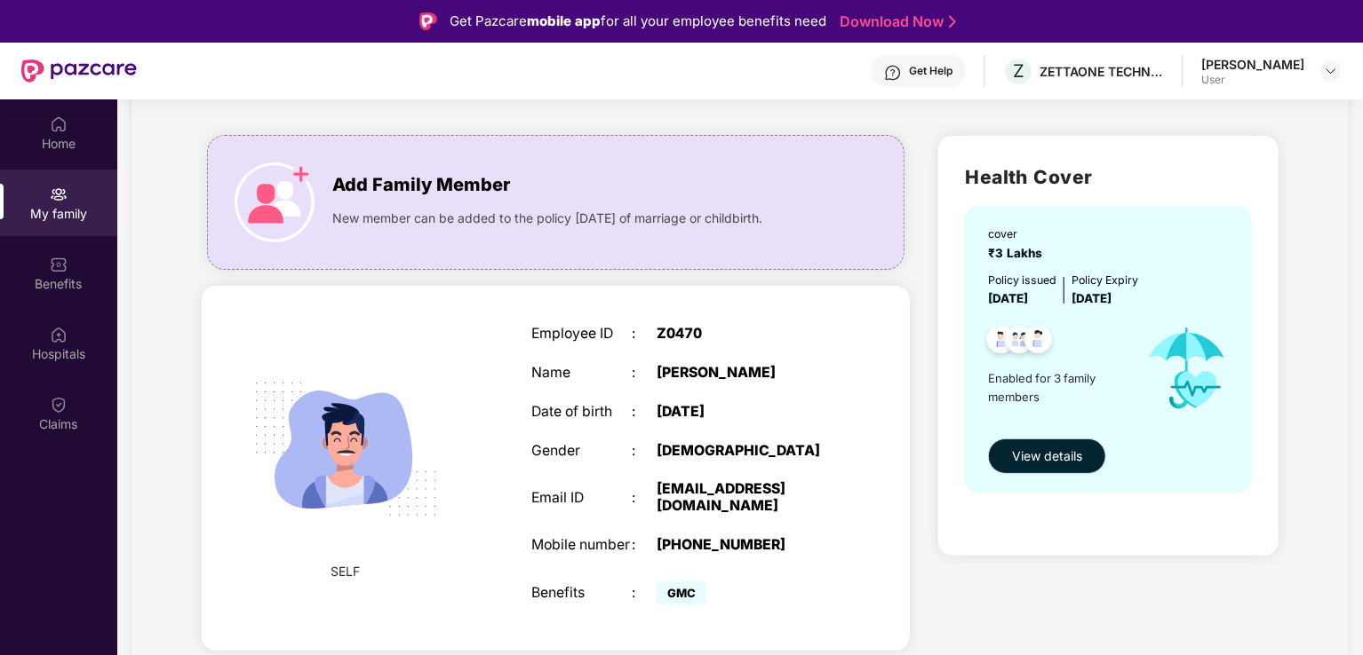
click at [1037, 462] on span "View details" at bounding box center [1047, 457] width 70 height 20
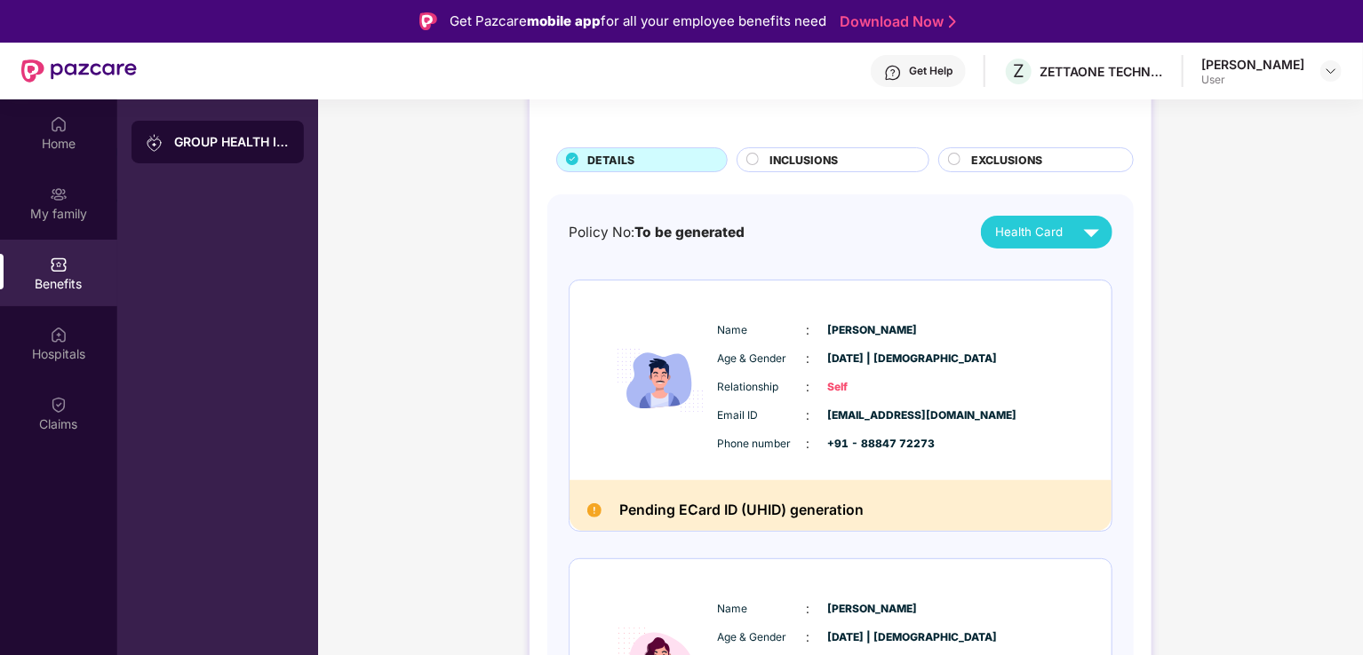
scroll to position [0, 0]
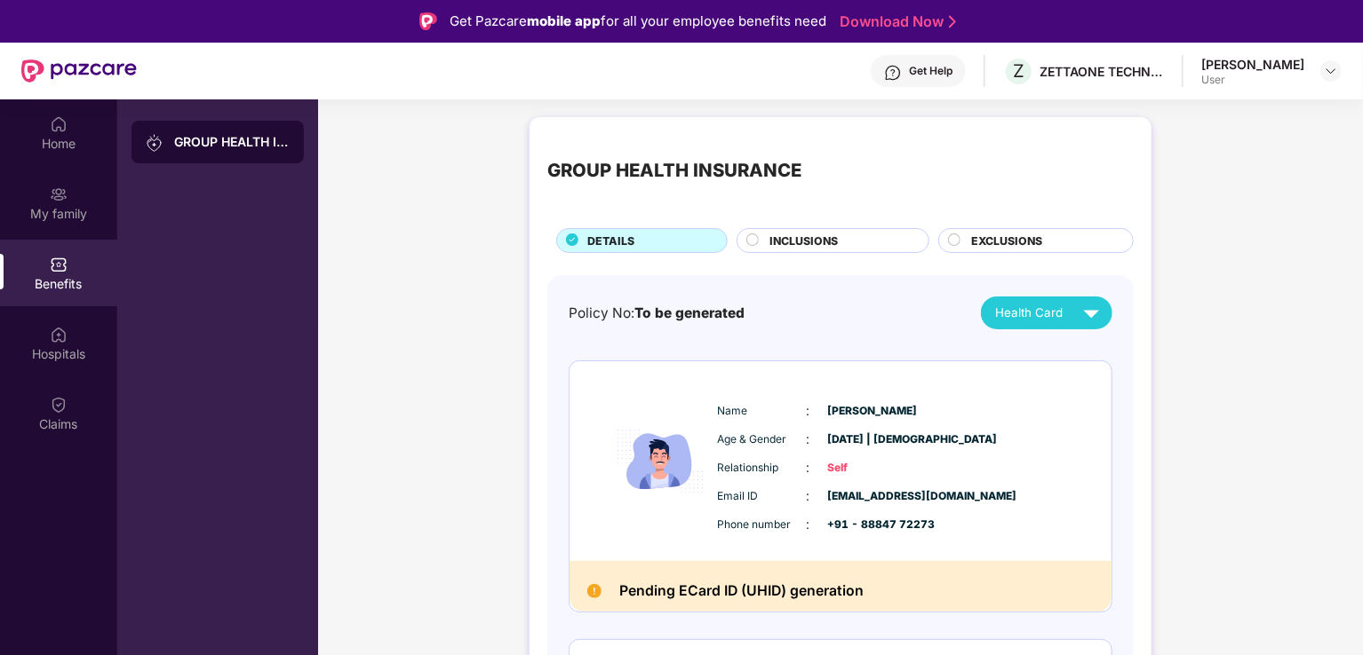
click at [853, 243] on div "INCLUSIONS" at bounding box center [839, 243] width 159 height 20
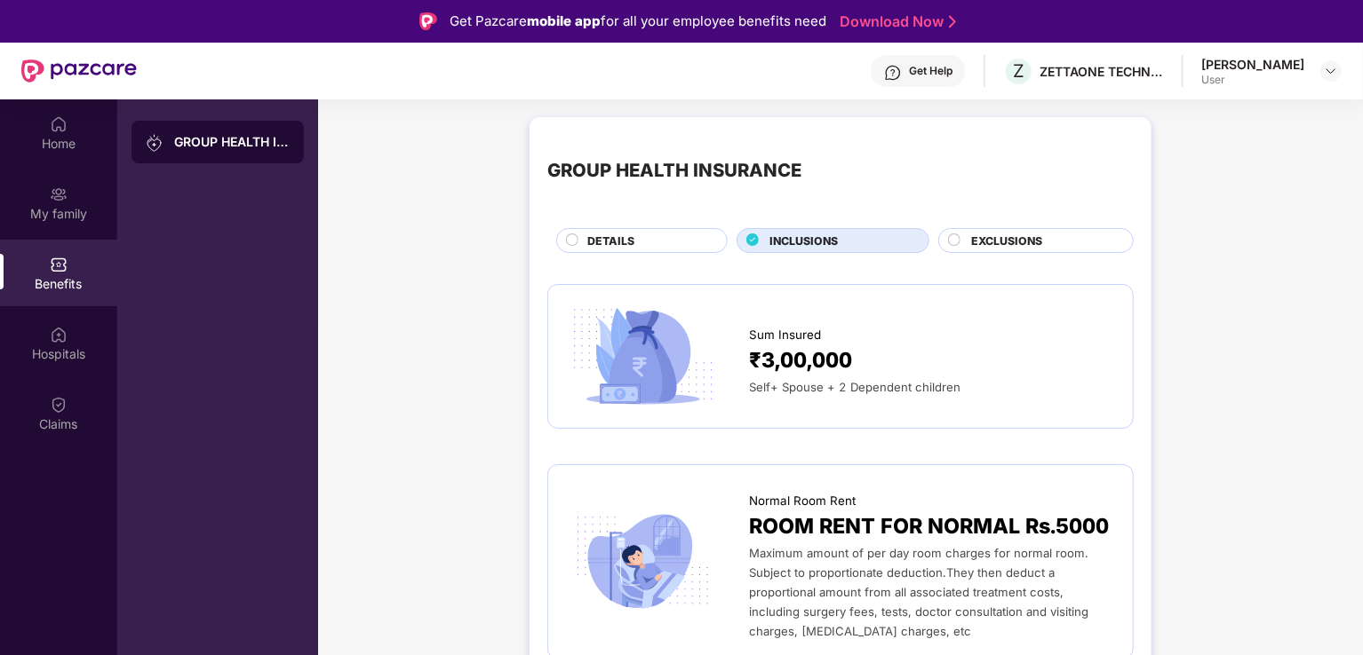
click at [638, 235] on div "DETAILS" at bounding box center [647, 243] width 139 height 20
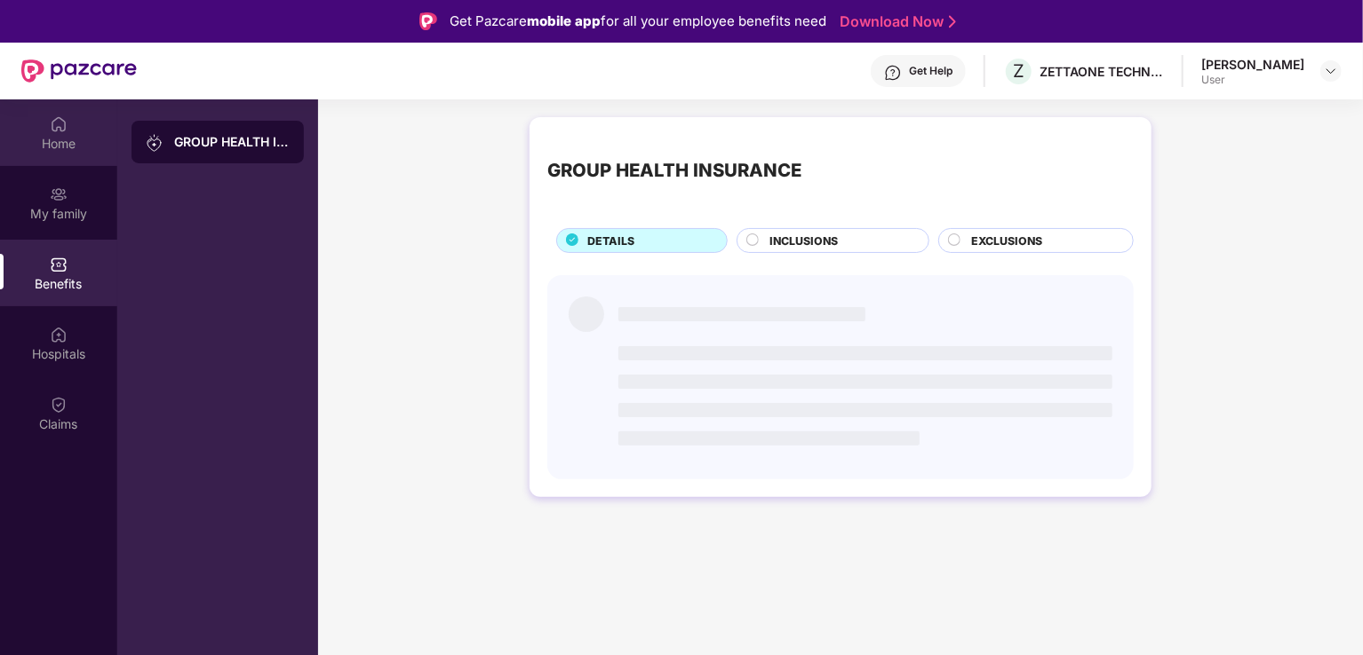
click at [73, 121] on div "Home" at bounding box center [58, 132] width 117 height 67
